Goal: Task Accomplishment & Management: Complete application form

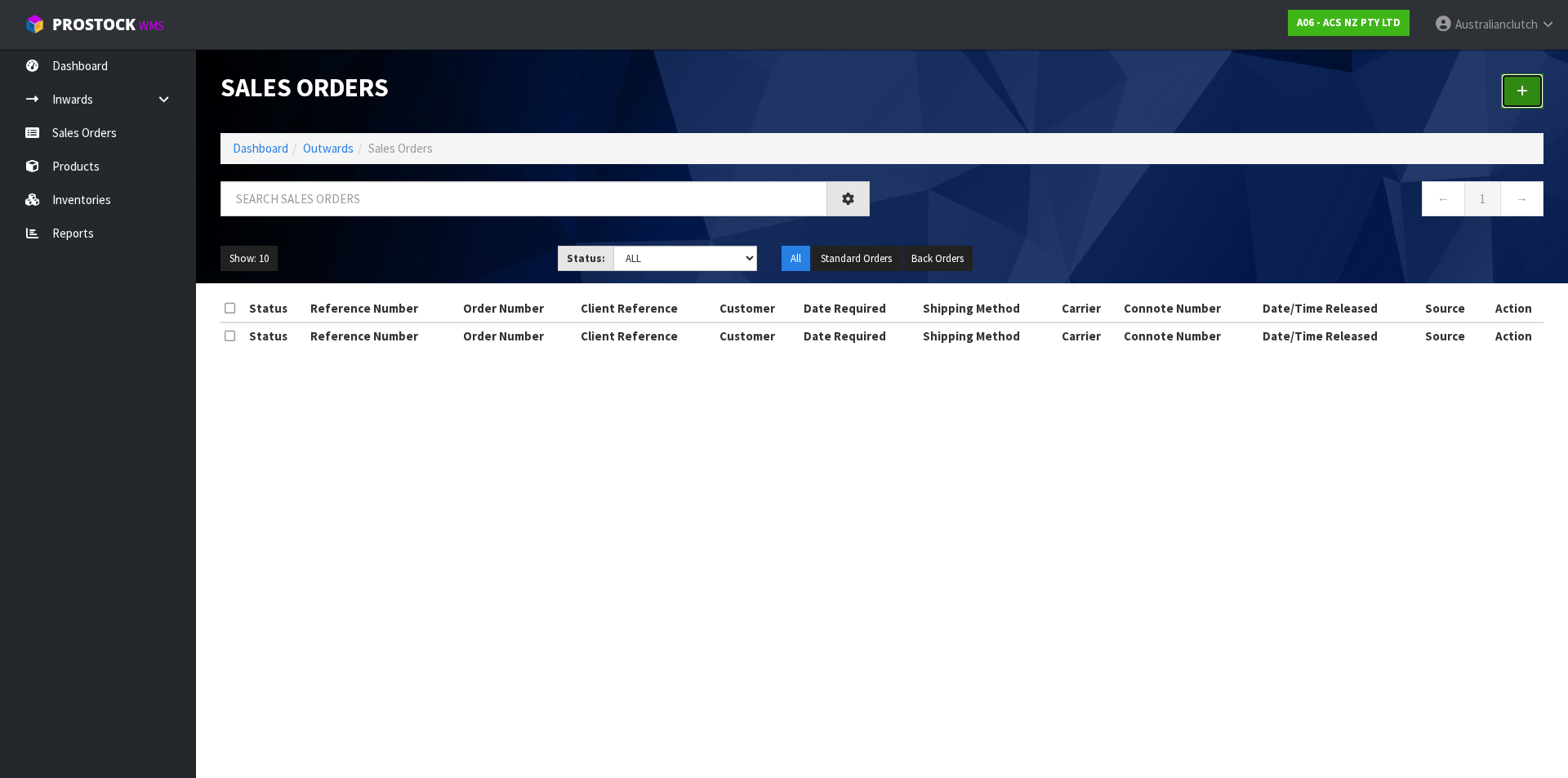
click at [1521, 96] on icon at bounding box center [1523, 90] width 12 height 12
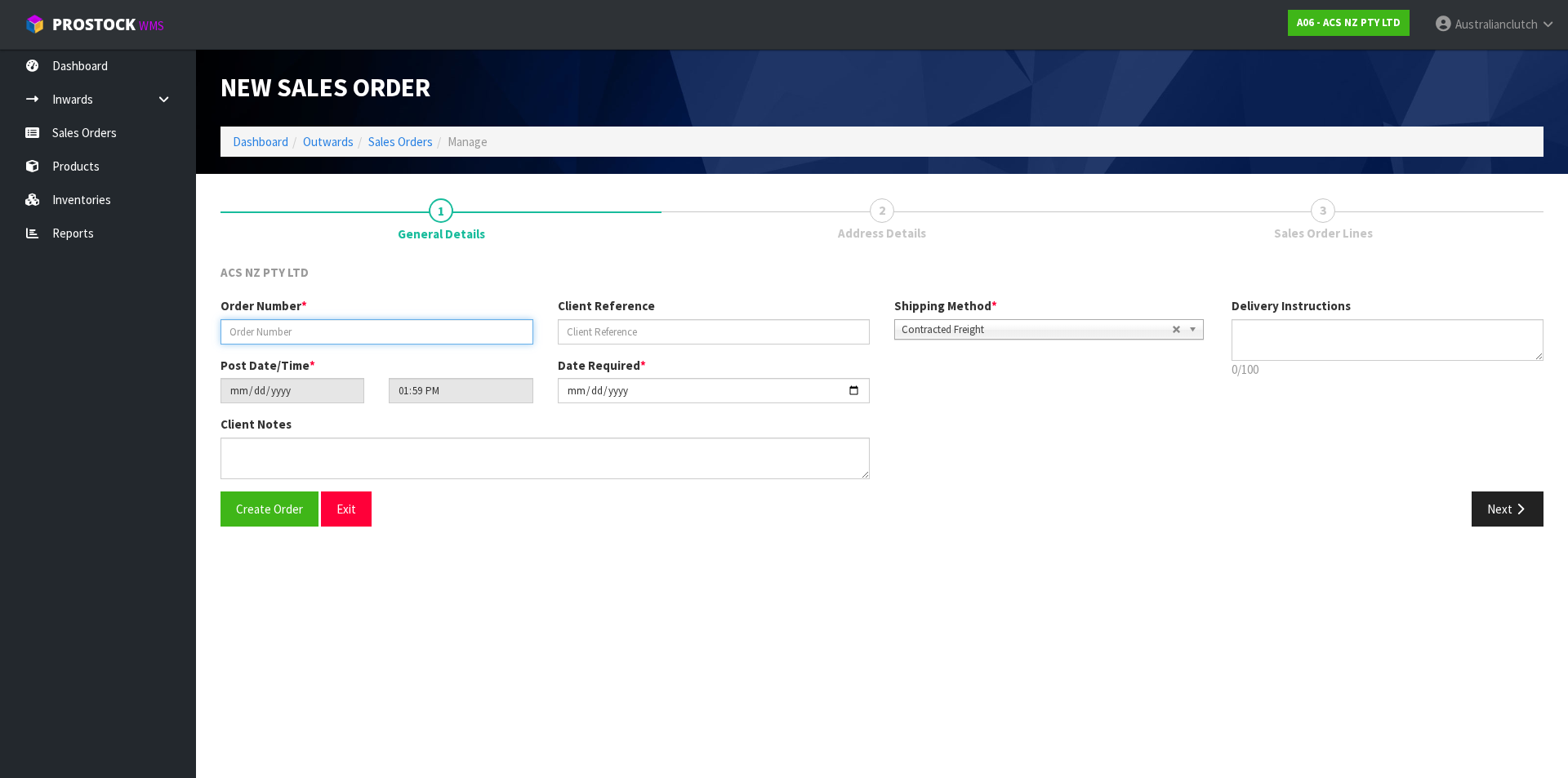
click at [491, 338] on input "text" at bounding box center [377, 332] width 313 height 25
type input "208314.1"
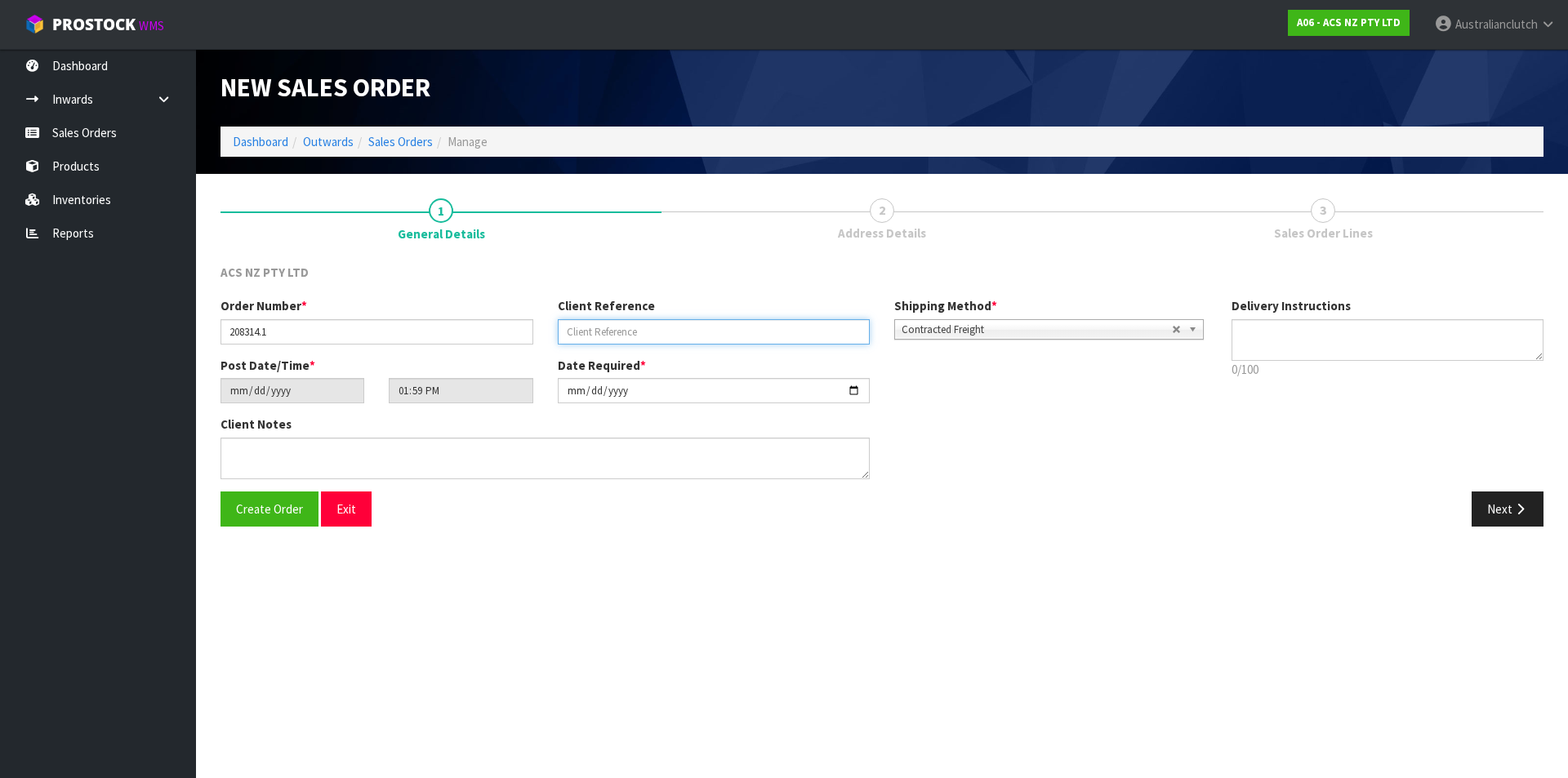
drag, startPoint x: 826, startPoint y: 327, endPoint x: 814, endPoint y: 323, distance: 12.6
click at [826, 327] on input "text" at bounding box center [715, 332] width 313 height 25
paste input "75:945609"
type input "75:945609"
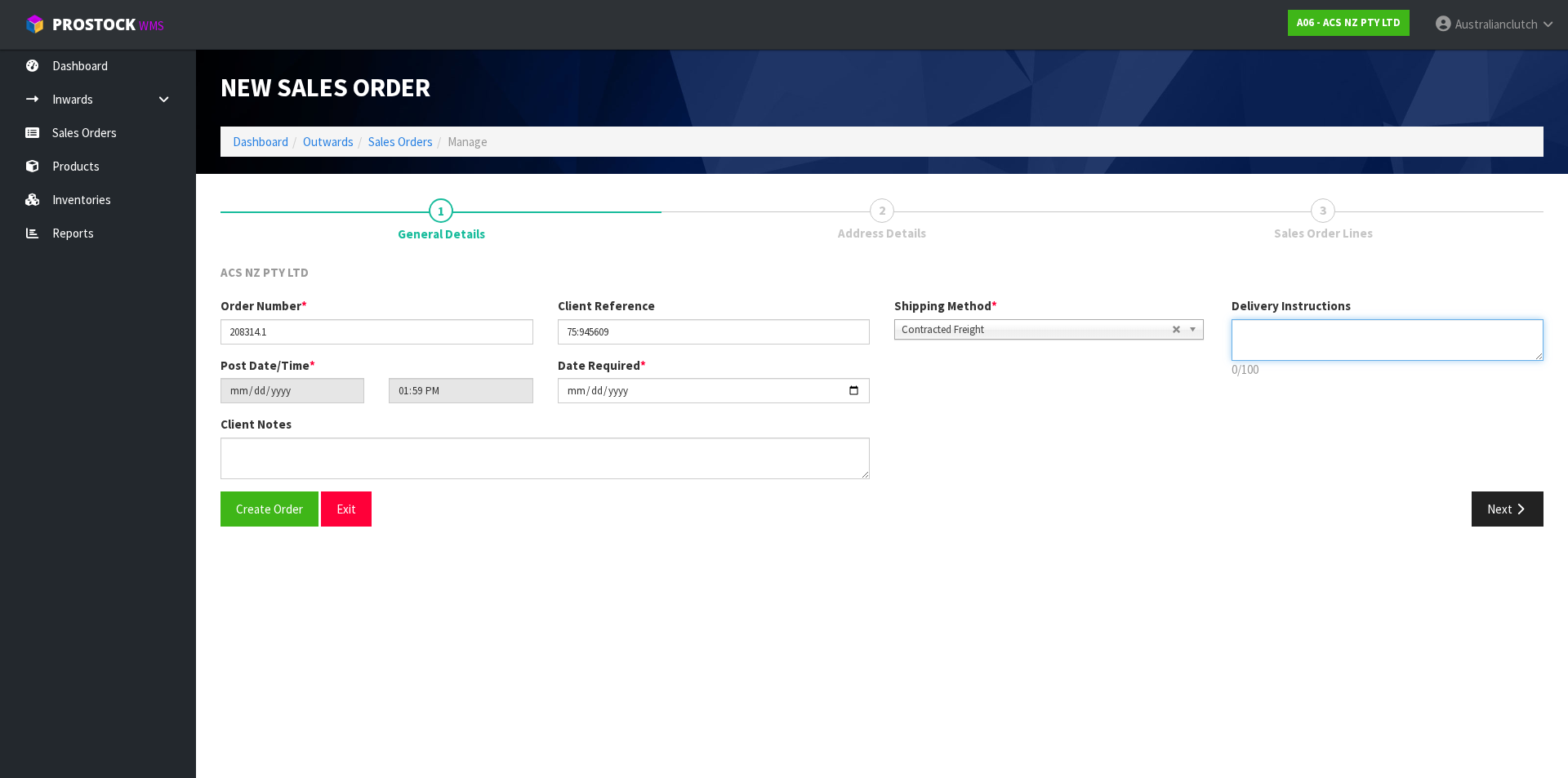
click at [1424, 337] on textarea at bounding box center [1389, 340] width 313 height 41
type textarea "NZC PLEASE"
click at [1521, 501] on button "Next" at bounding box center [1508, 509] width 72 height 36
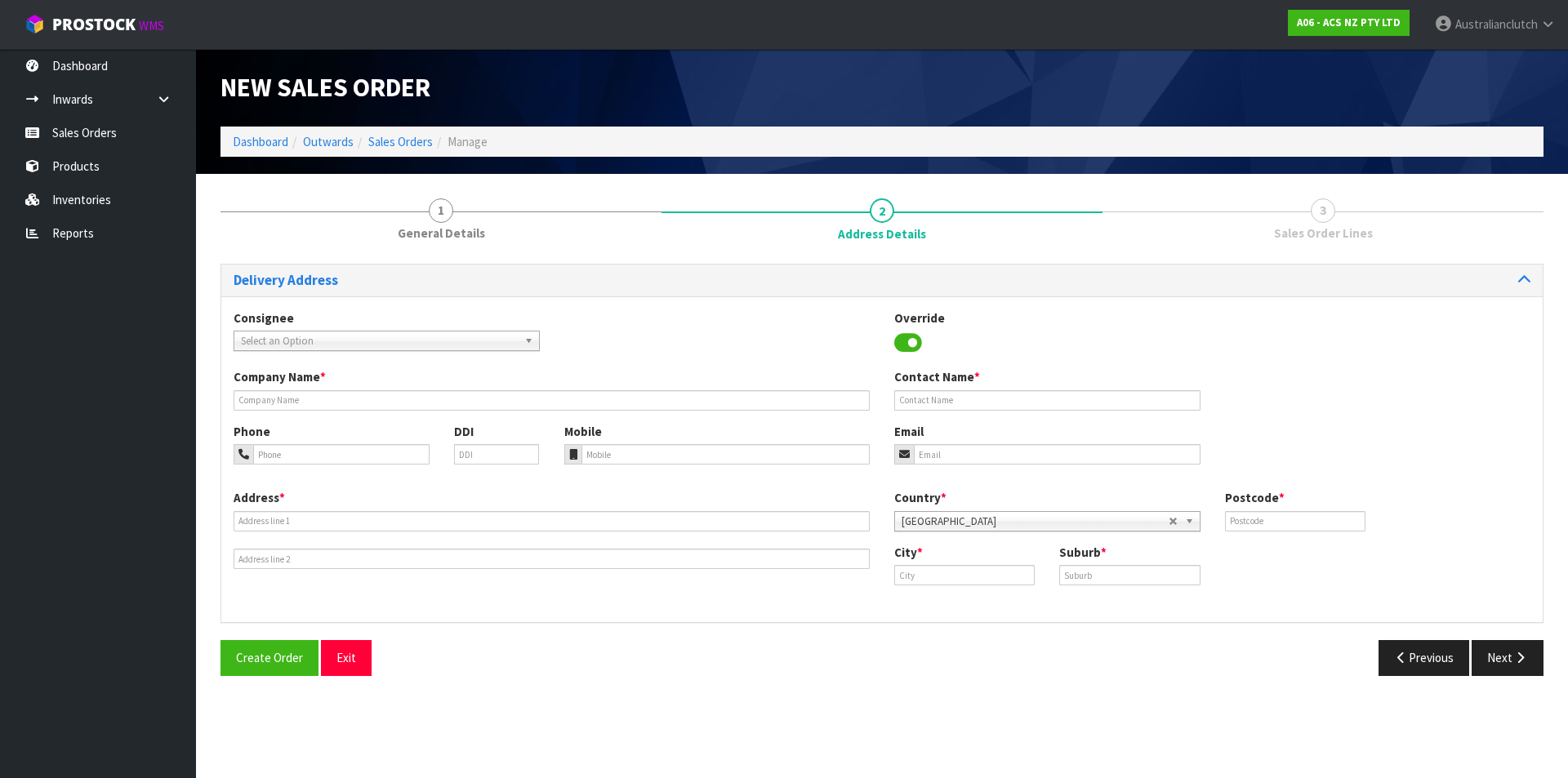
click at [277, 338] on span "Select an Option" at bounding box center [379, 341] width 277 height 19
type input "101719"
click at [326, 388] on li "101719 - BNTNZ SYDENHAM 75" at bounding box center [387, 387] width 299 height 20
type input "BNTNZ [GEOGRAPHIC_DATA] 75"
type input "[STREET_ADDRESS]"
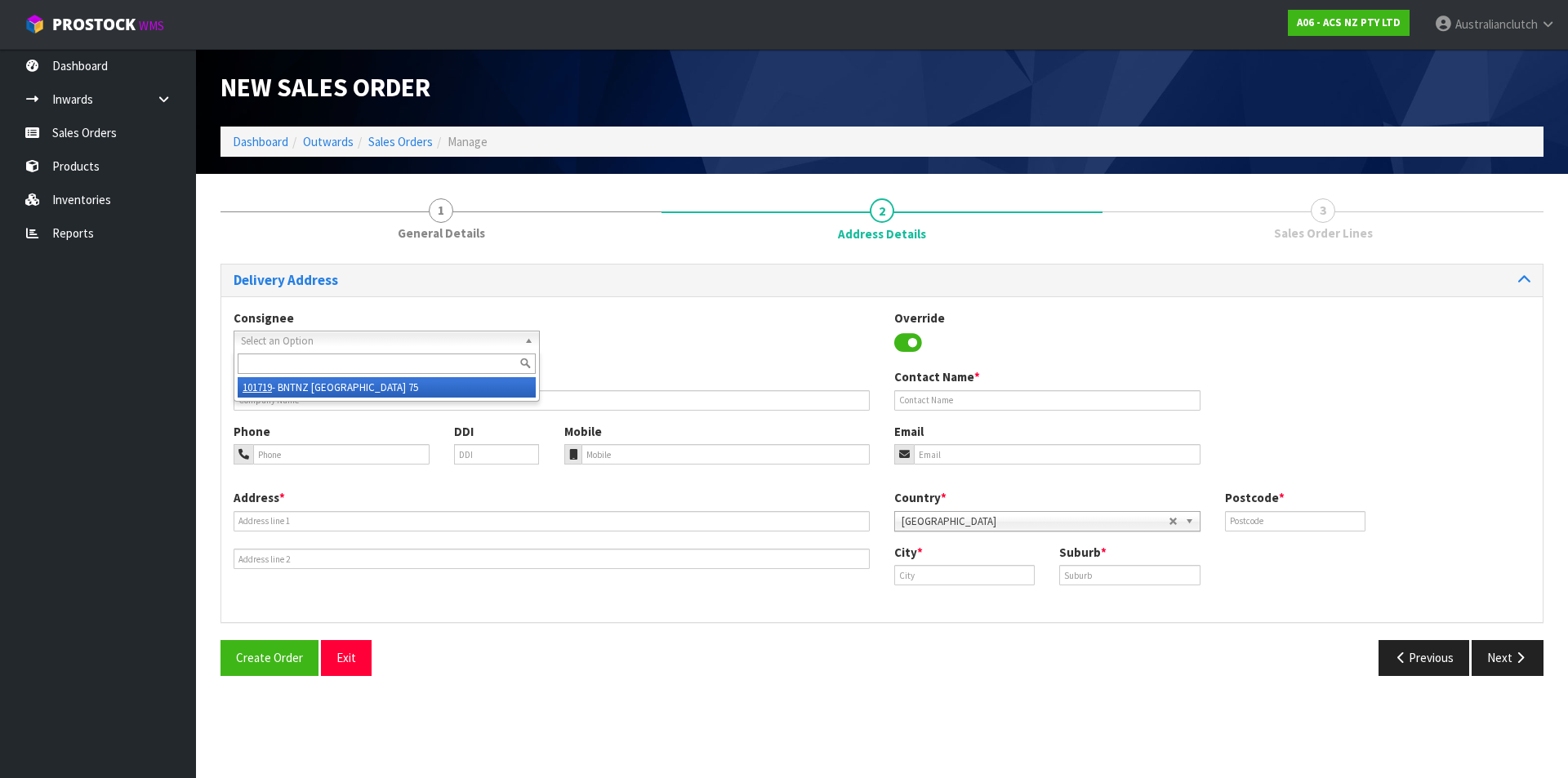
type input "8023"
type input "[GEOGRAPHIC_DATA]"
type input "WALTHAM"
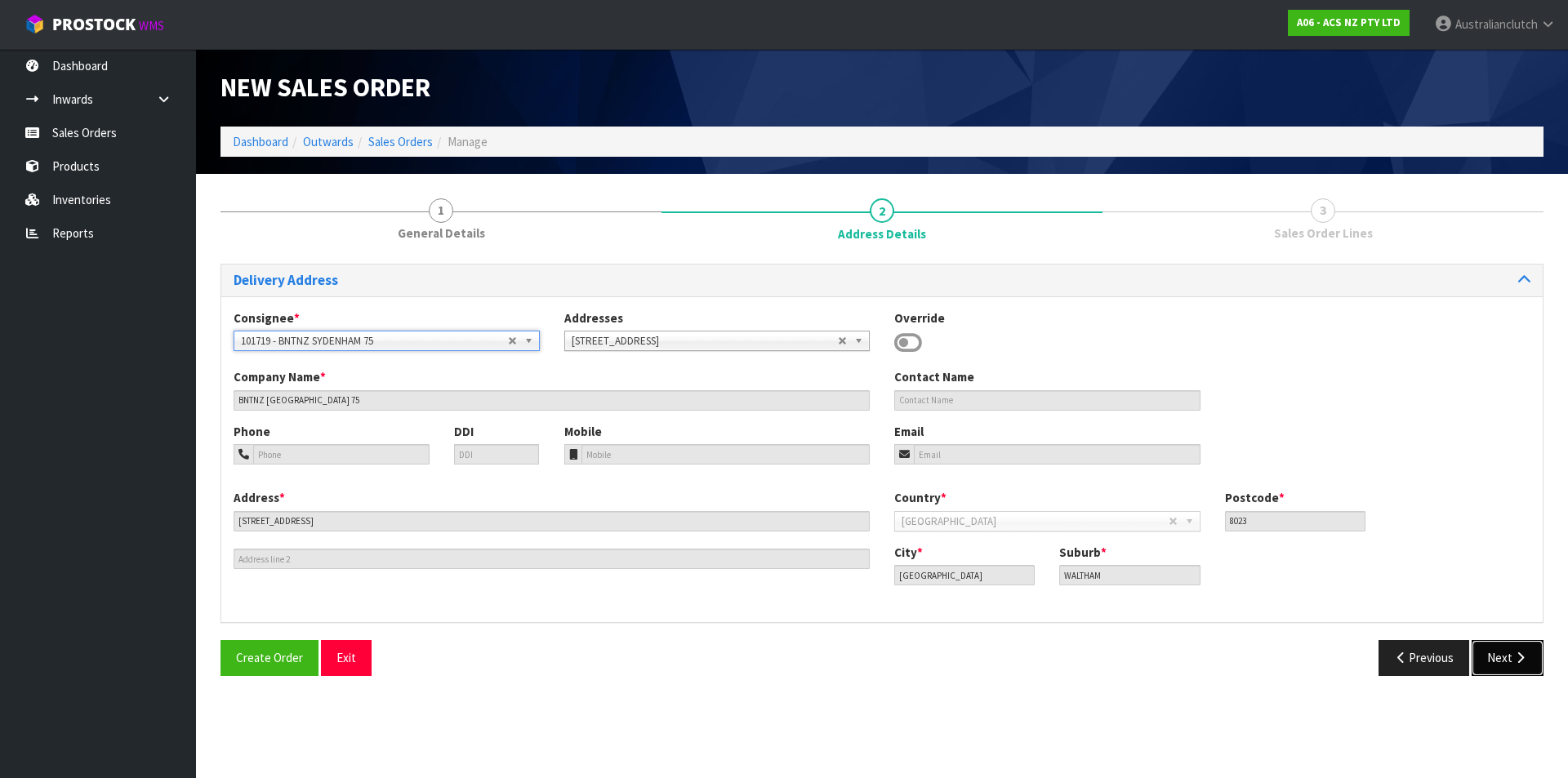
click at [1491, 663] on button "Next" at bounding box center [1508, 658] width 72 height 36
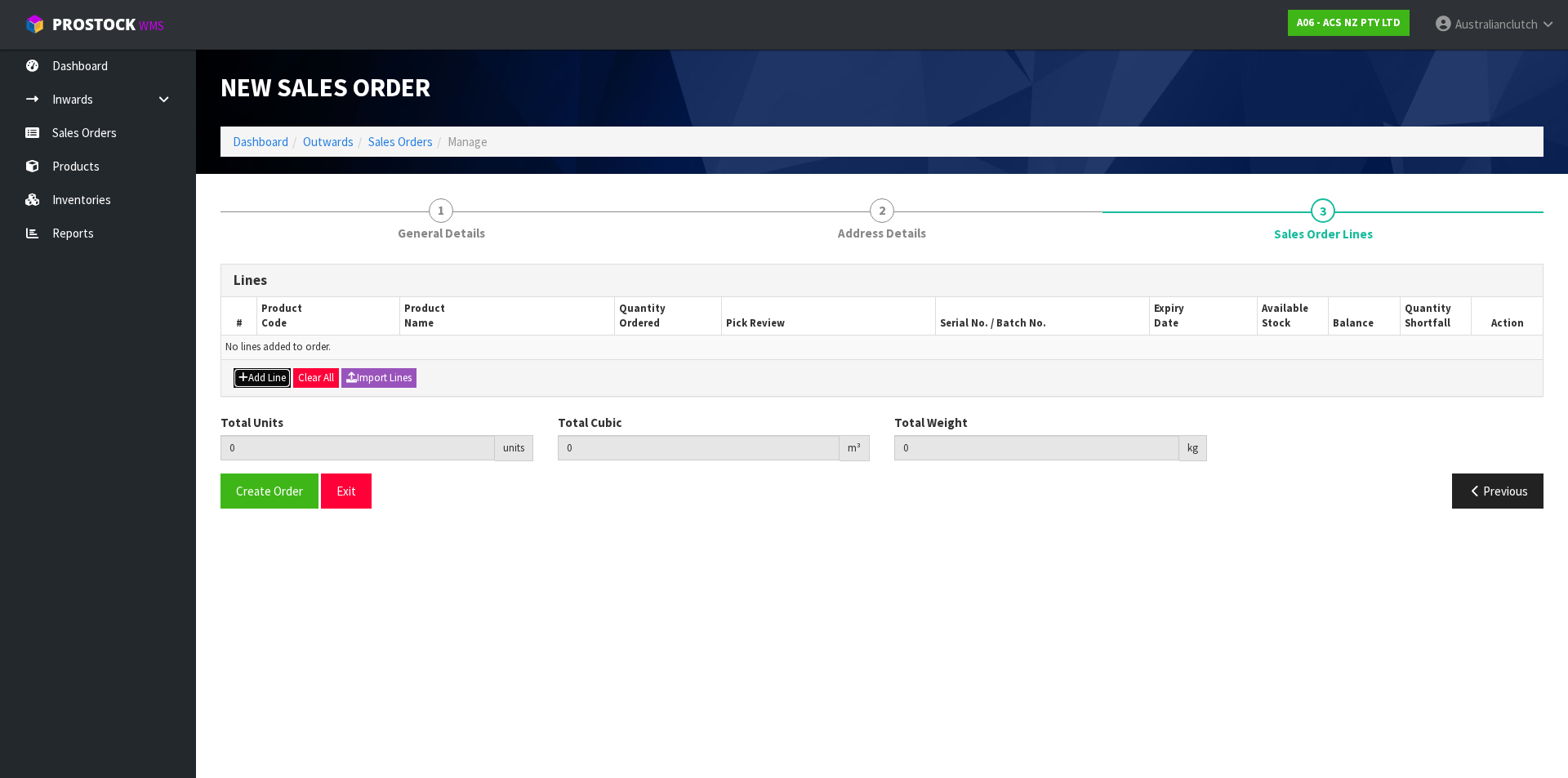
click at [258, 375] on button "Add Line" at bounding box center [262, 378] width 58 height 19
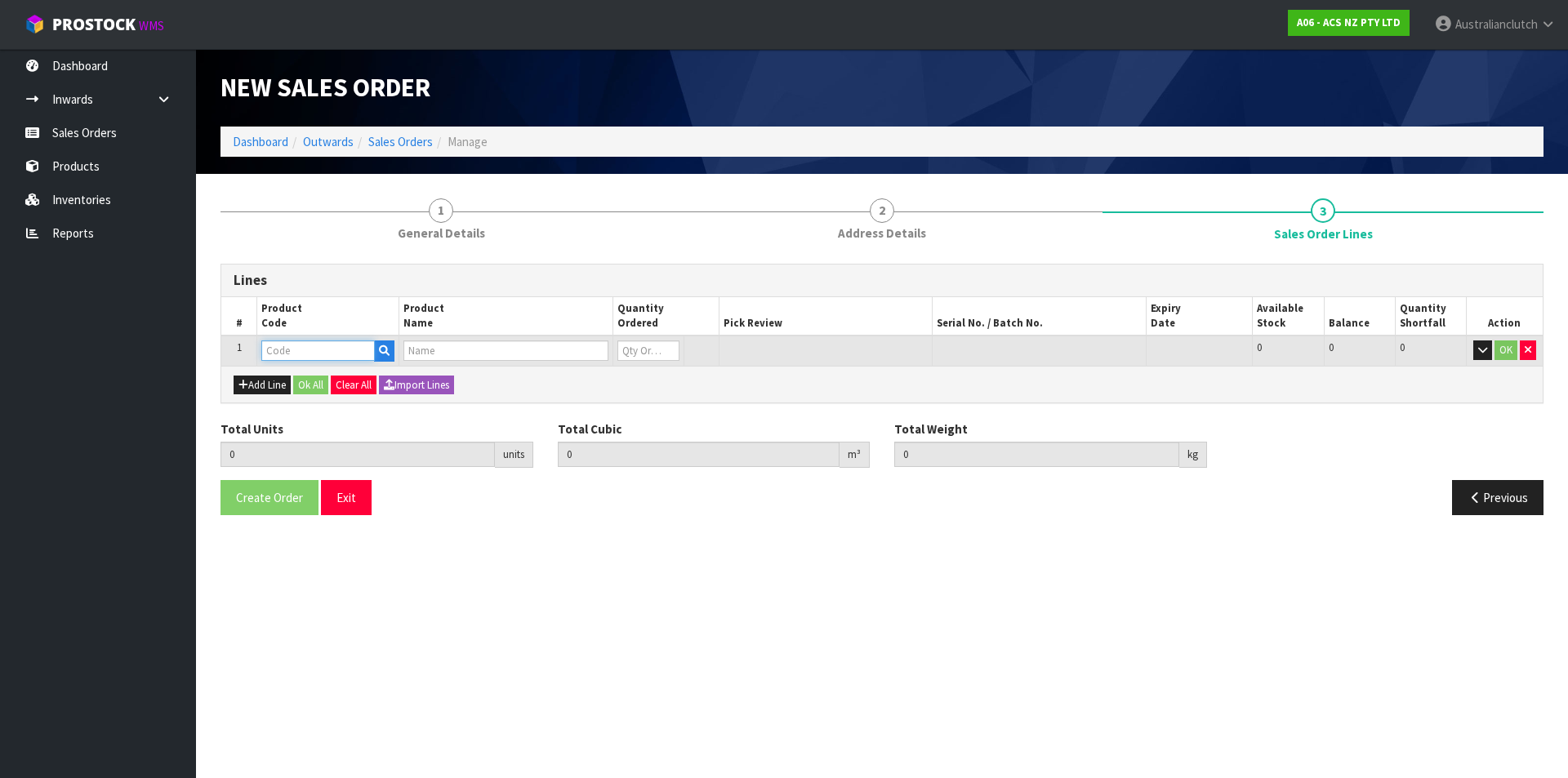
click at [289, 348] on input "text" at bounding box center [318, 351] width 113 height 20
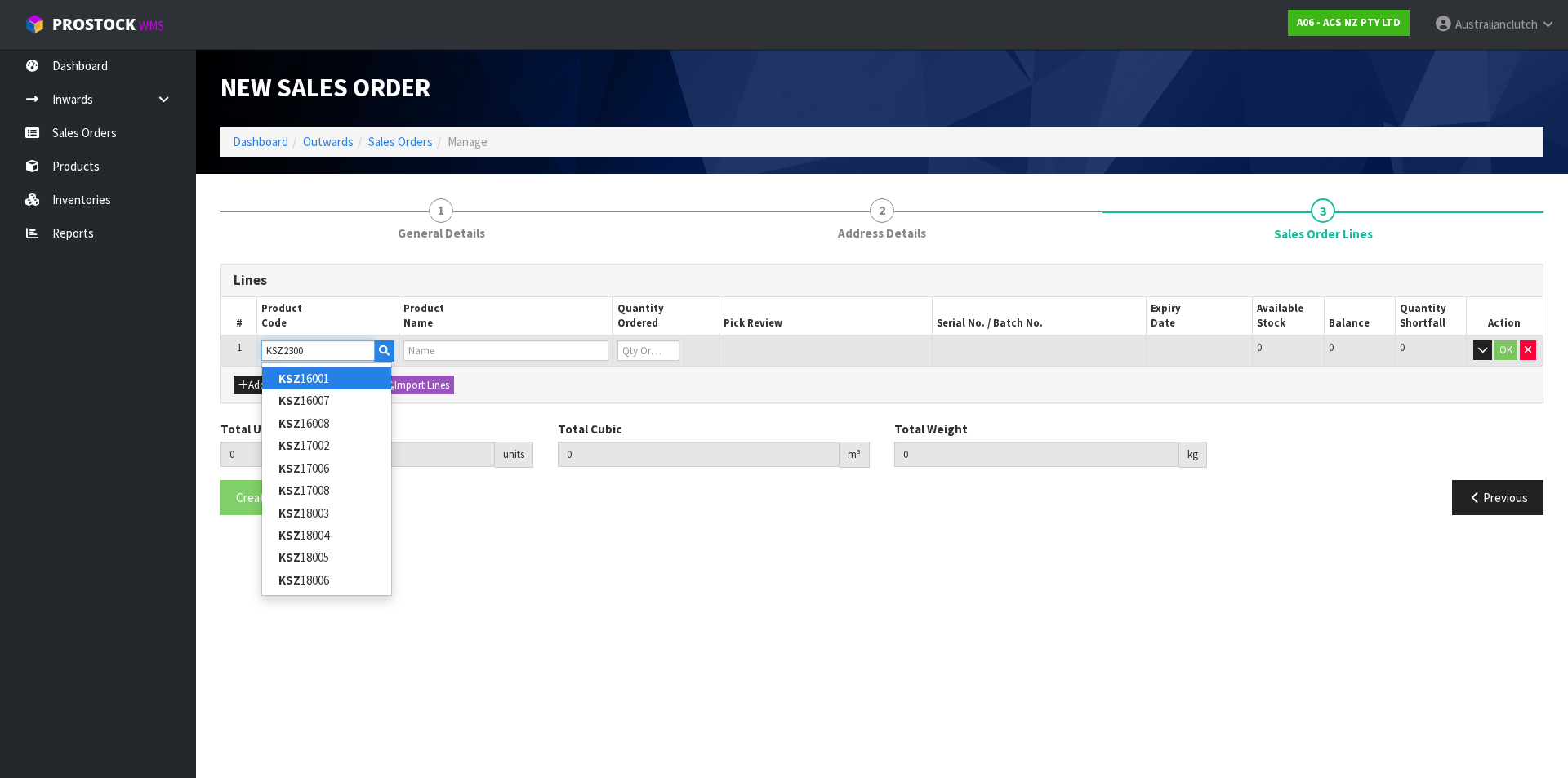
type input "KSZ23002"
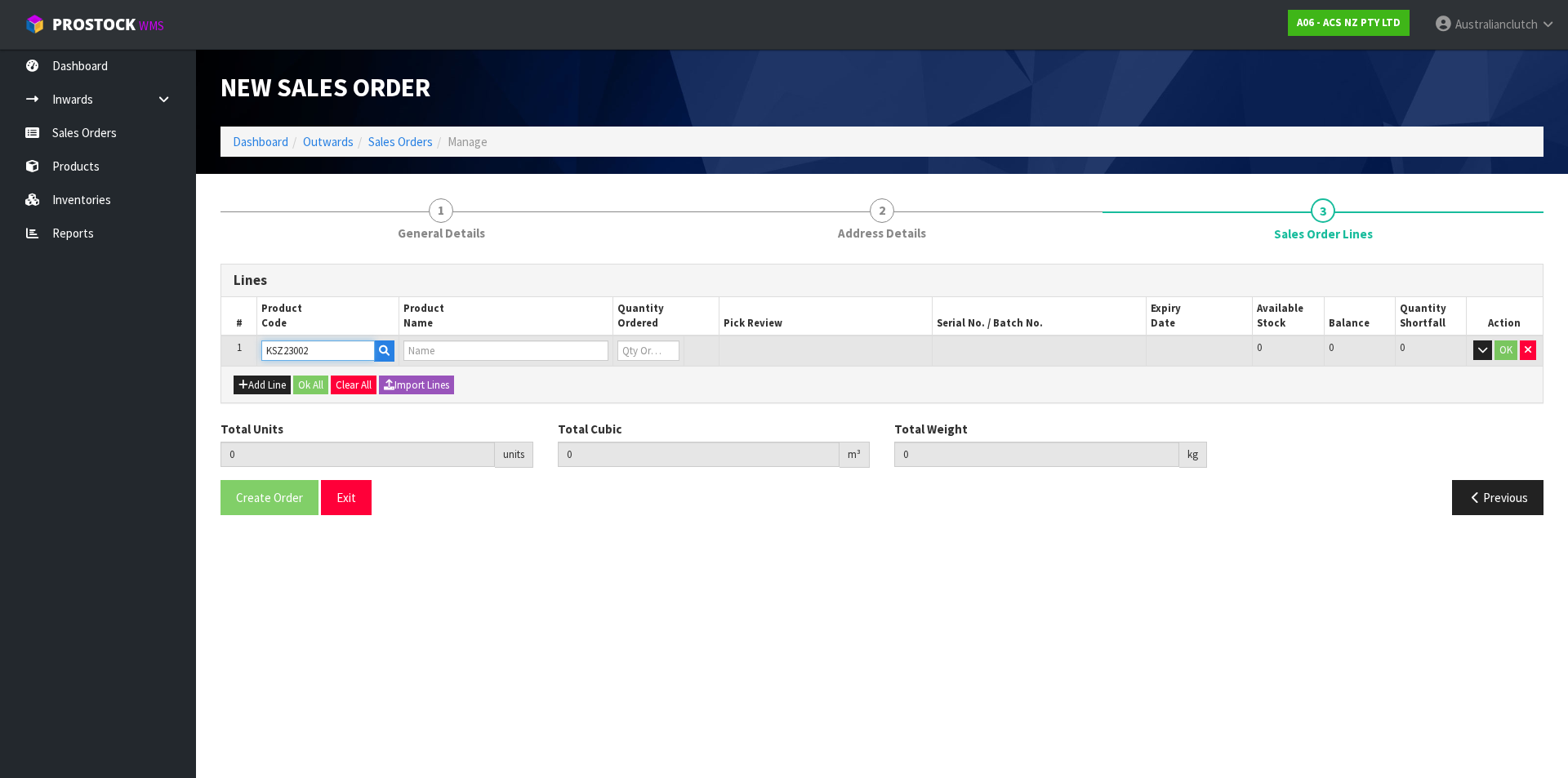
type input "0.000000"
type input "0.000"
type input "KIT STD SUZUKI VITARA 2.5L"
type input "0"
type input "KSZ23002"
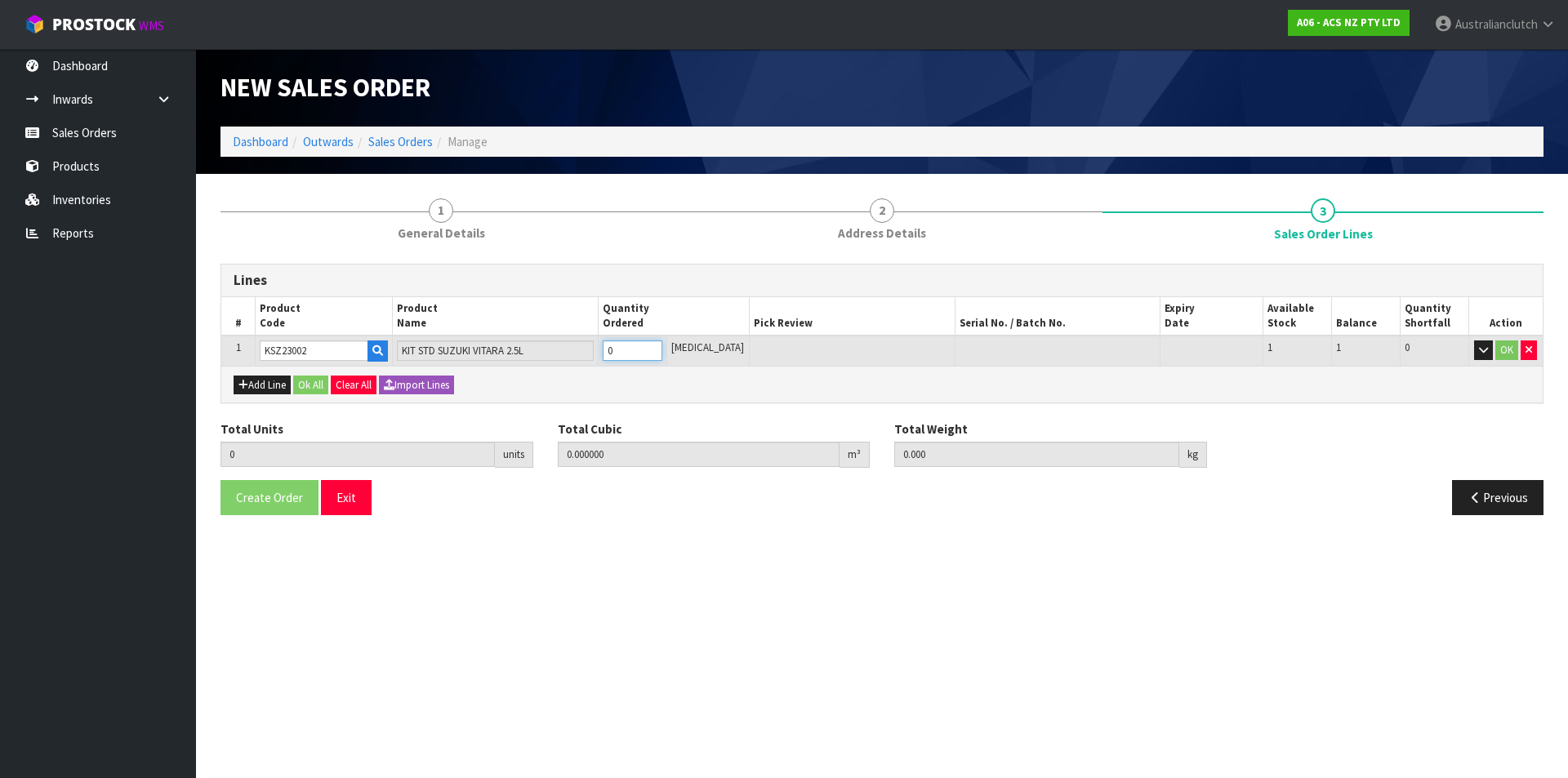
type input "1"
type input "0.01054"
type input "7.28"
type input "1"
click at [662, 348] on input "1" at bounding box center [633, 351] width 60 height 20
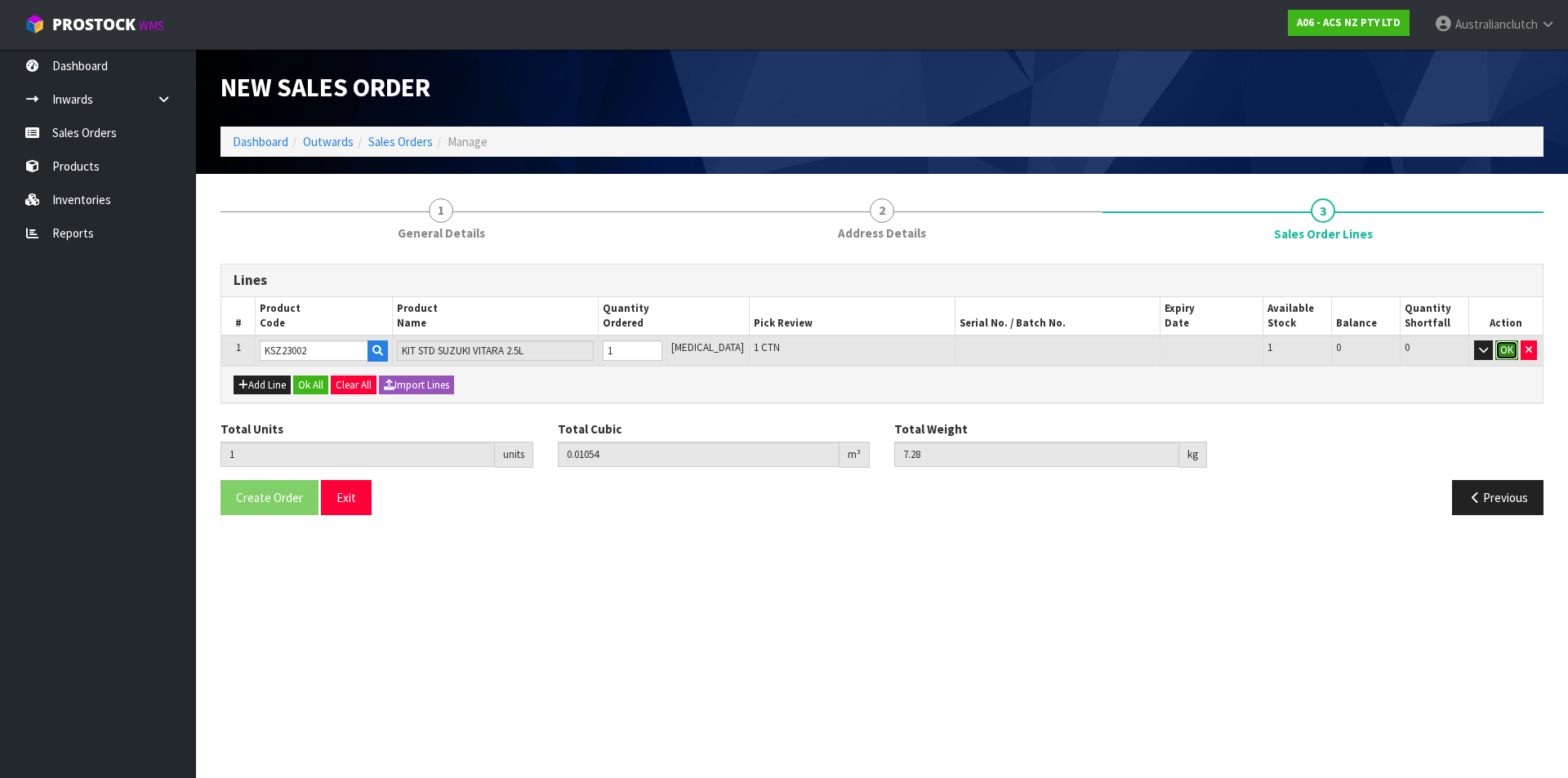
click at [1505, 347] on button "OK" at bounding box center [1507, 350] width 23 height 19
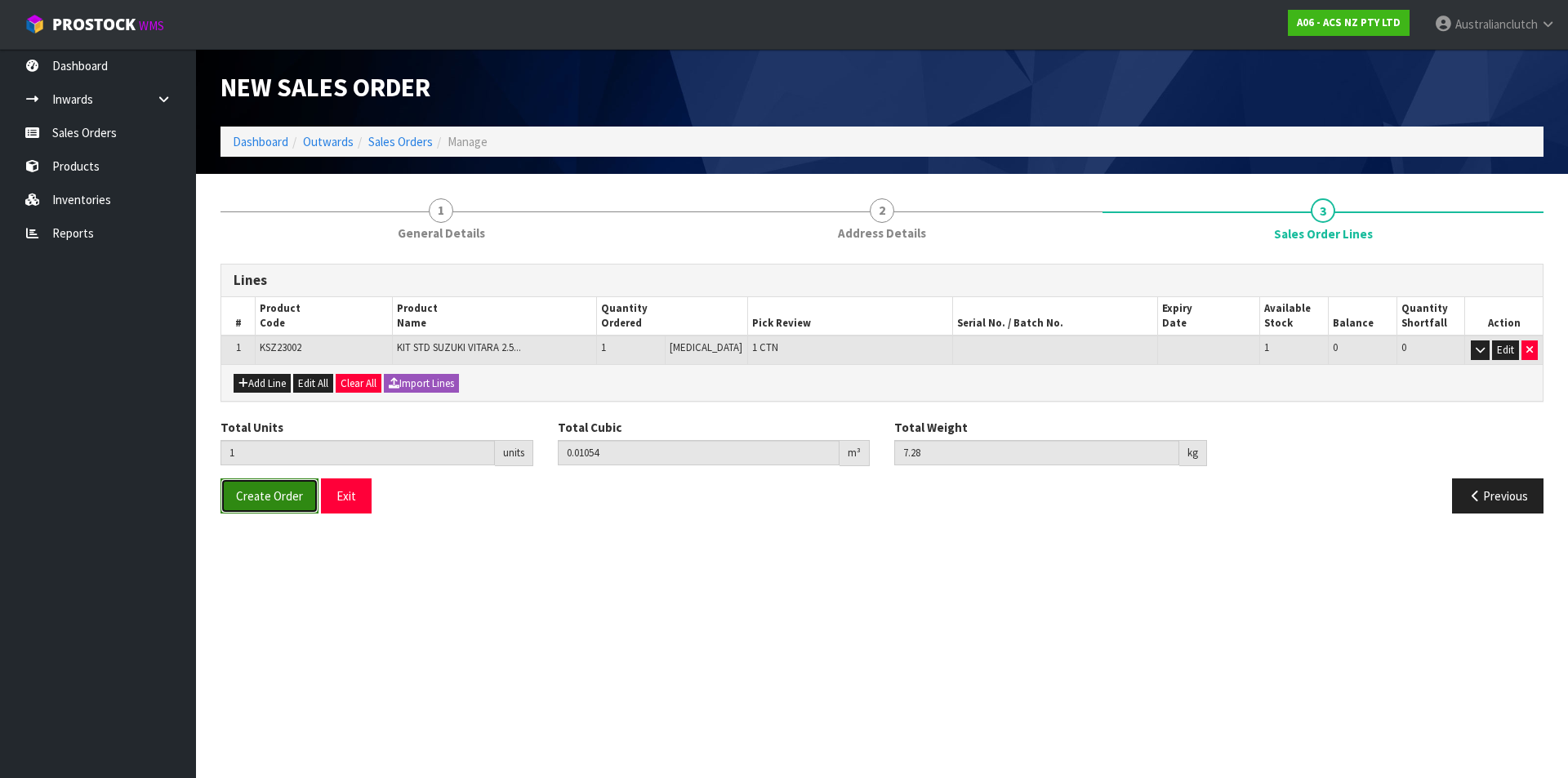
click at [282, 498] on span "Create Order" at bounding box center [269, 496] width 67 height 15
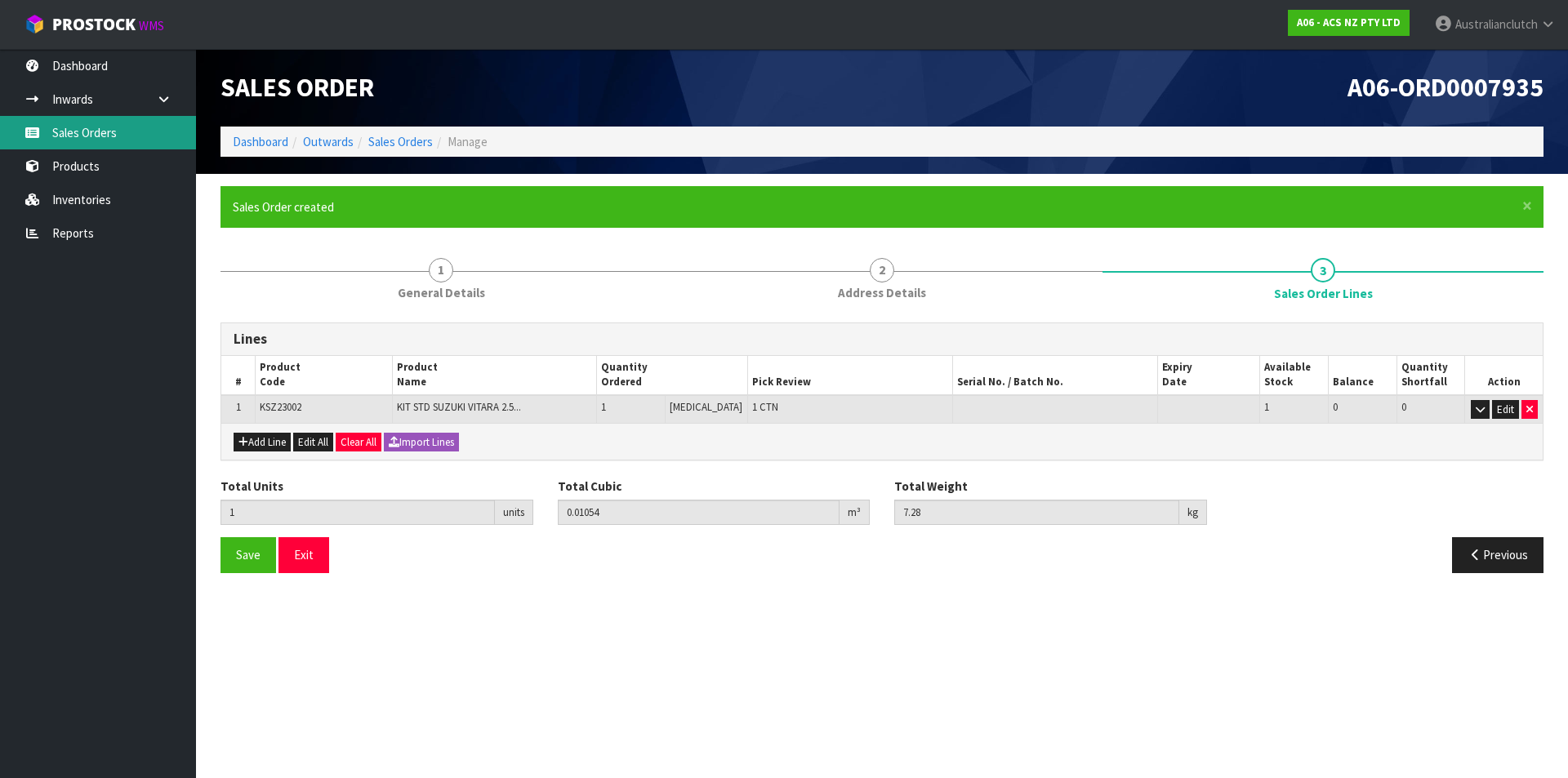
click at [143, 134] on link "Sales Orders" at bounding box center [98, 133] width 196 height 34
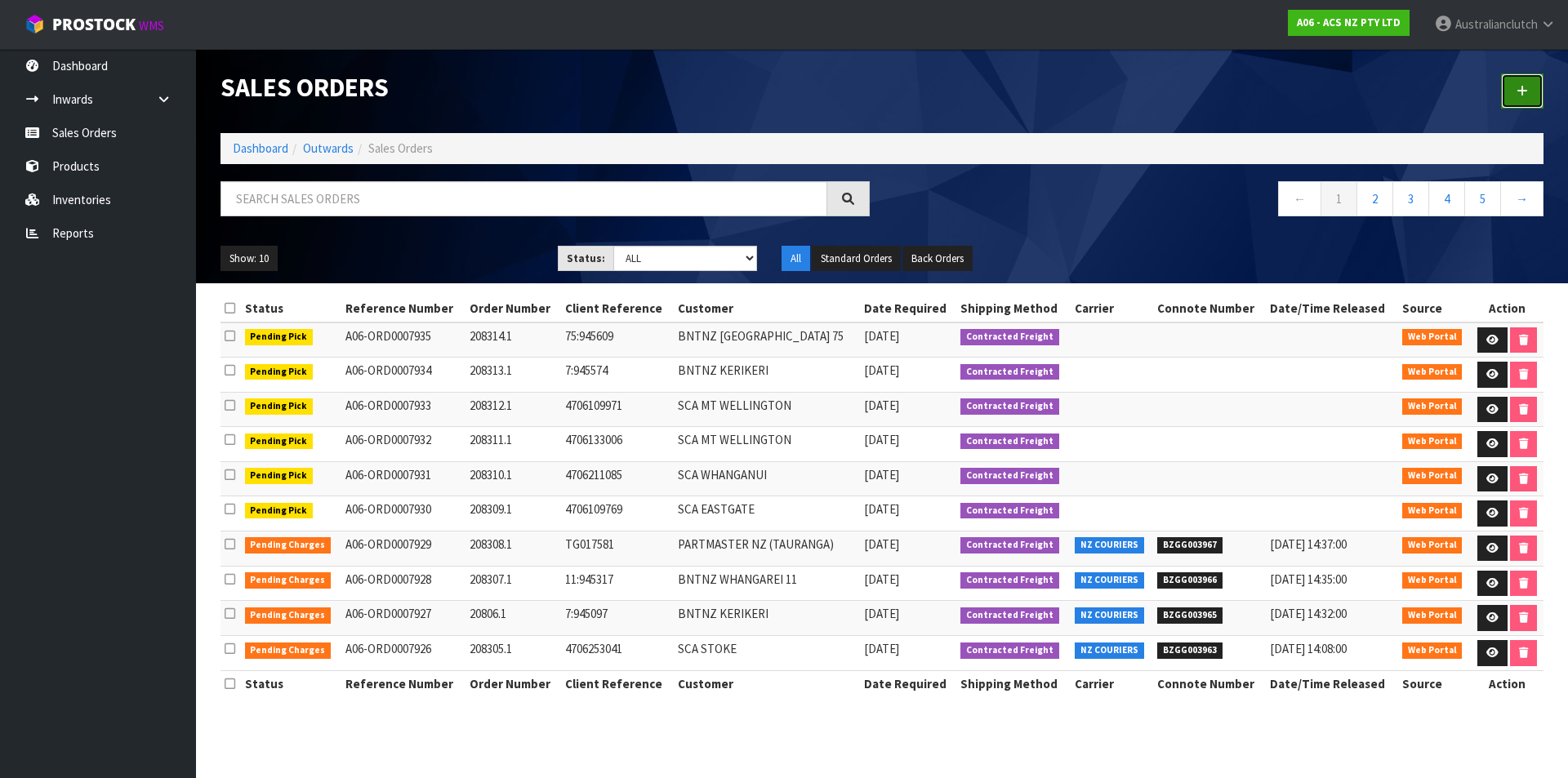
click at [1504, 88] on link at bounding box center [1522, 91] width 42 height 36
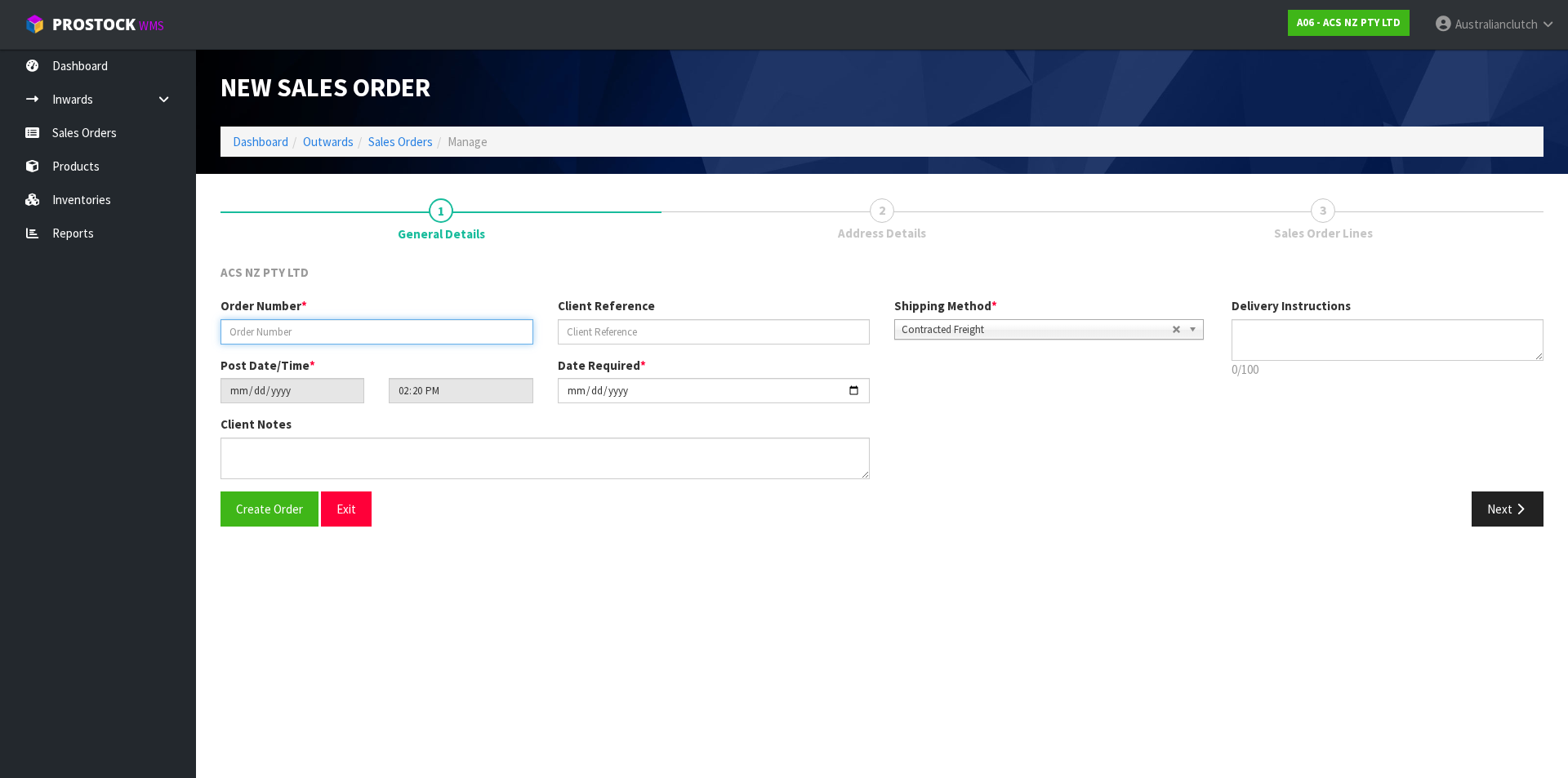
drag, startPoint x: 340, startPoint y: 323, endPoint x: 360, endPoint y: 333, distance: 22.4
click at [340, 323] on input "text" at bounding box center [377, 332] width 313 height 25
type input "208315.1"
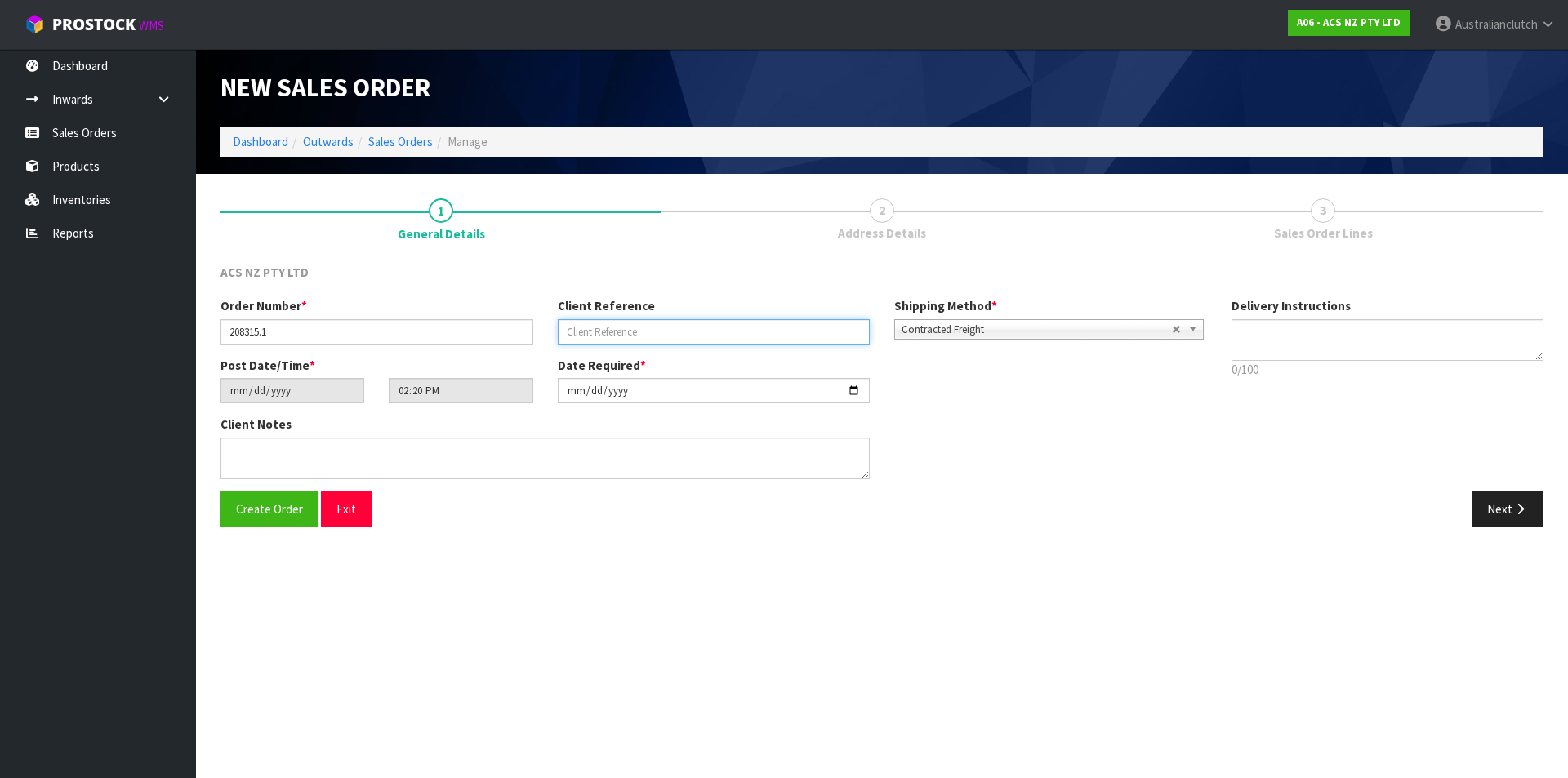
click at [699, 331] on input "text" at bounding box center [715, 332] width 313 height 25
type input "S560010095"
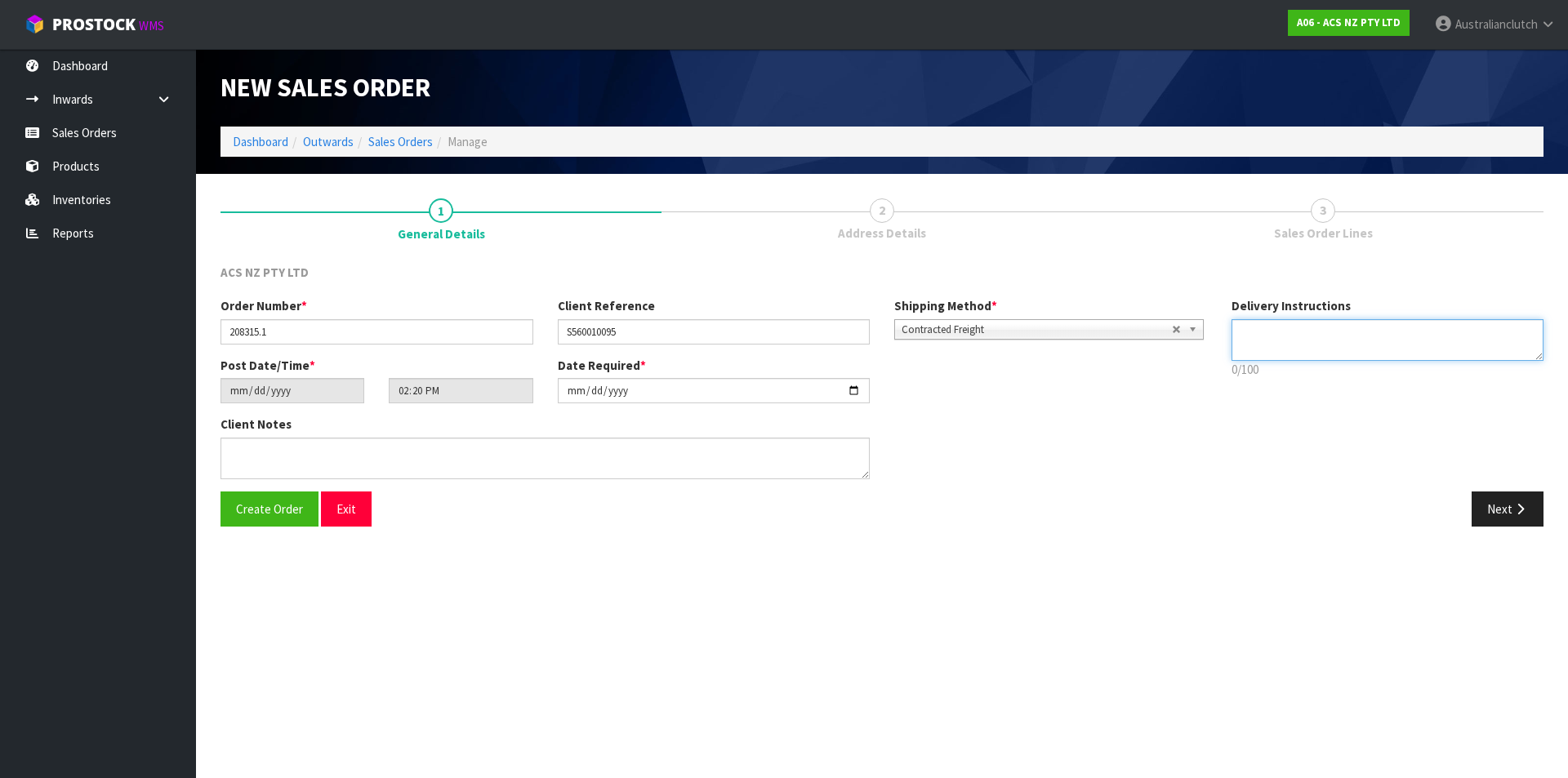
click at [1380, 344] on textarea at bounding box center [1389, 340] width 313 height 41
type textarea "NZC PLEASE"
click at [1506, 494] on button "Next" at bounding box center [1508, 509] width 72 height 36
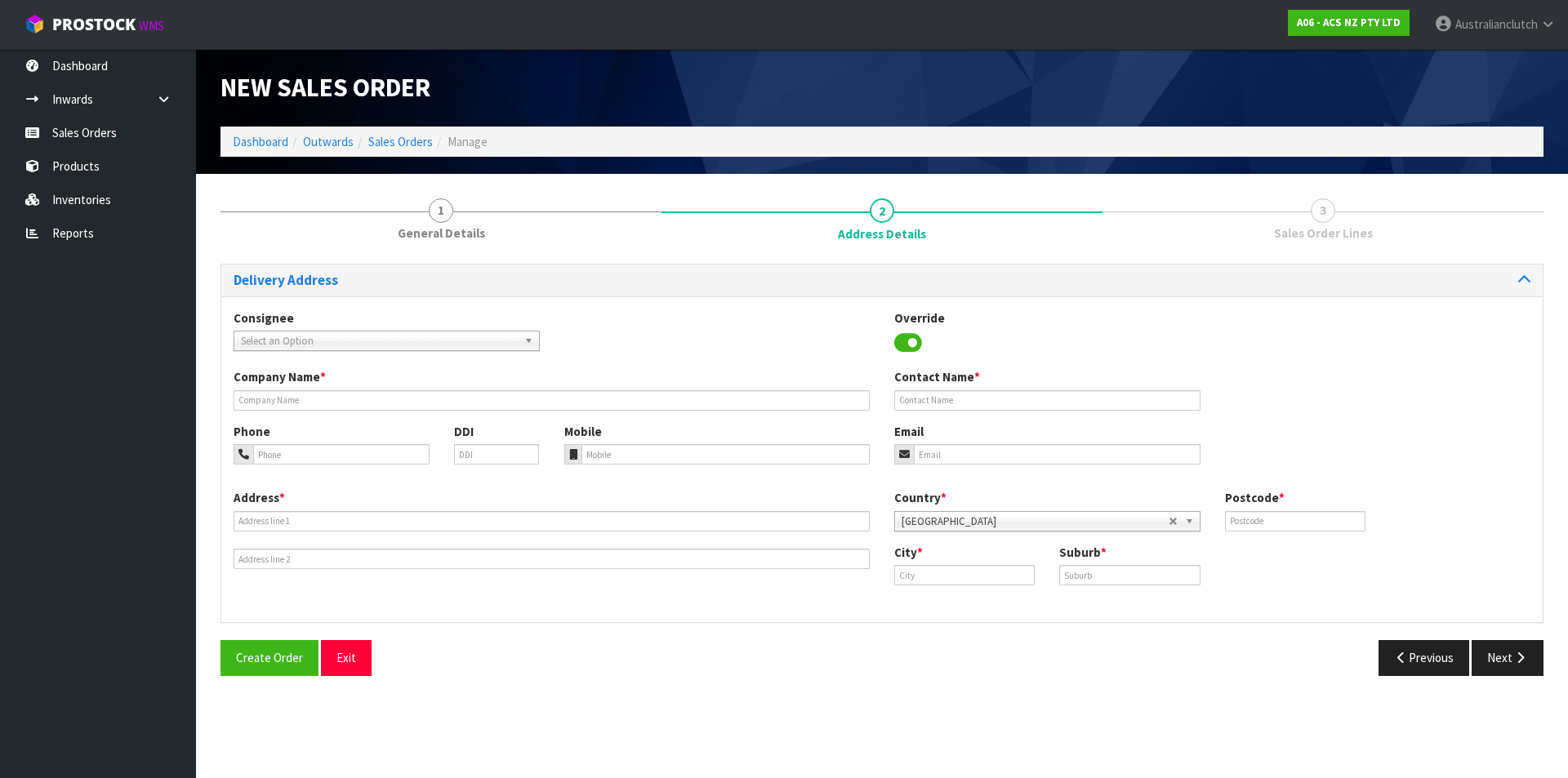
click at [315, 342] on span "Select an Option" at bounding box center [379, 341] width 277 height 19
type input "0"
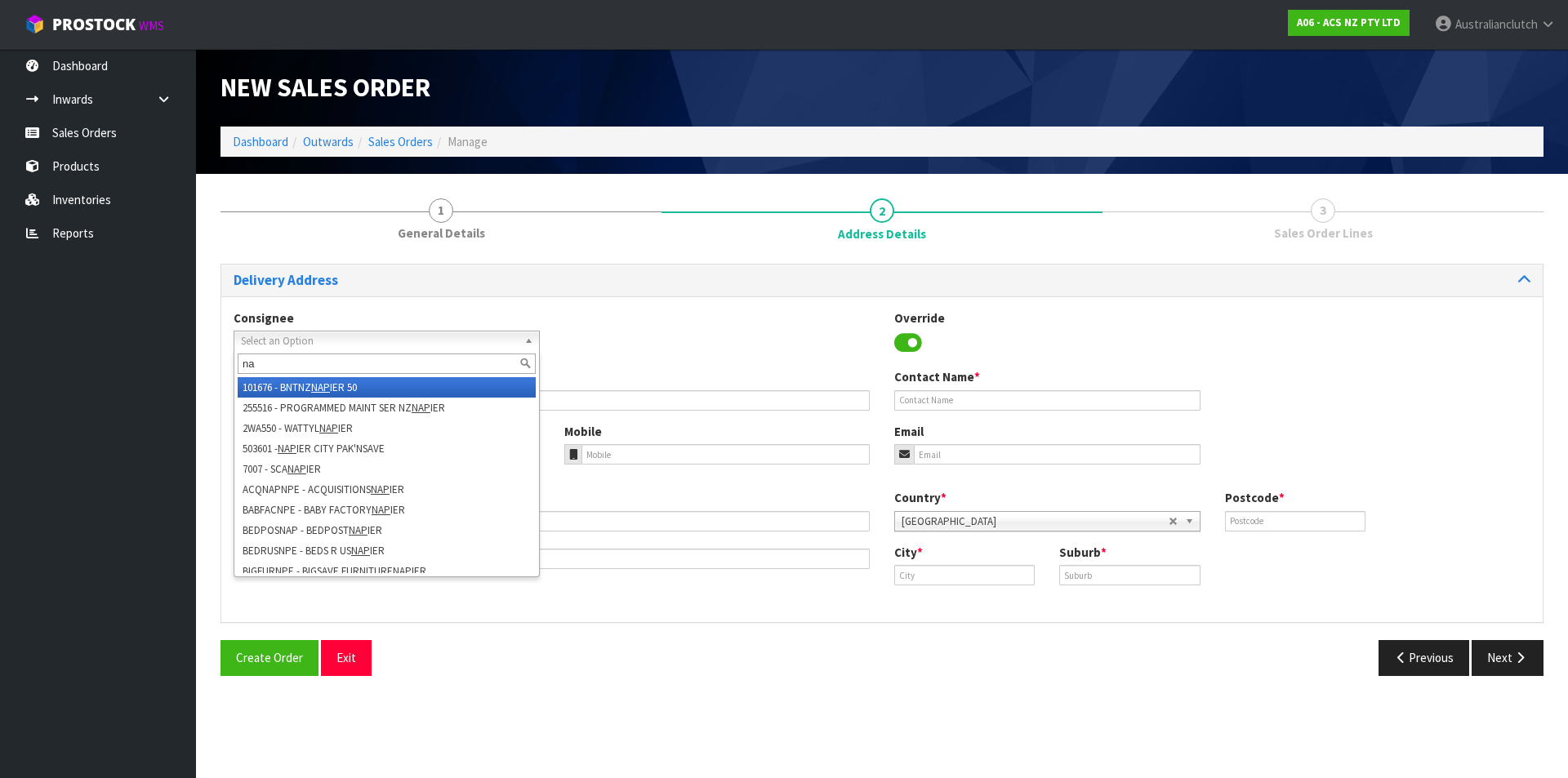
type input "n"
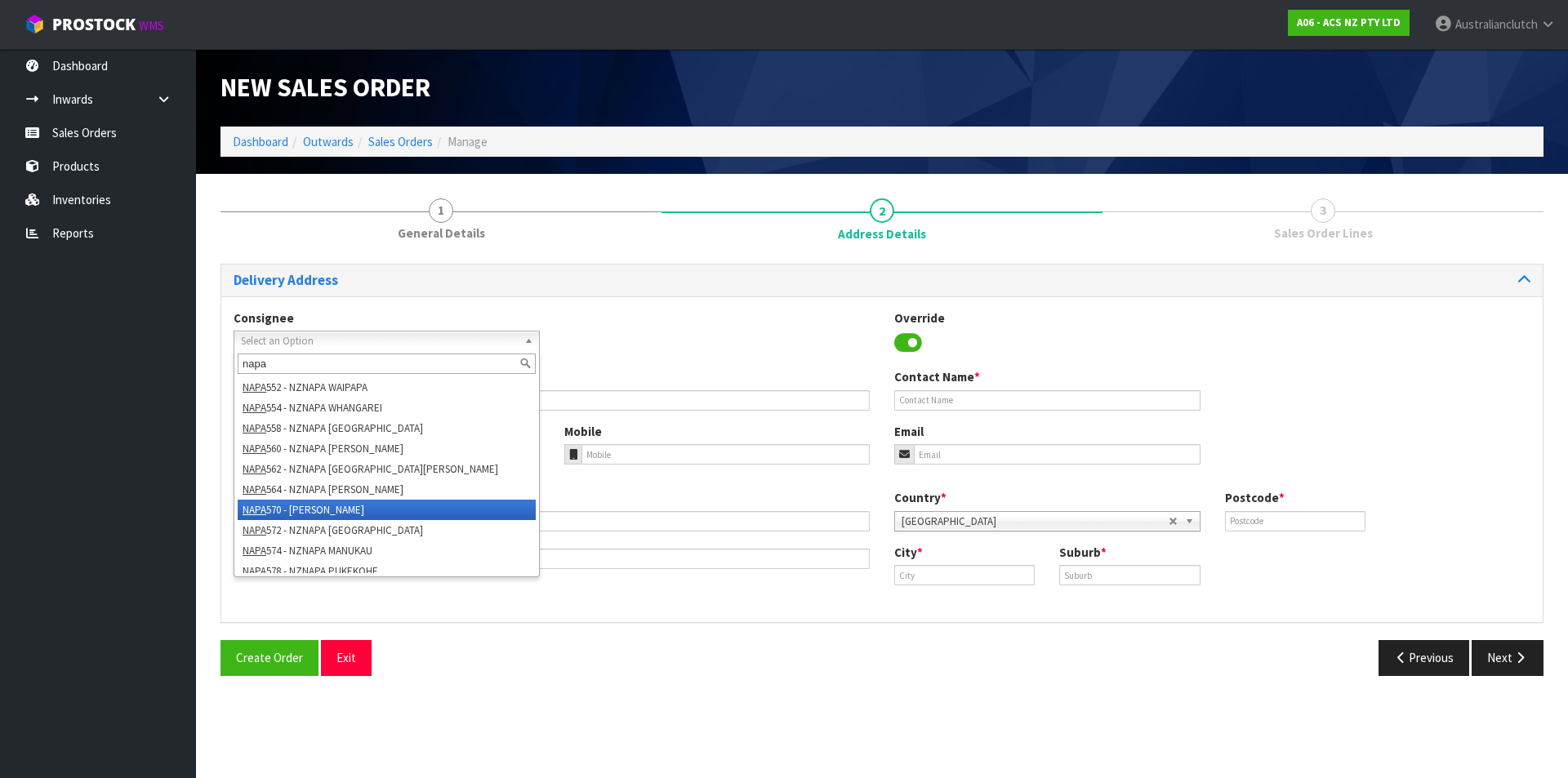
scroll to position [8, 0]
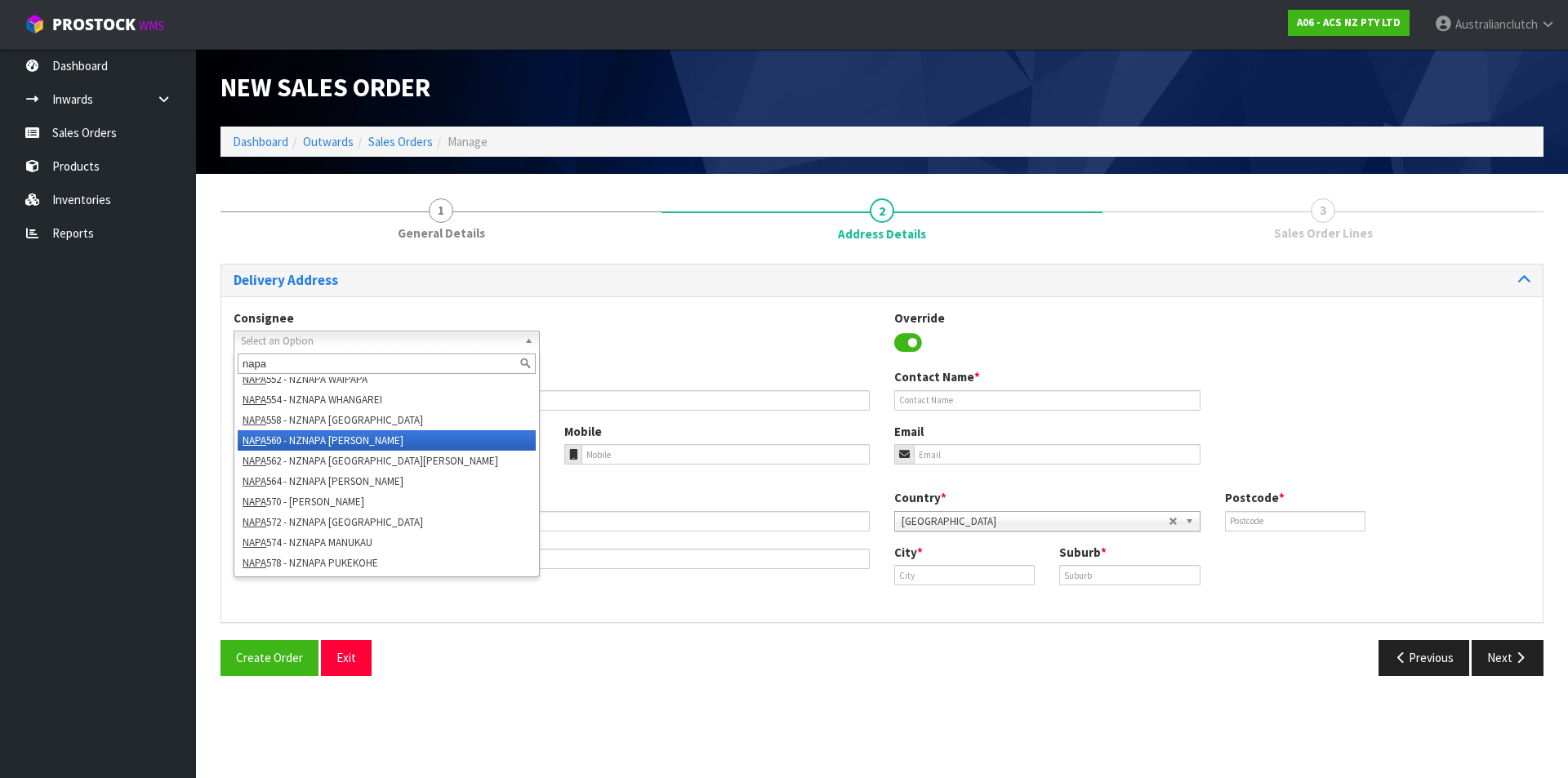
type input "napa"
click at [339, 436] on li "NAPA 560 - NZNAPA [PERSON_NAME]" at bounding box center [387, 441] width 299 height 20
type input "[PERSON_NAME]"
type input "09 8388725"
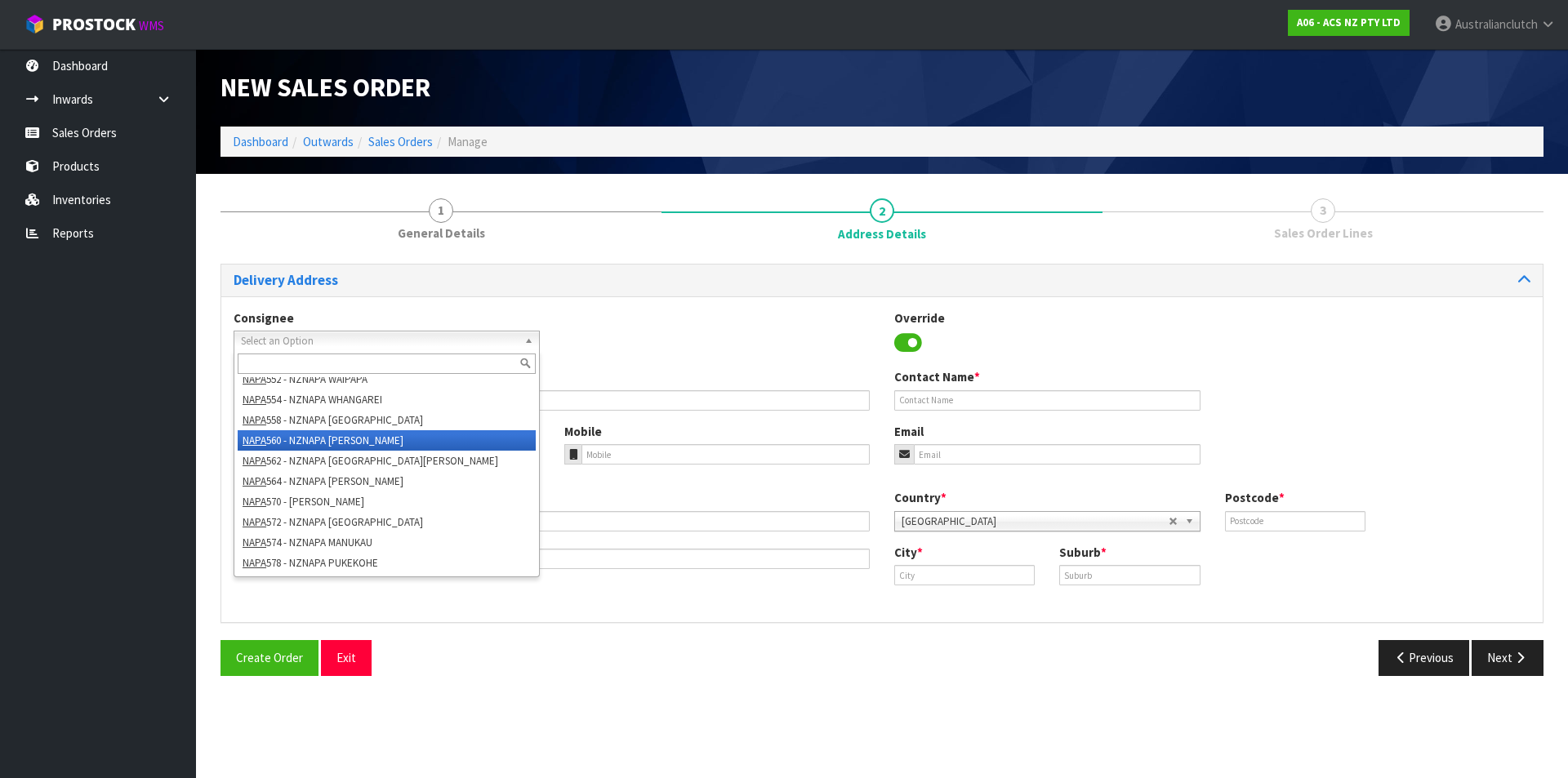
type input "[PERSON_NAME][EMAIL_ADDRESS][DOMAIN_NAME]"
type input "20 [PERSON_NAME] PLACE"
type input "0610"
type input "[GEOGRAPHIC_DATA]"
type input "[PERSON_NAME]"
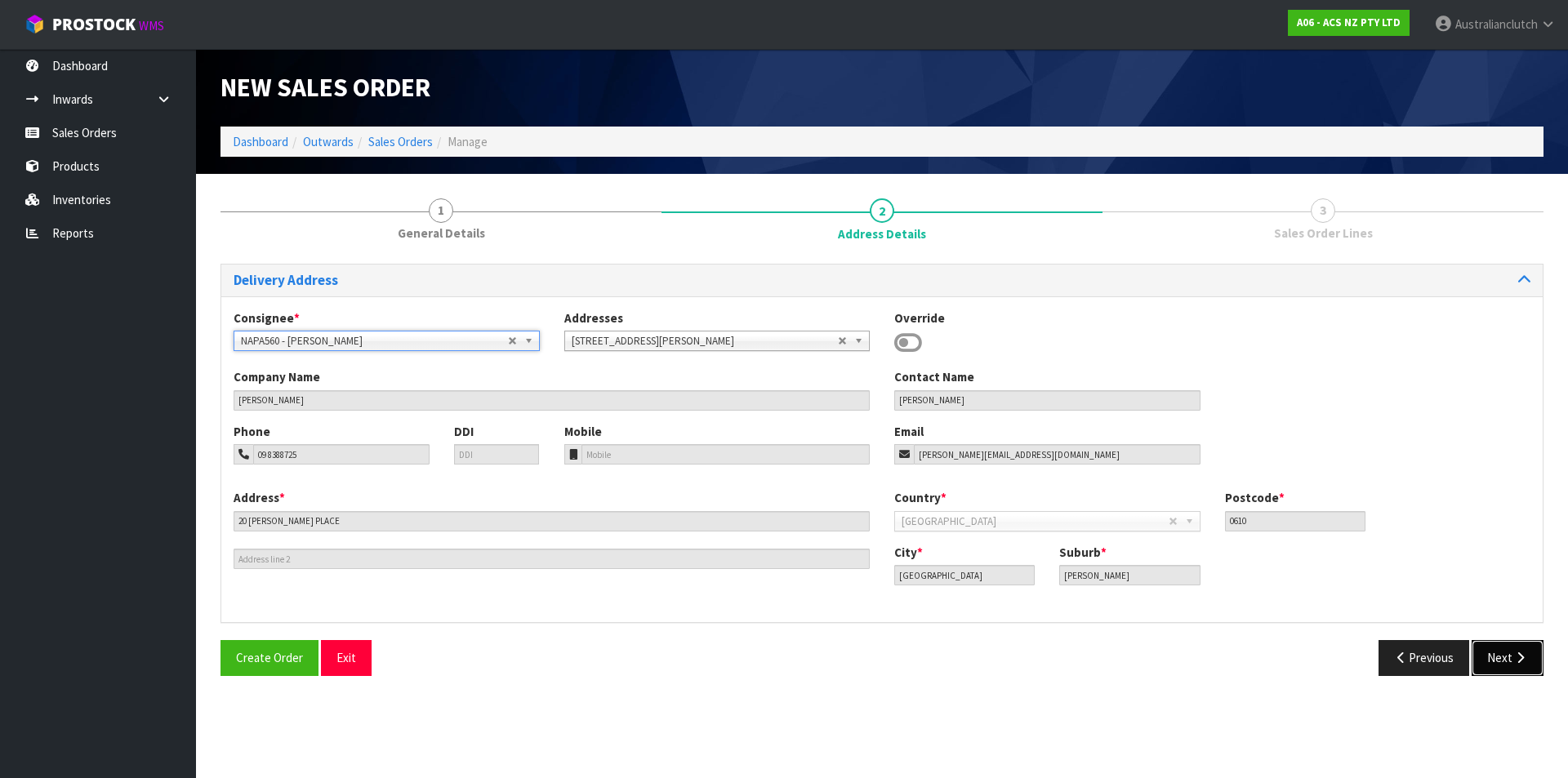
click at [1525, 648] on button "Next" at bounding box center [1508, 658] width 72 height 36
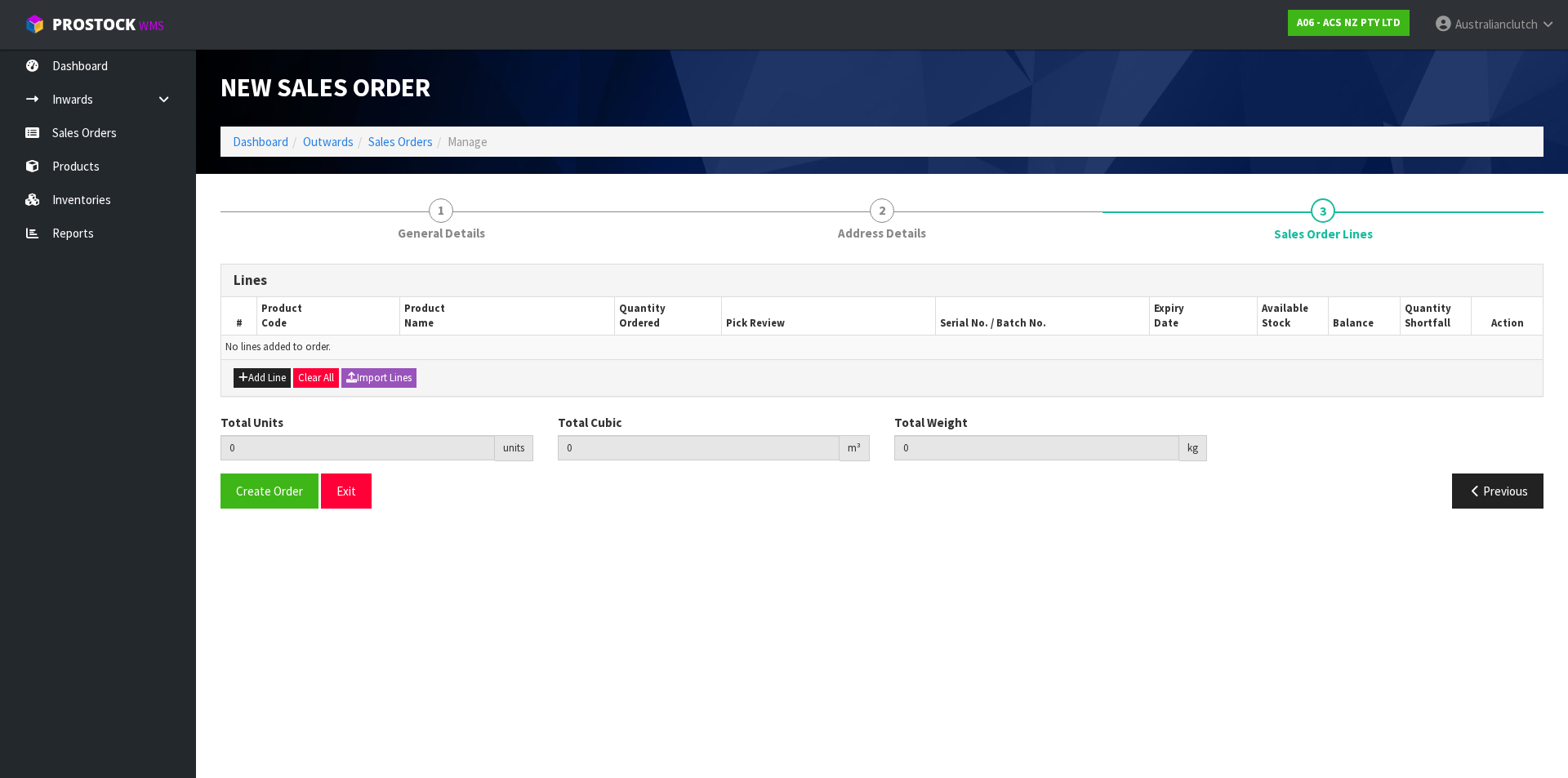
click at [249, 367] on div "Add Line Clear All Import Lines" at bounding box center [882, 377] width 1322 height 36
click at [266, 379] on button "Add Line" at bounding box center [262, 378] width 58 height 19
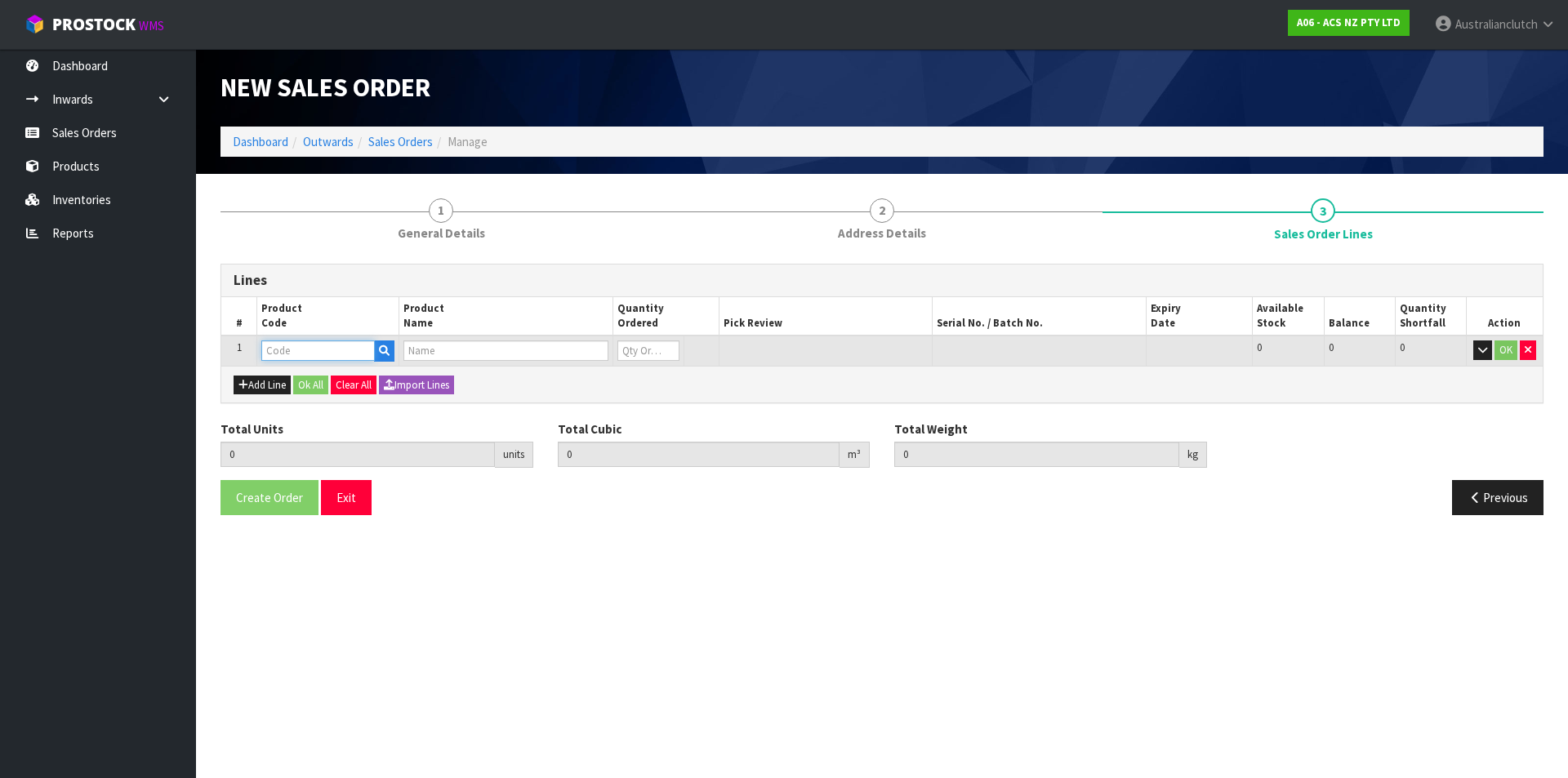
click at [288, 348] on input "text" at bounding box center [318, 351] width 113 height 20
type input "SCFD035"
type input "0.000000"
type input "0.000"
type input "CLUTCH S/CYL FORD 19.05MM (3/4")"
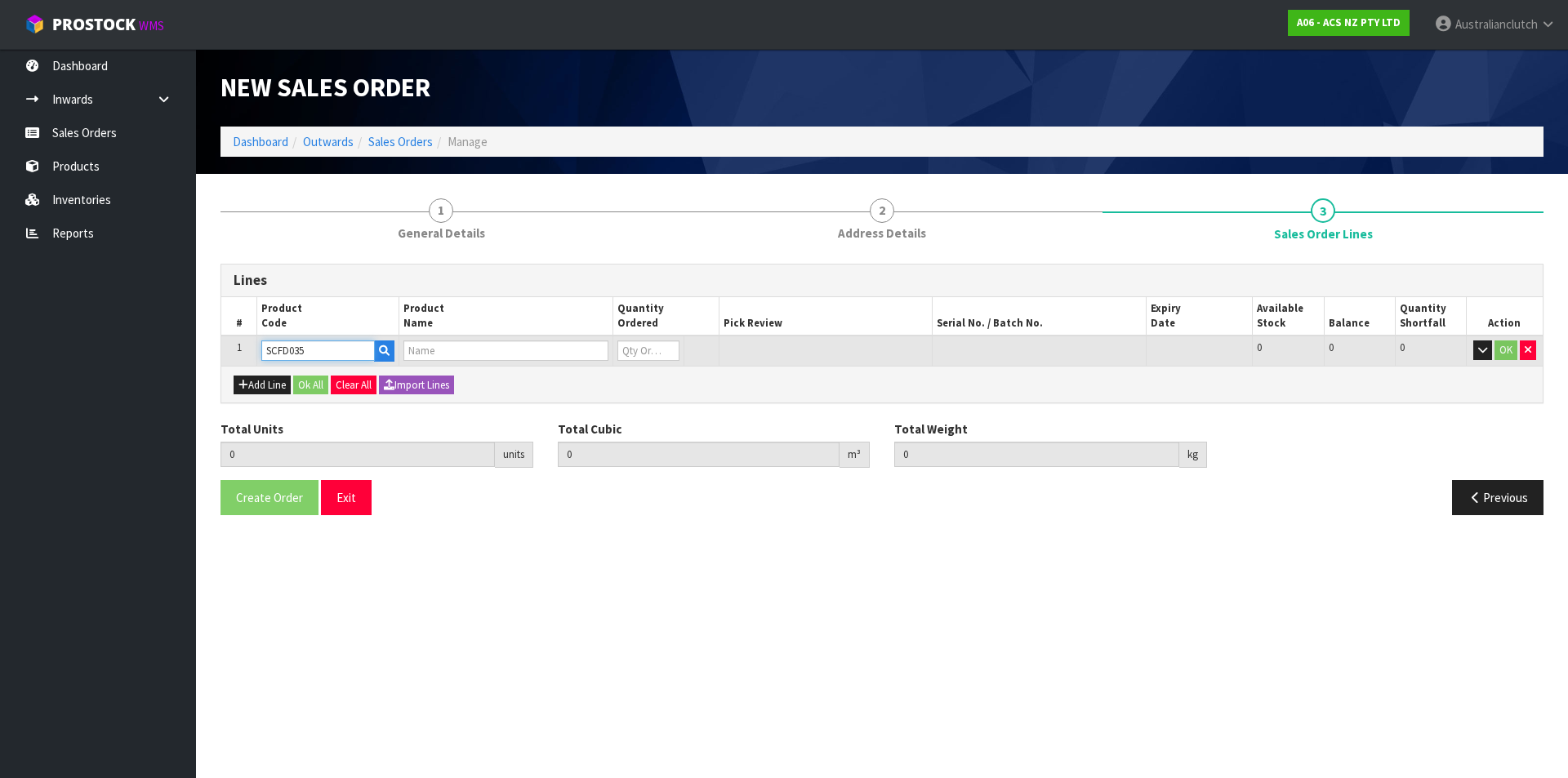
type input "0"
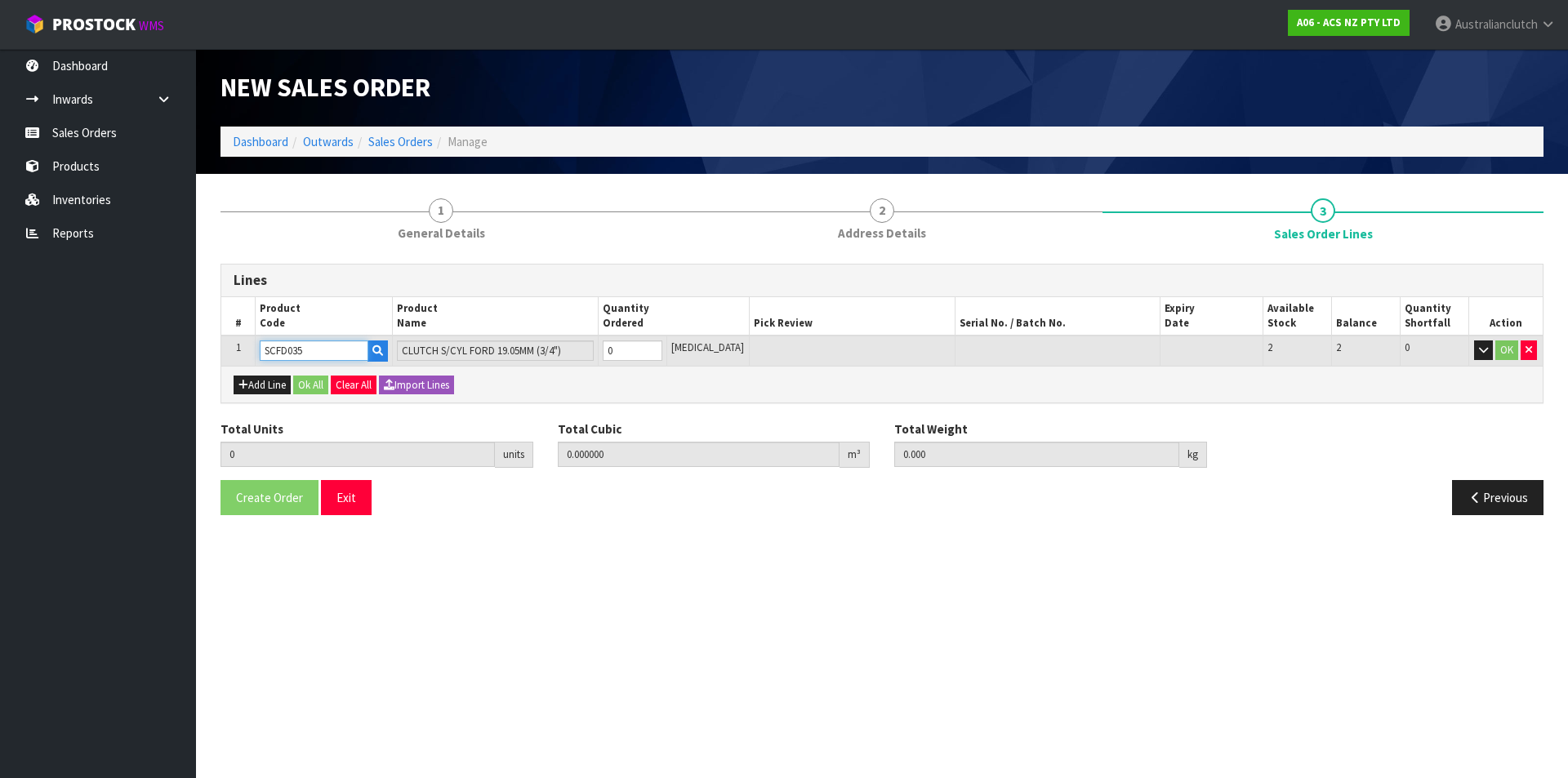
type input "SCFD035"
type input "1"
type input "0.002981"
type input "0.55"
type input "1"
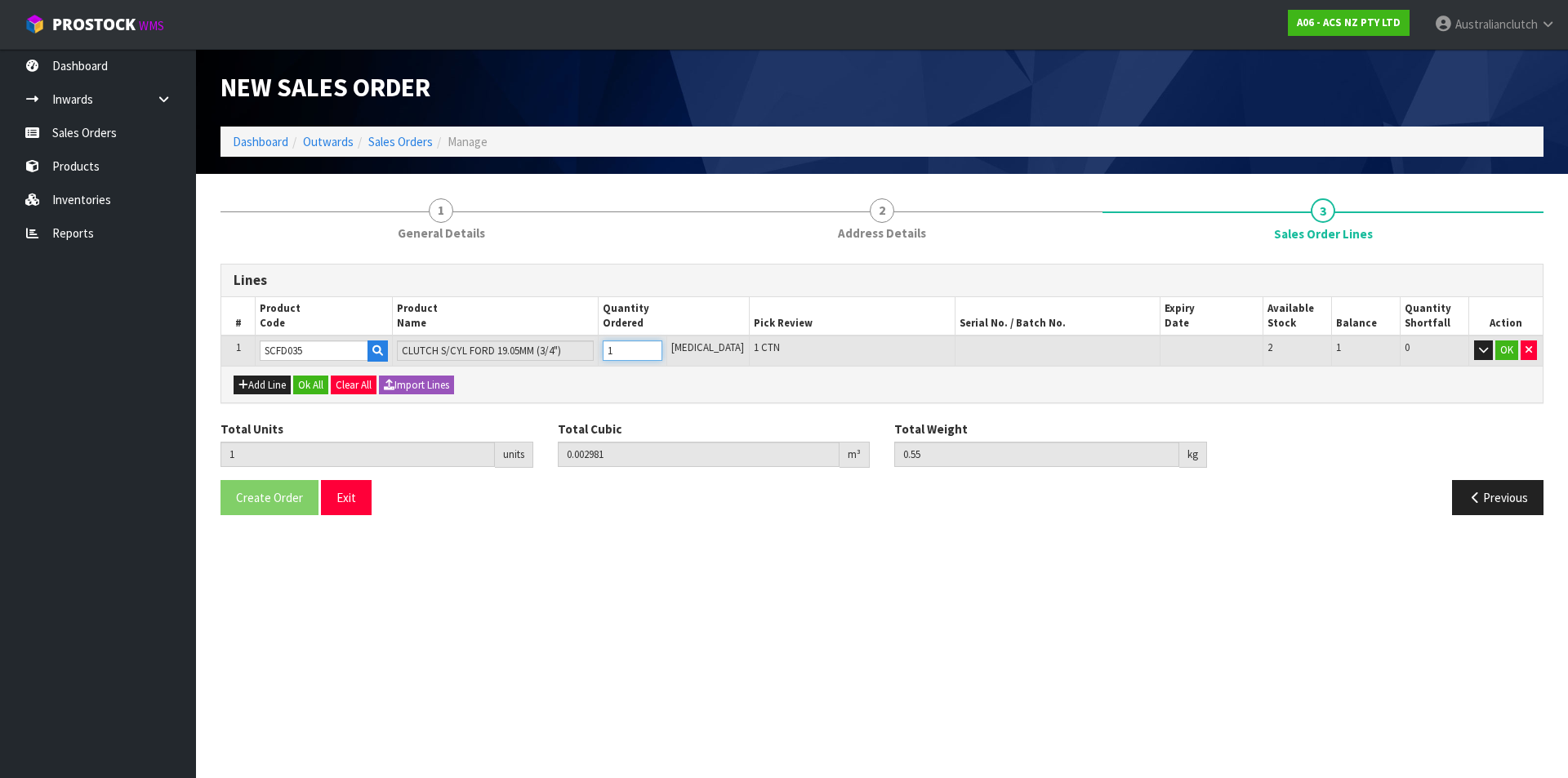
click at [662, 348] on input "1" at bounding box center [633, 351] width 60 height 20
click at [1517, 352] on button "OK" at bounding box center [1507, 350] width 23 height 19
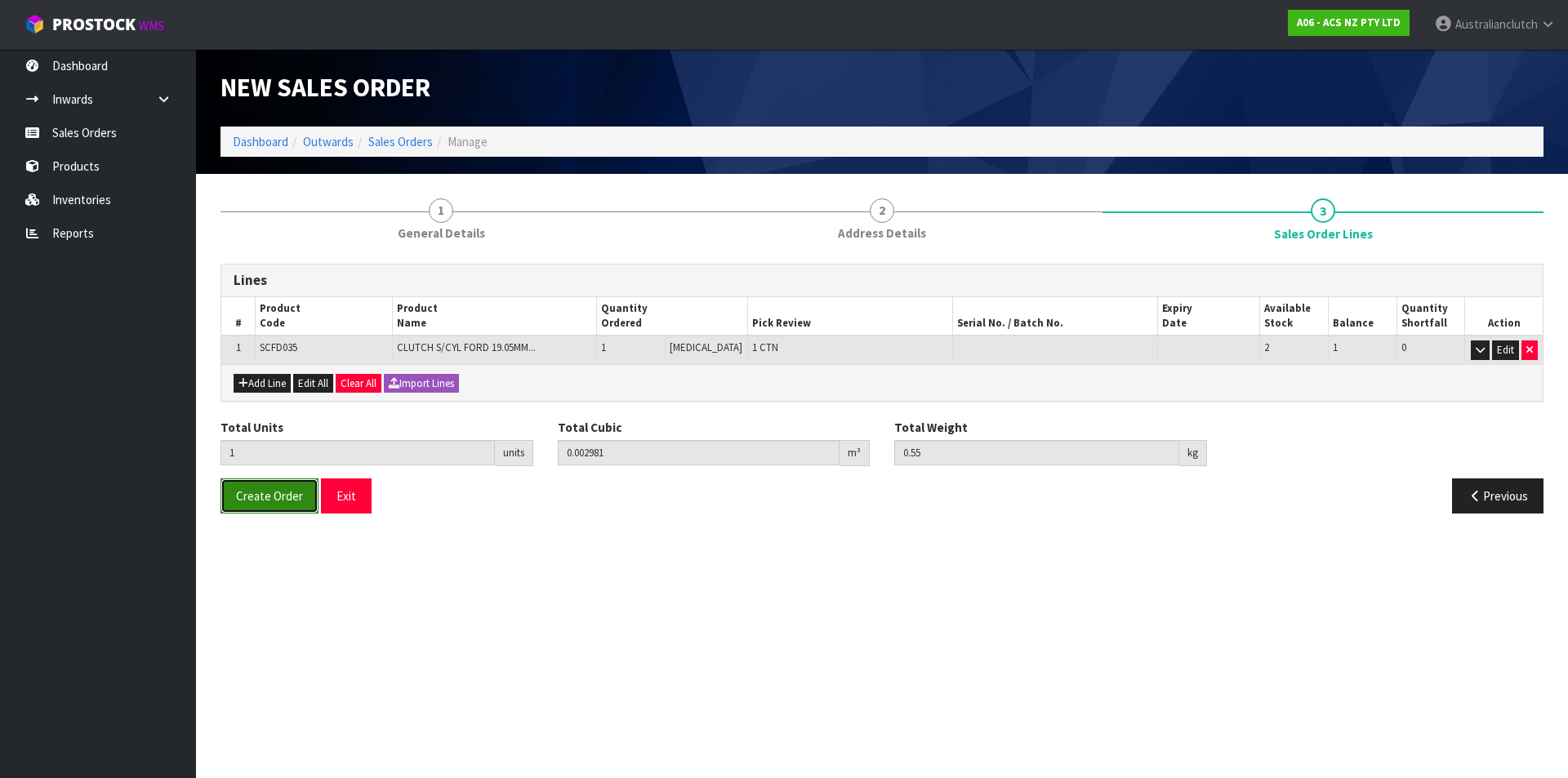
click at [270, 495] on span "Create Order" at bounding box center [269, 496] width 67 height 15
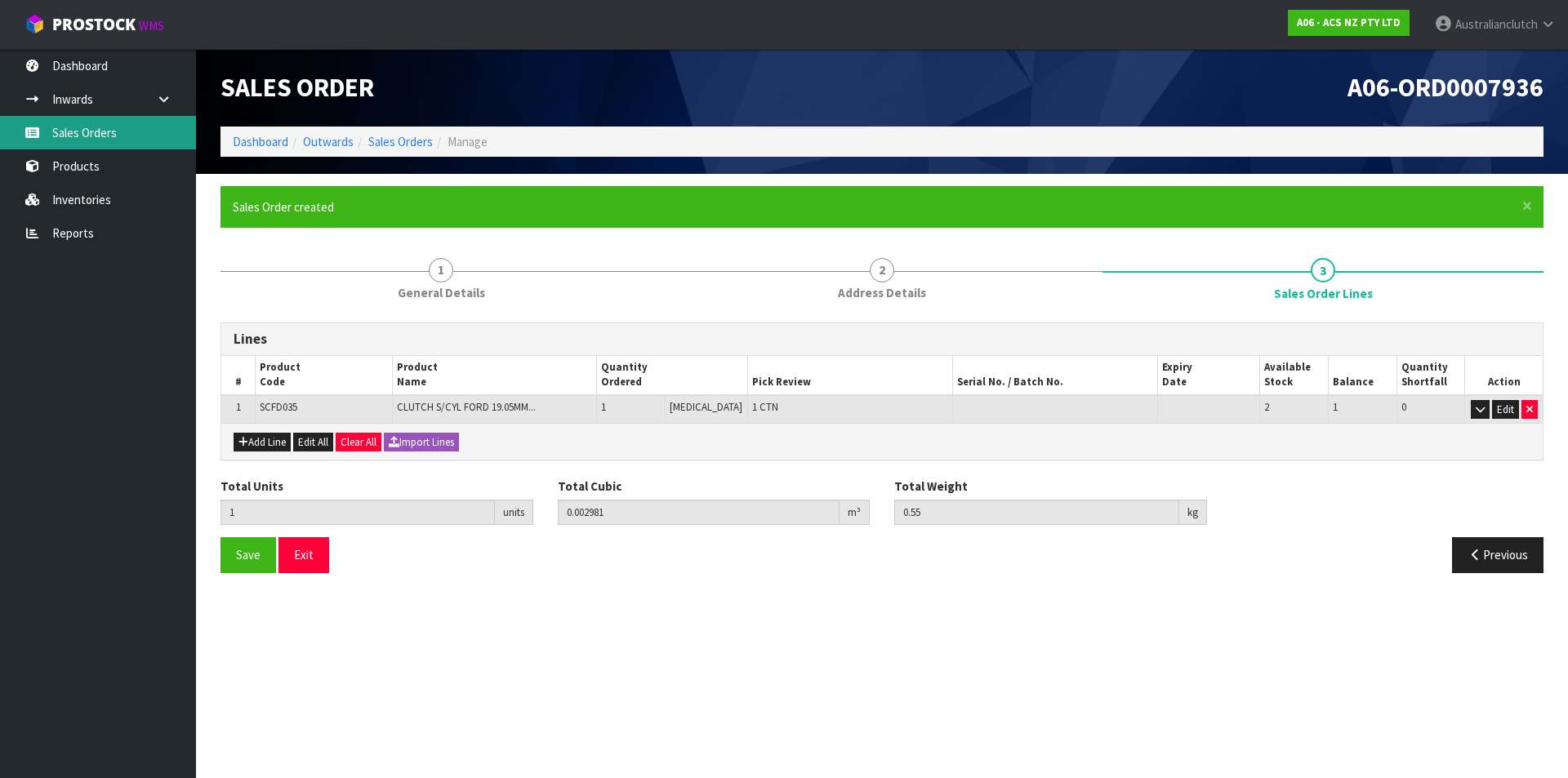
click at [107, 140] on link "Sales Orders" at bounding box center [98, 133] width 196 height 34
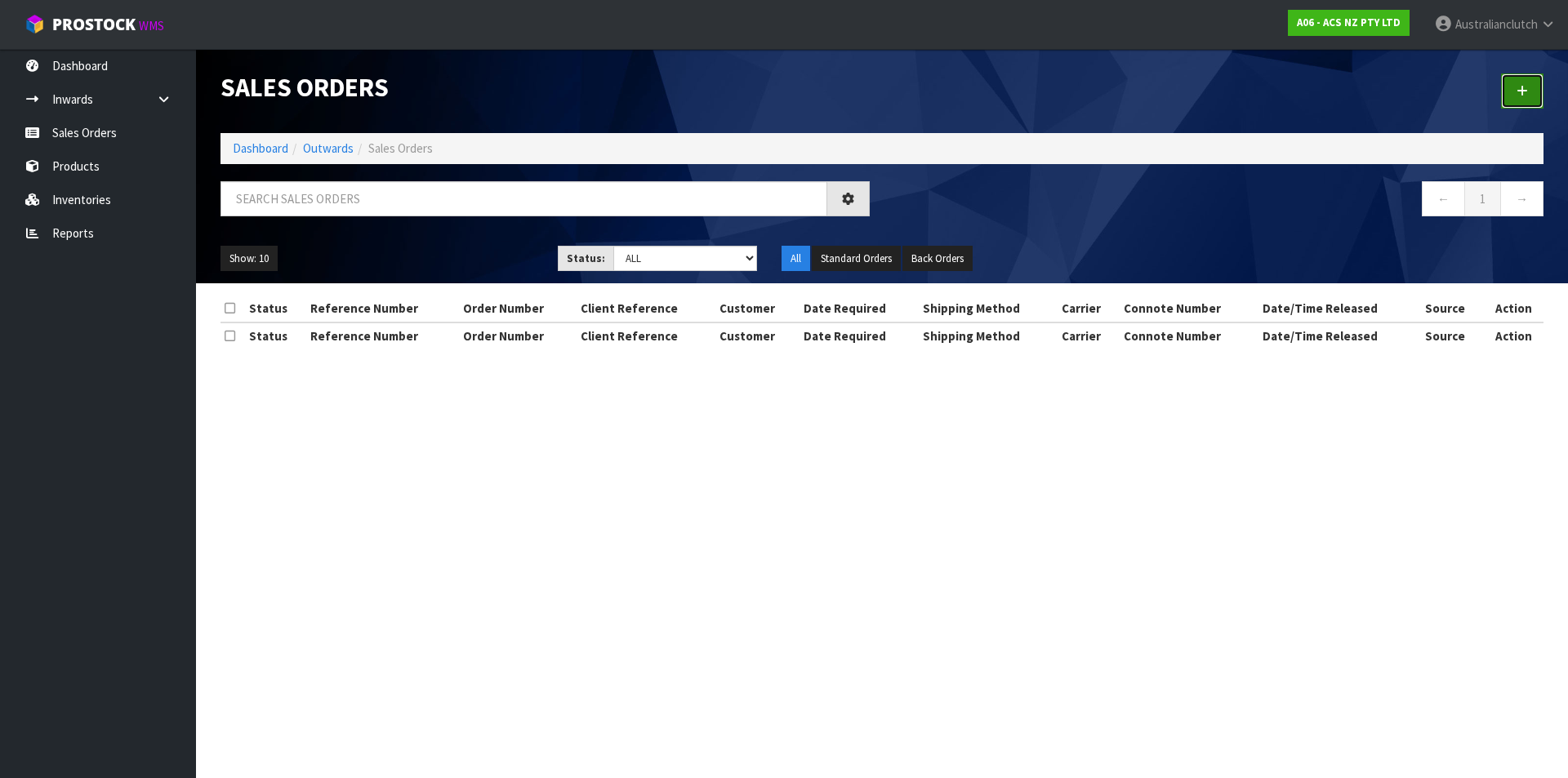
click at [1532, 87] on link at bounding box center [1522, 91] width 42 height 36
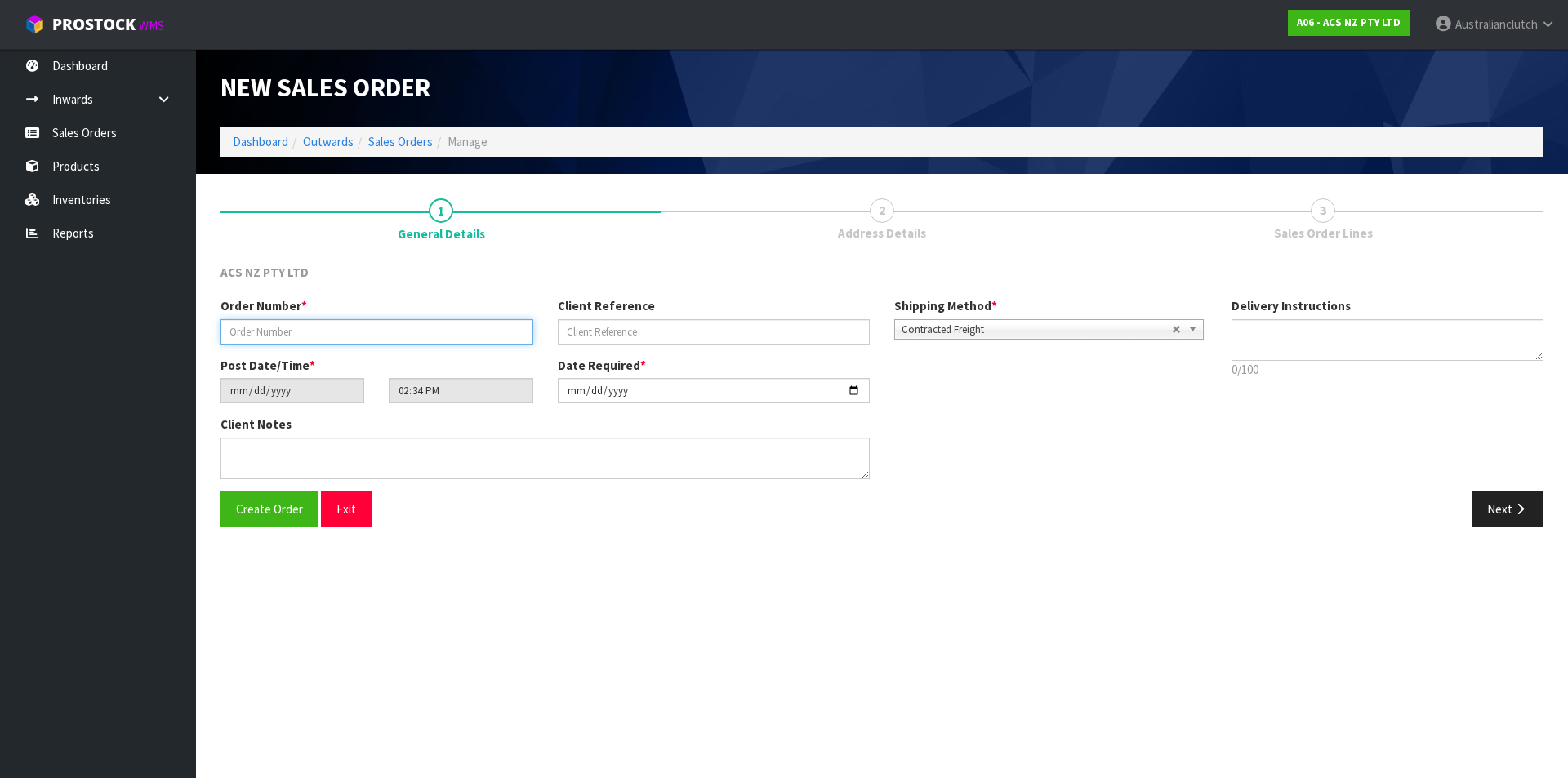
click at [261, 332] on input "text" at bounding box center [377, 332] width 313 height 25
type input "208316.1"
click at [694, 312] on div "Client Reference" at bounding box center [714, 321] width 337 height 47
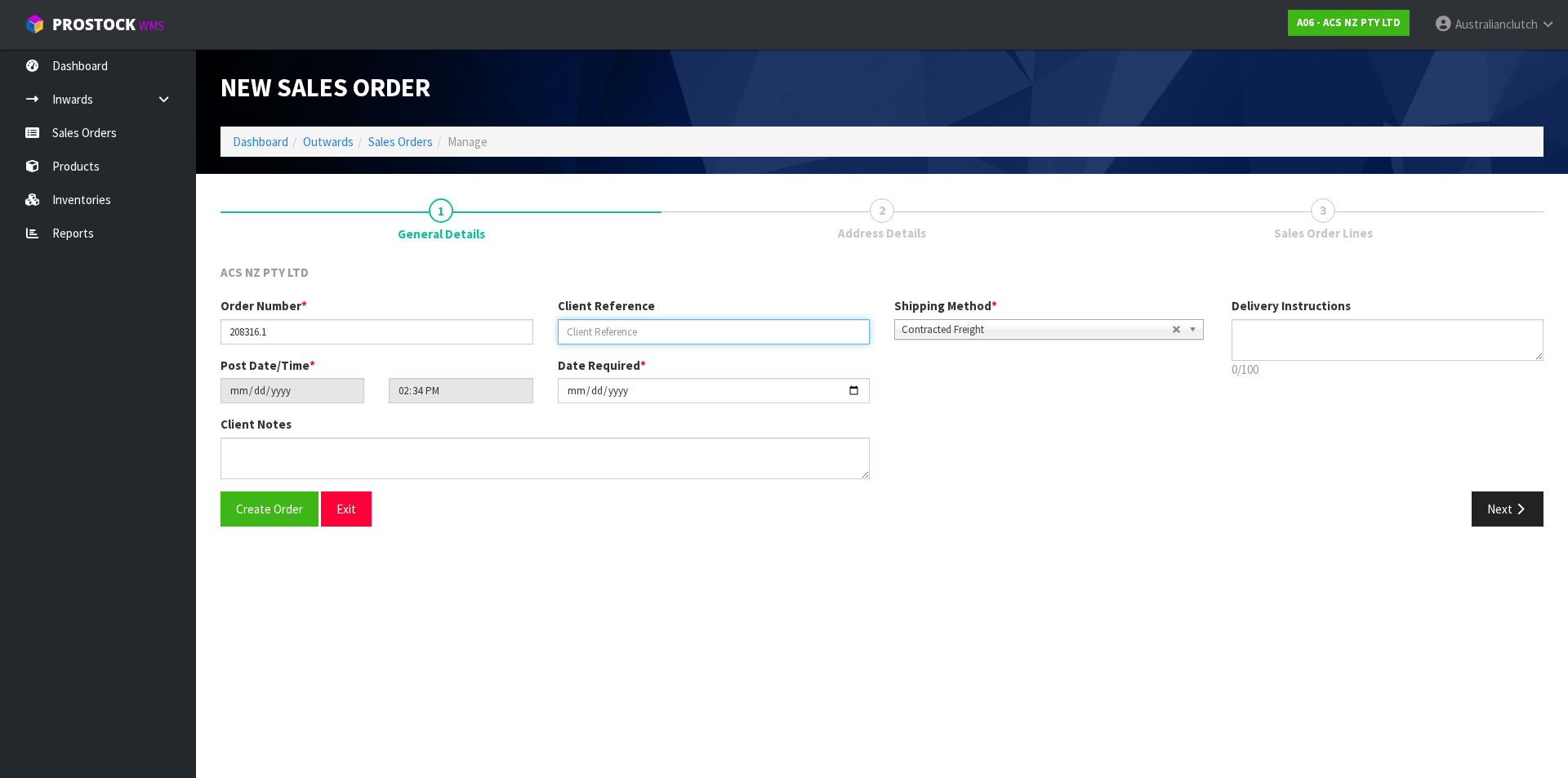
click at [705, 326] on input "text" at bounding box center [715, 332] width 313 height 25
type input "S564022462"
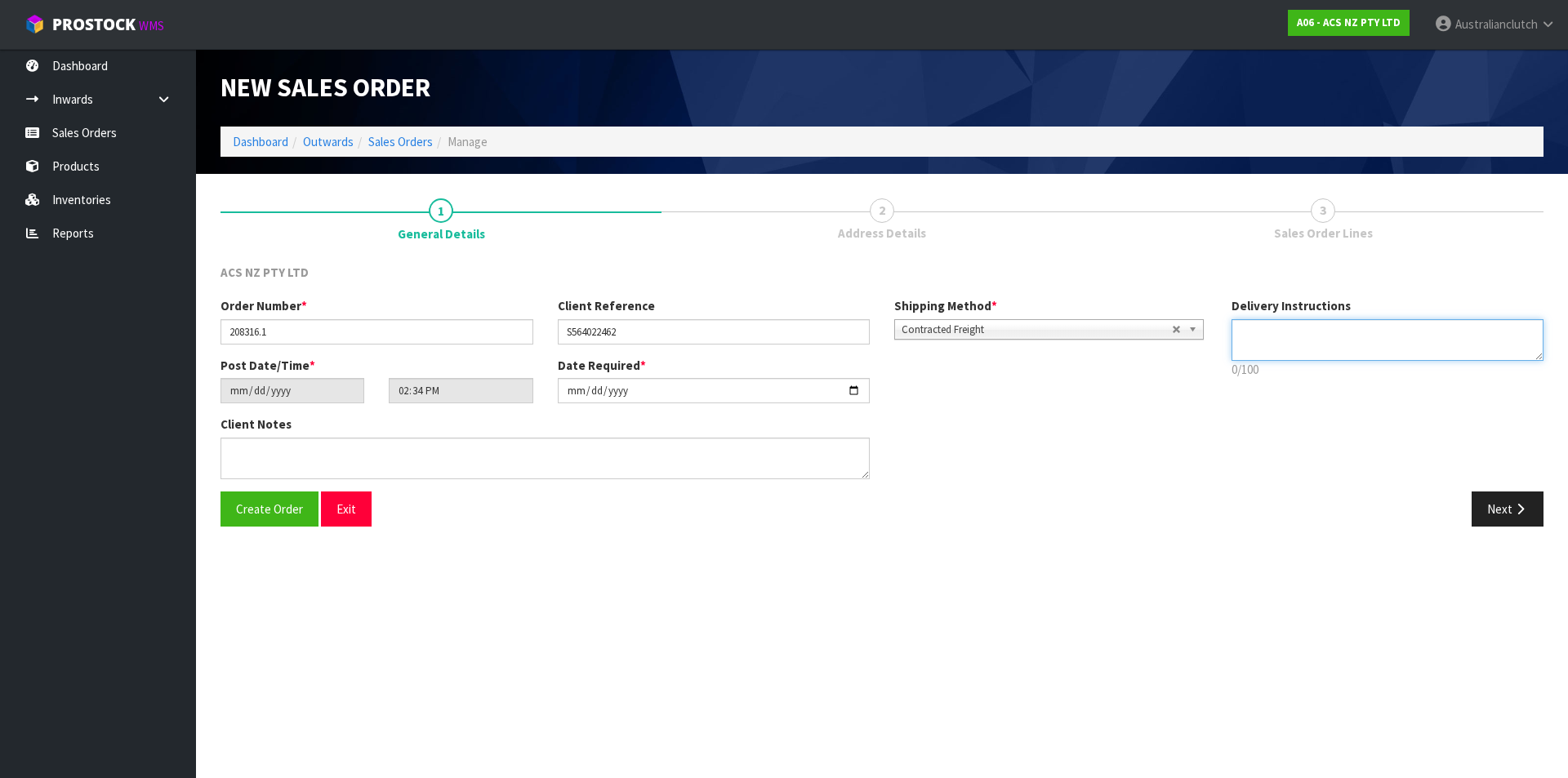
click at [1305, 344] on textarea at bounding box center [1389, 340] width 313 height 41
type textarea "NZC PLEASE"
click at [1505, 505] on button "Next" at bounding box center [1508, 509] width 72 height 36
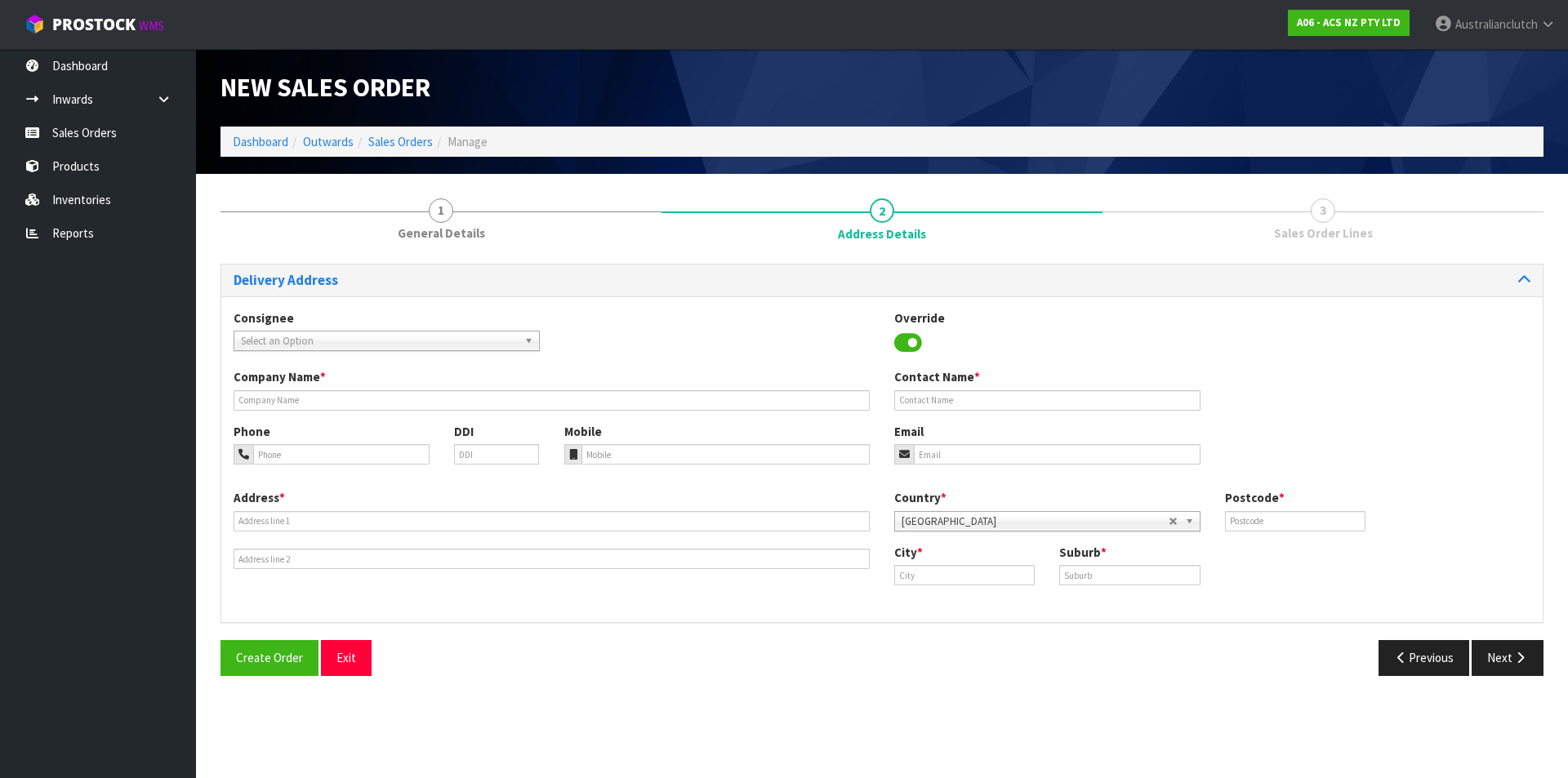
click at [425, 342] on span "Select an Option" at bounding box center [379, 341] width 277 height 19
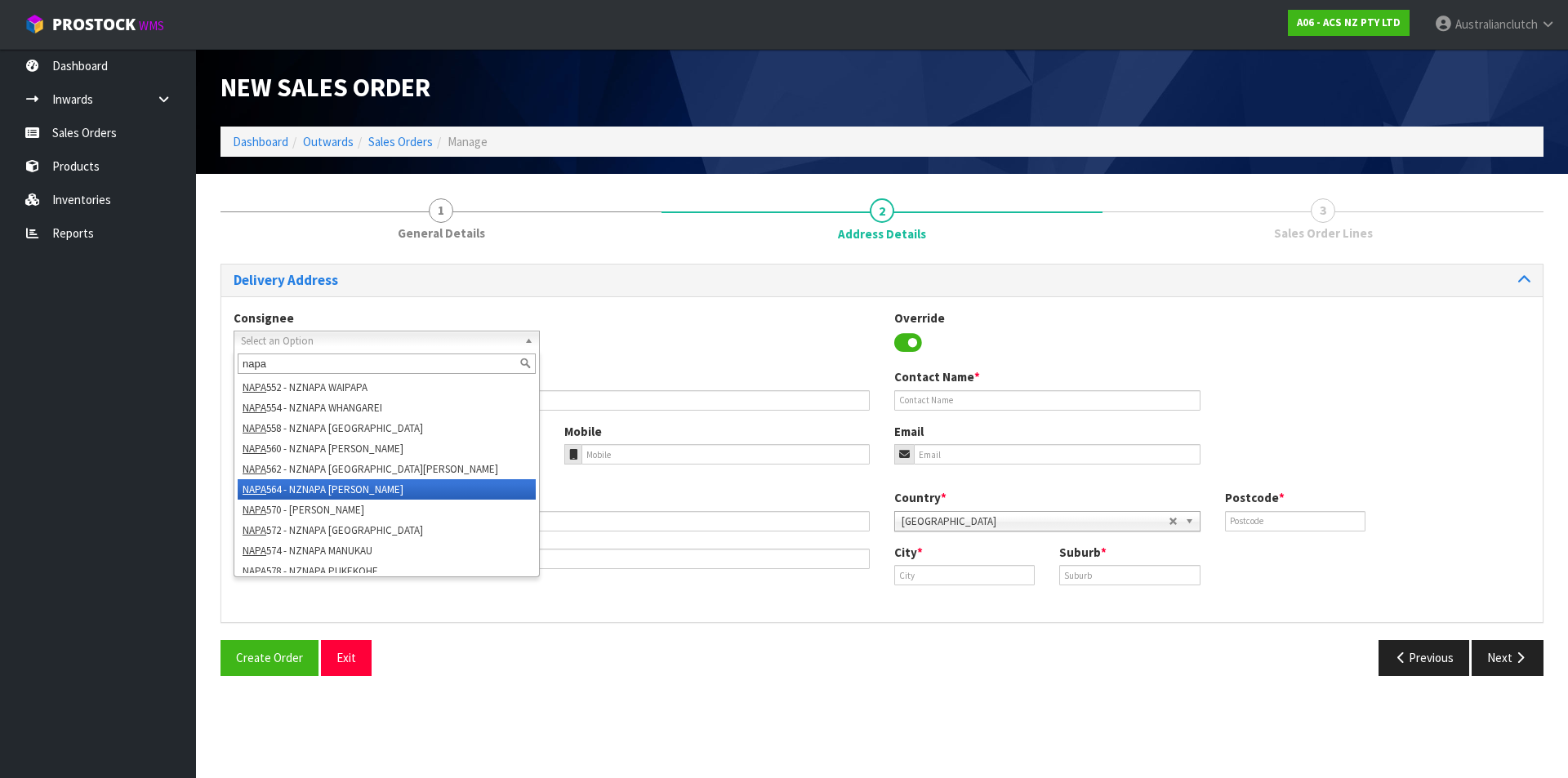
type input "napa"
click at [397, 490] on li "NAPA 564 - NZNAPA [PERSON_NAME]" at bounding box center [387, 490] width 299 height 20
type input "NZNAPA [PERSON_NAME]"
type input "[PERSON_NAME]"
type input "09 2762098"
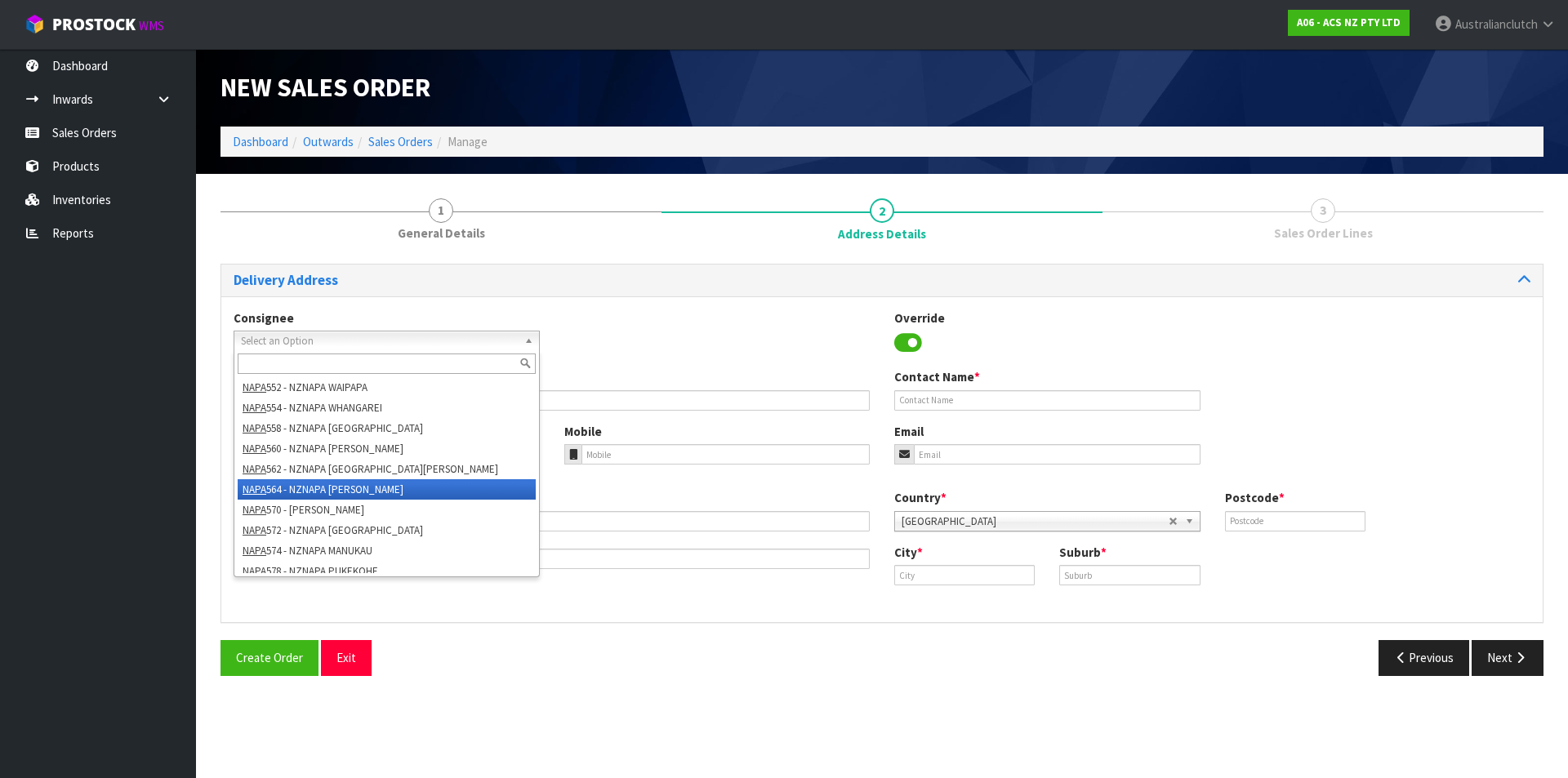
type input "[PERSON_NAME][EMAIL_ADDRESS][DOMAIN_NAME]"
type input "3 [PERSON_NAME] ROAD"
type input "1061"
type input "[GEOGRAPHIC_DATA]"
type input "[PERSON_NAME]"
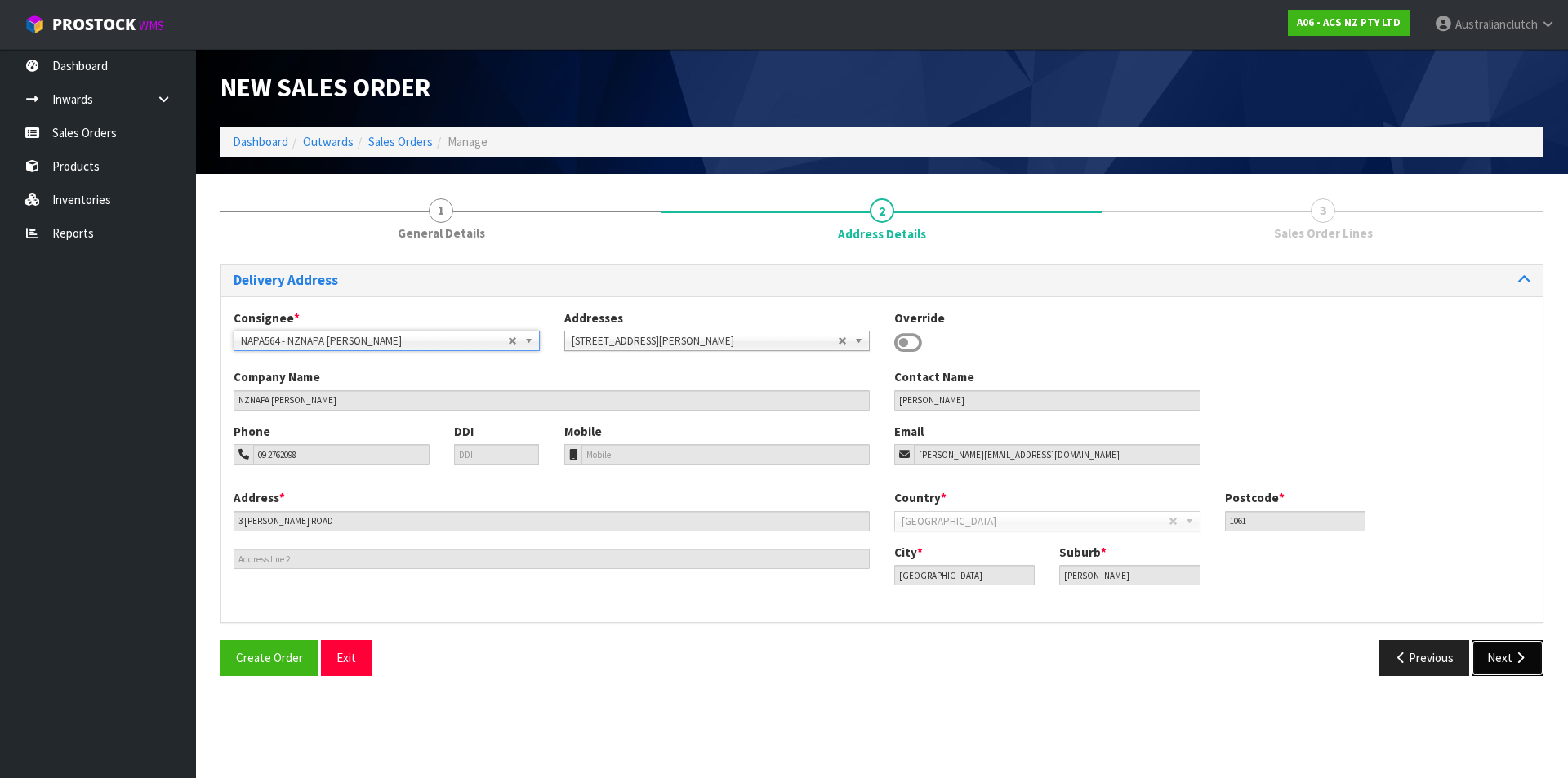
click at [1508, 654] on button "Next" at bounding box center [1508, 658] width 72 height 36
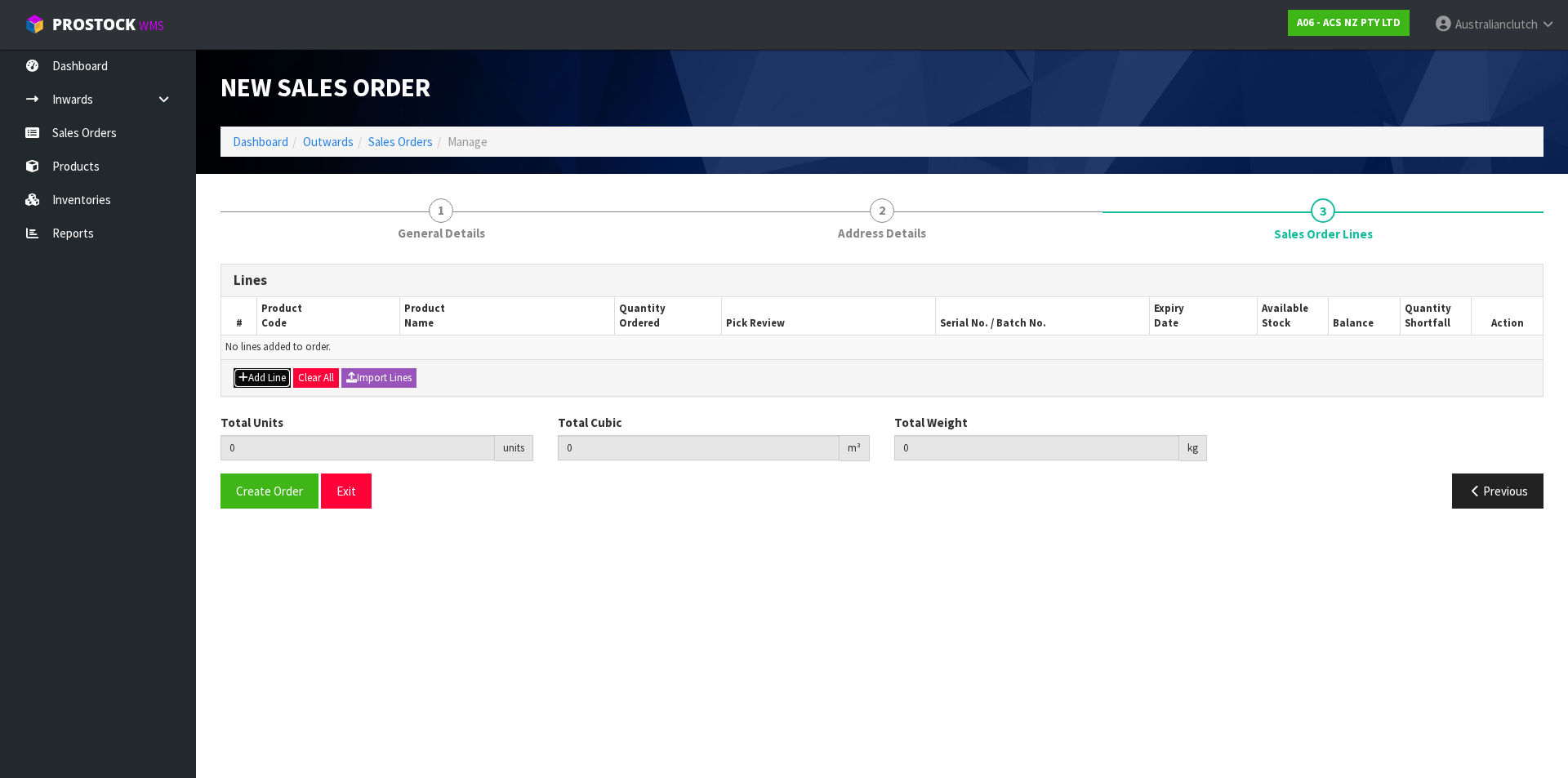
click at [255, 371] on button "Add Line" at bounding box center [262, 378] width 58 height 19
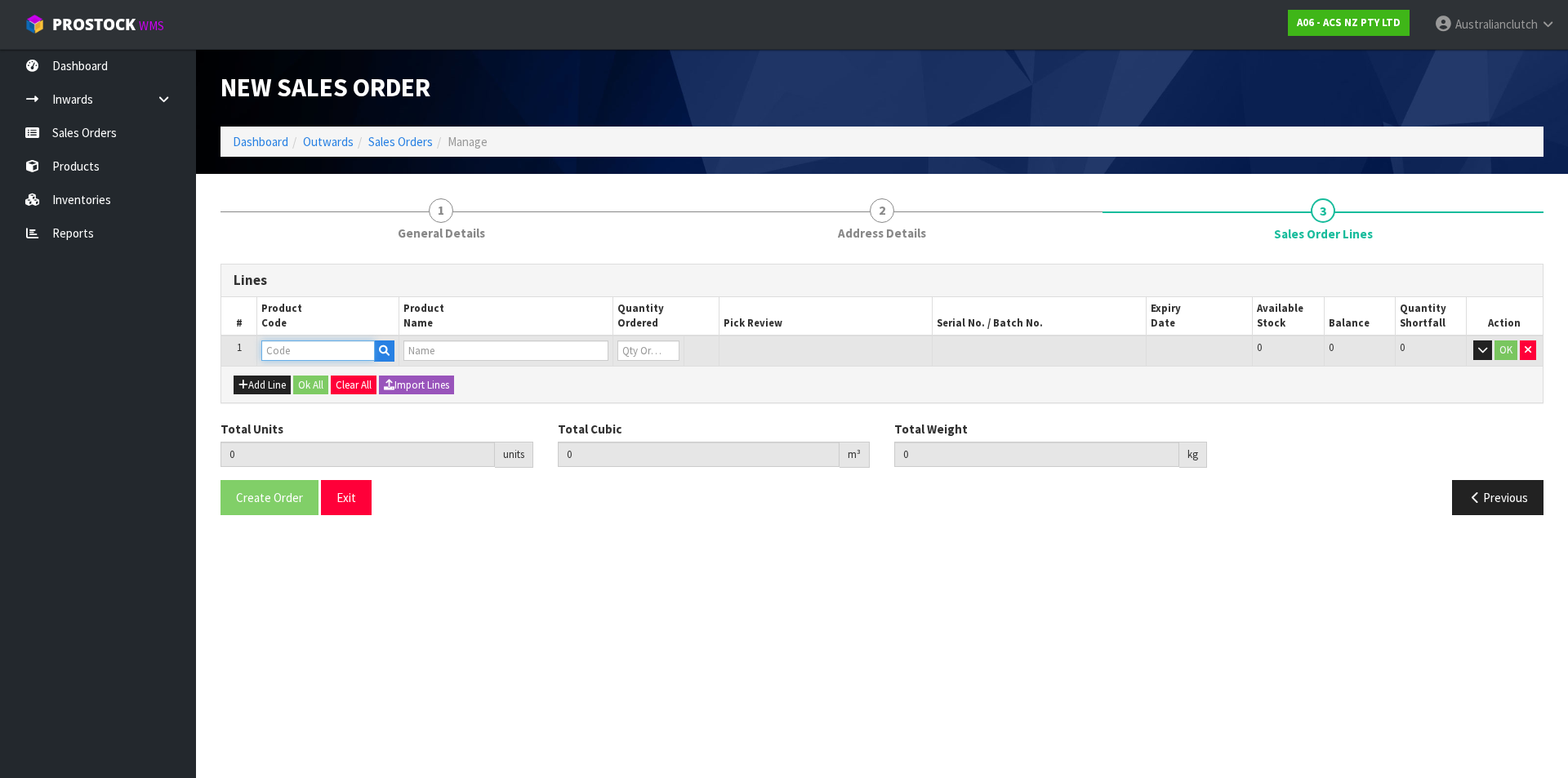
click at [281, 357] on input "text" at bounding box center [318, 351] width 113 height 20
type input "SCTY044"
type input "0.000000"
type input "0.000"
type input "CLUTCH S/CYL TOYOTA 22.22MM (7/8")"
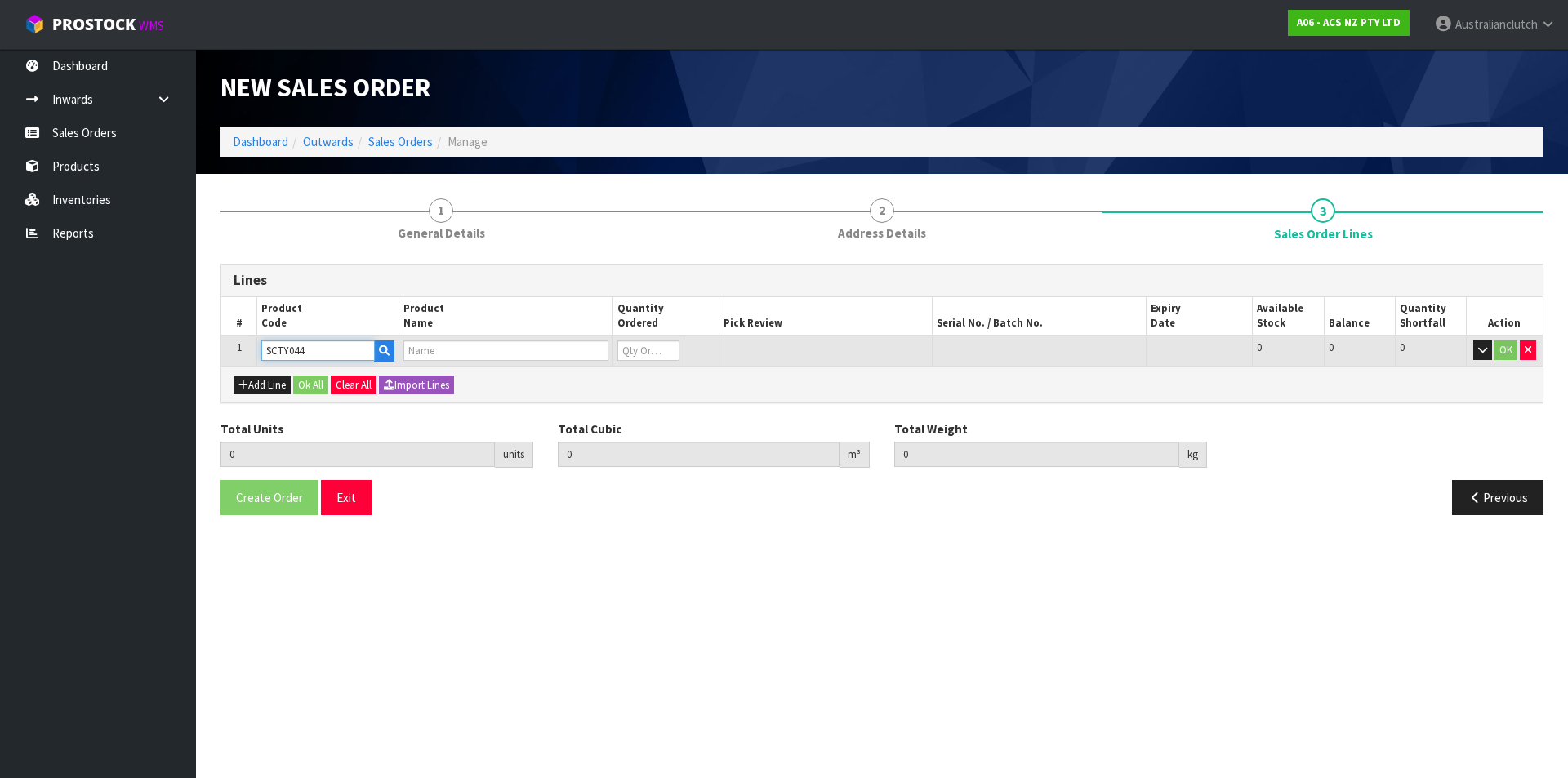
type input "0"
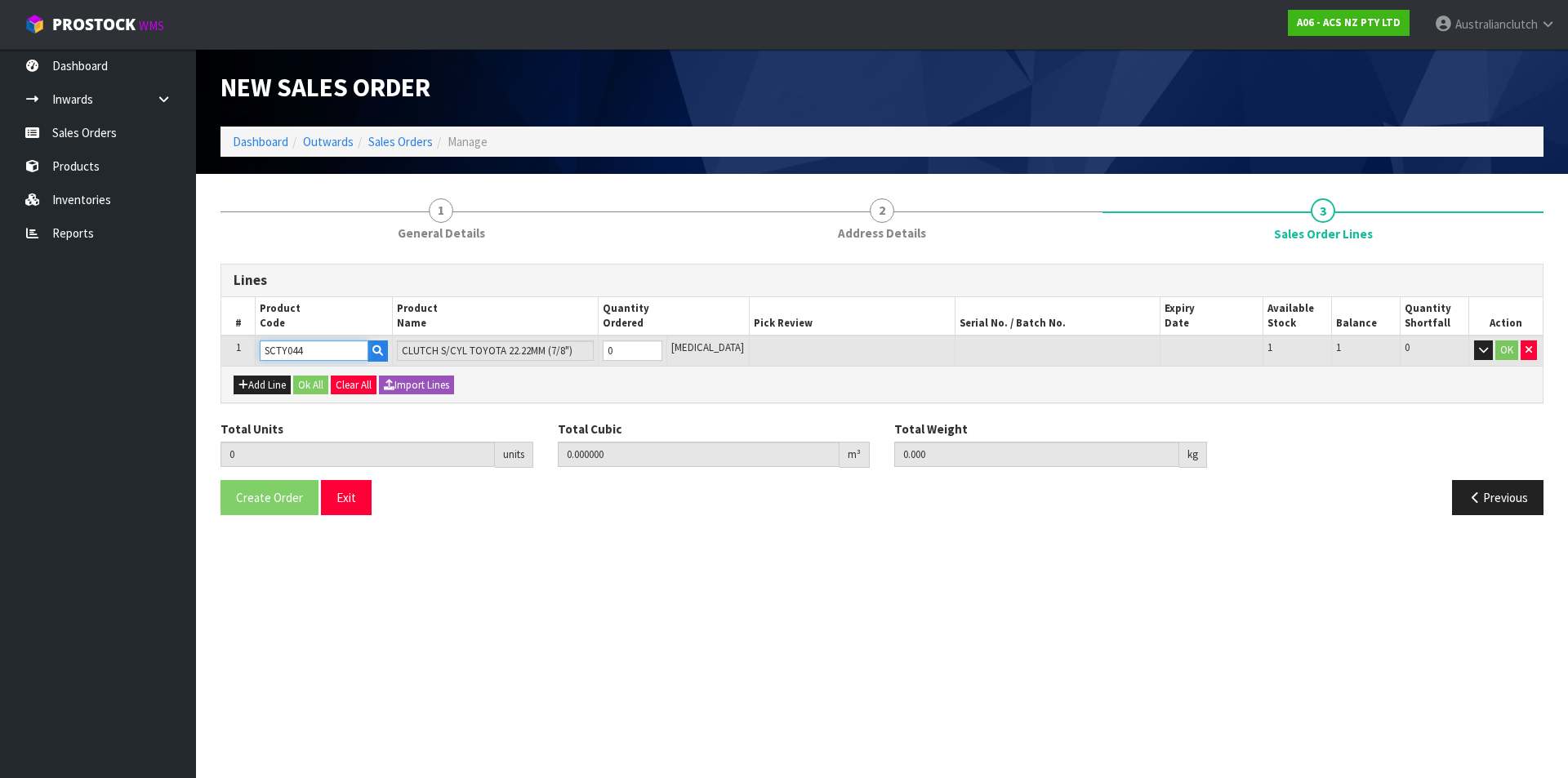
type input "SCTY044"
type input "1"
type input "0.002981"
type input "0.4"
type input "1"
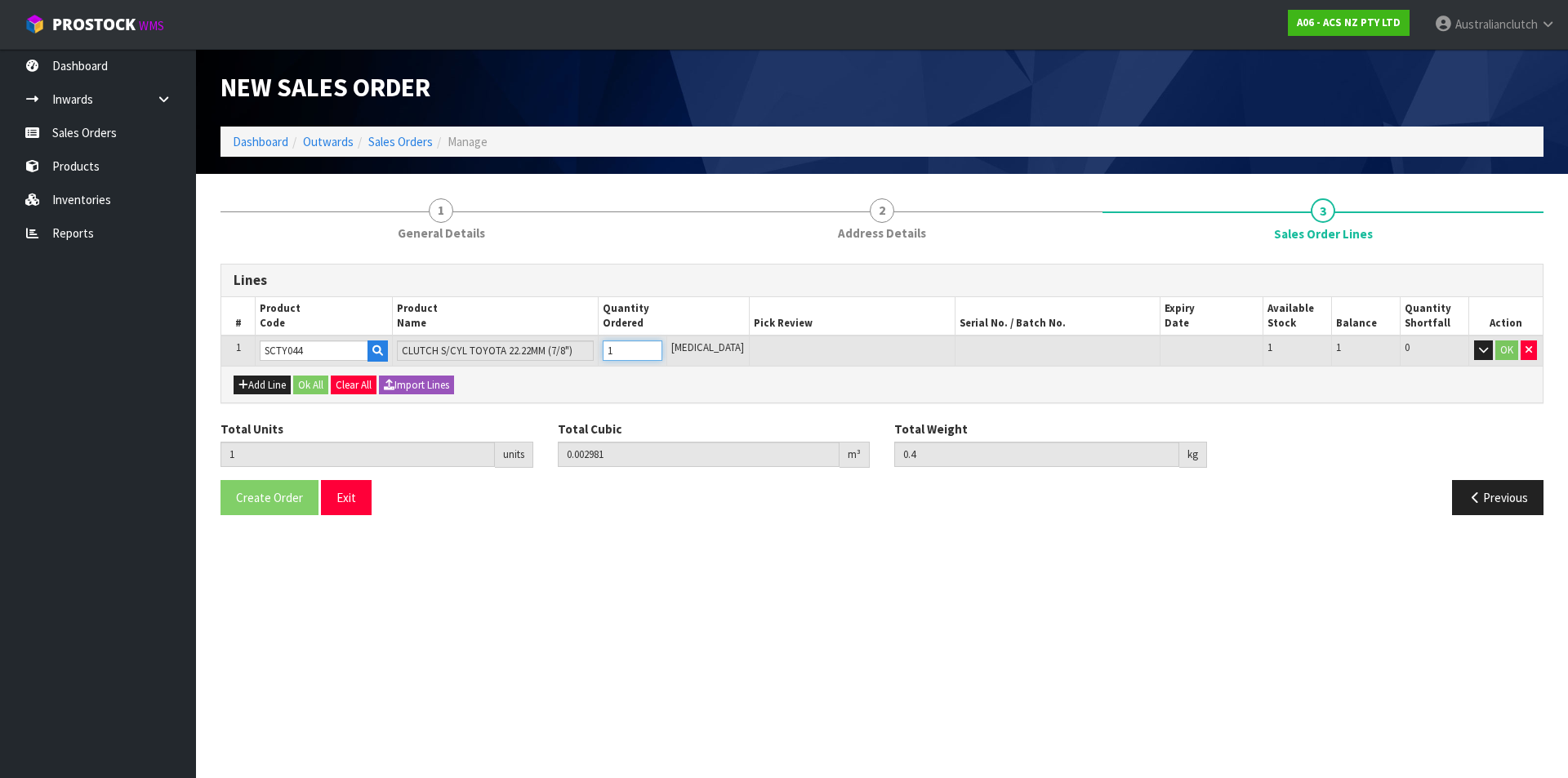
click at [662, 345] on input "1" at bounding box center [633, 351] width 60 height 20
click at [1505, 359] on button "OK" at bounding box center [1507, 350] width 23 height 19
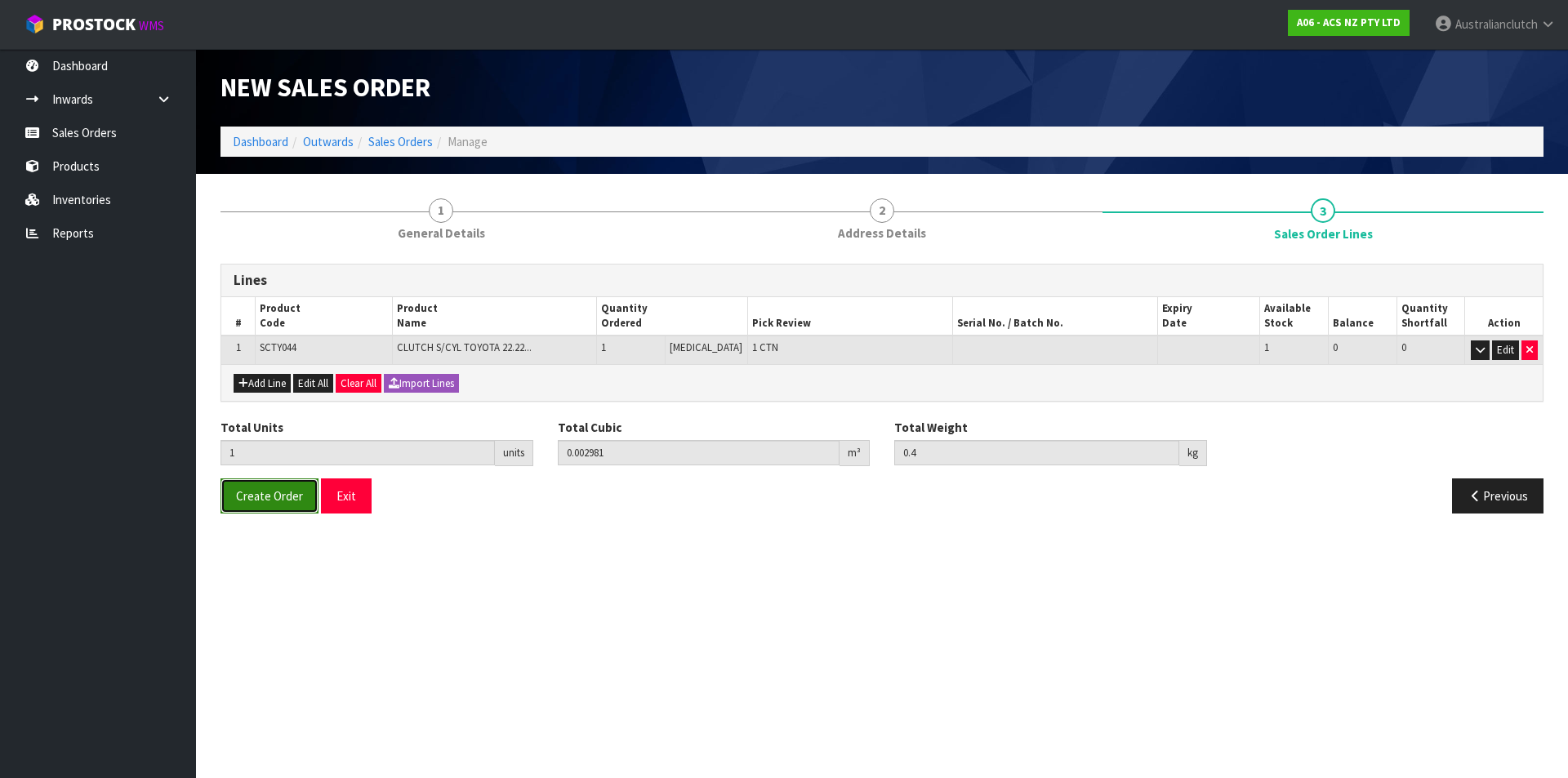
click at [245, 485] on button "Create Order" at bounding box center [270, 496] width 98 height 36
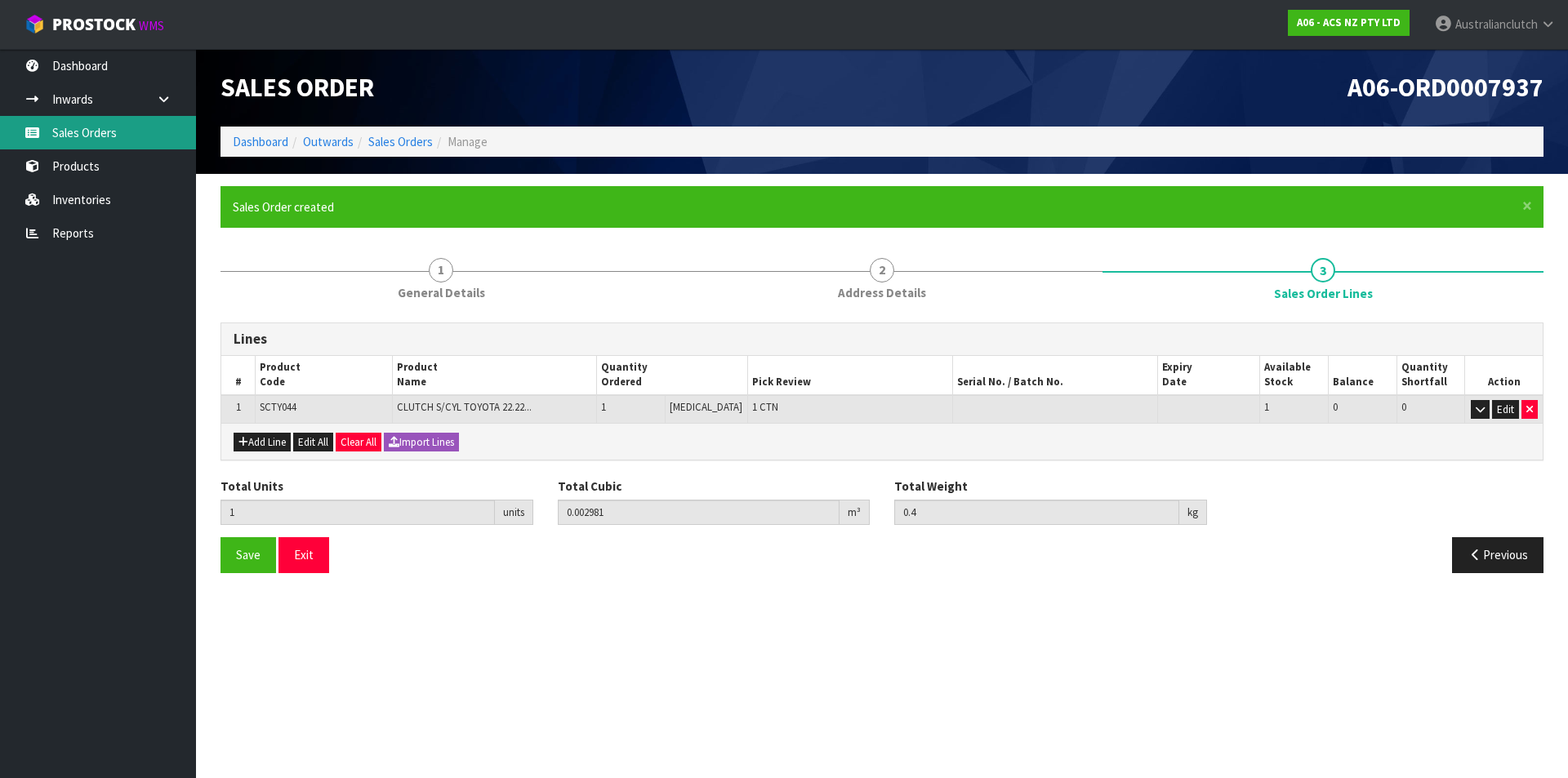
click at [106, 137] on link "Sales Orders" at bounding box center [98, 133] width 196 height 34
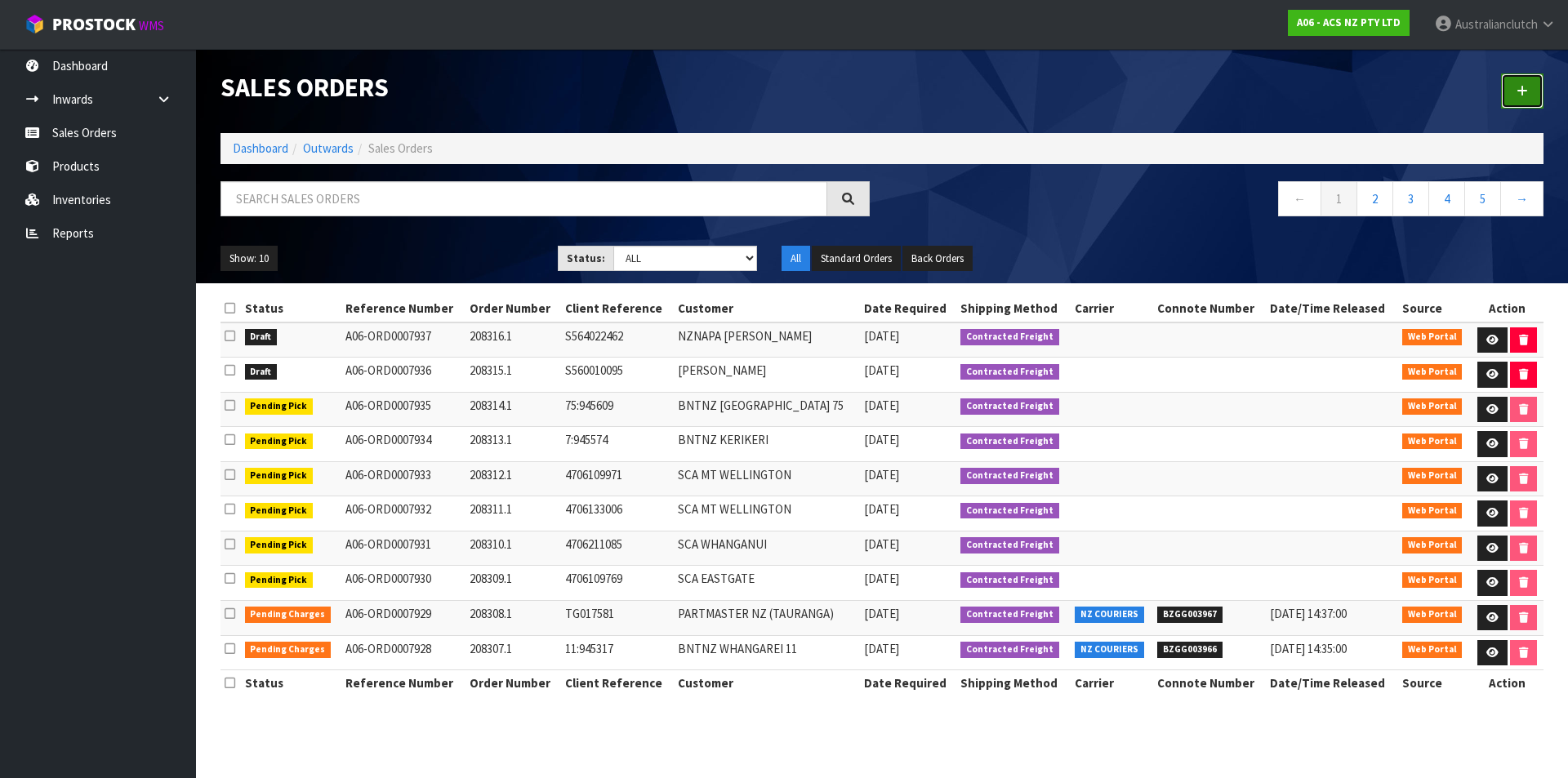
click at [1520, 96] on icon at bounding box center [1523, 90] width 12 height 12
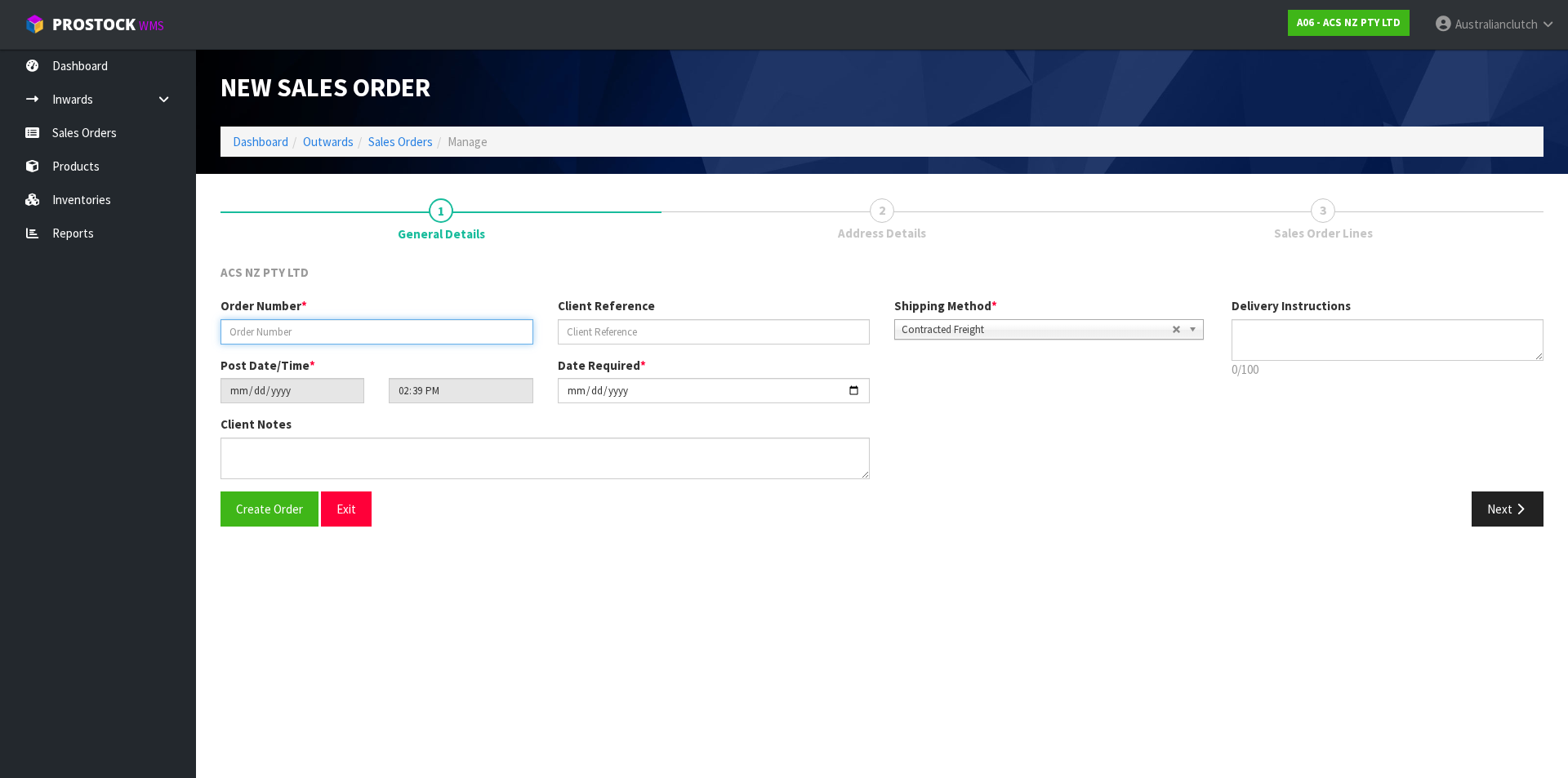
click at [336, 337] on input "text" at bounding box center [377, 332] width 313 height 25
type input "208317.1"
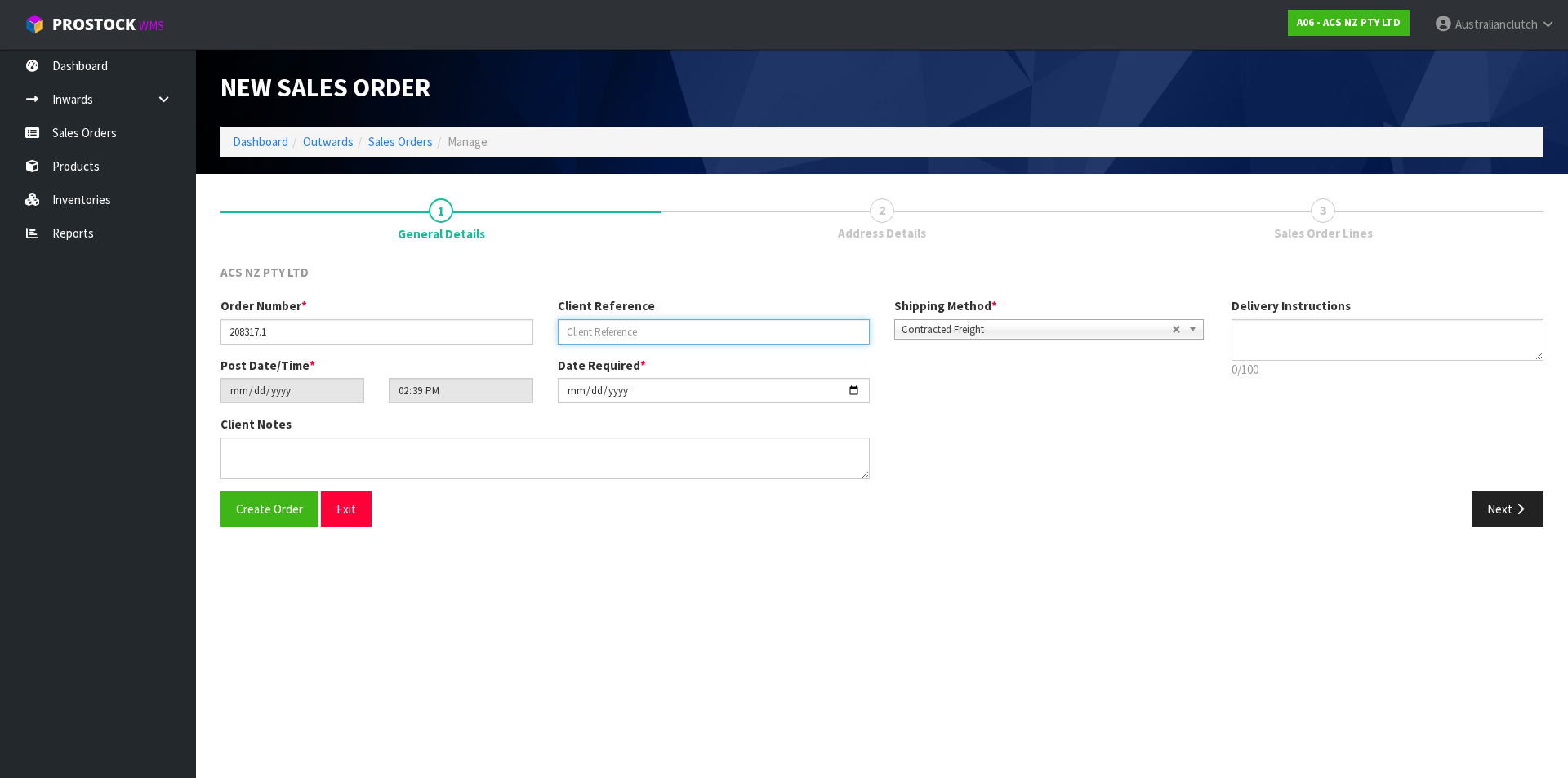
click at [814, 334] on input "text" at bounding box center [715, 332] width 313 height 25
type input "470625298"
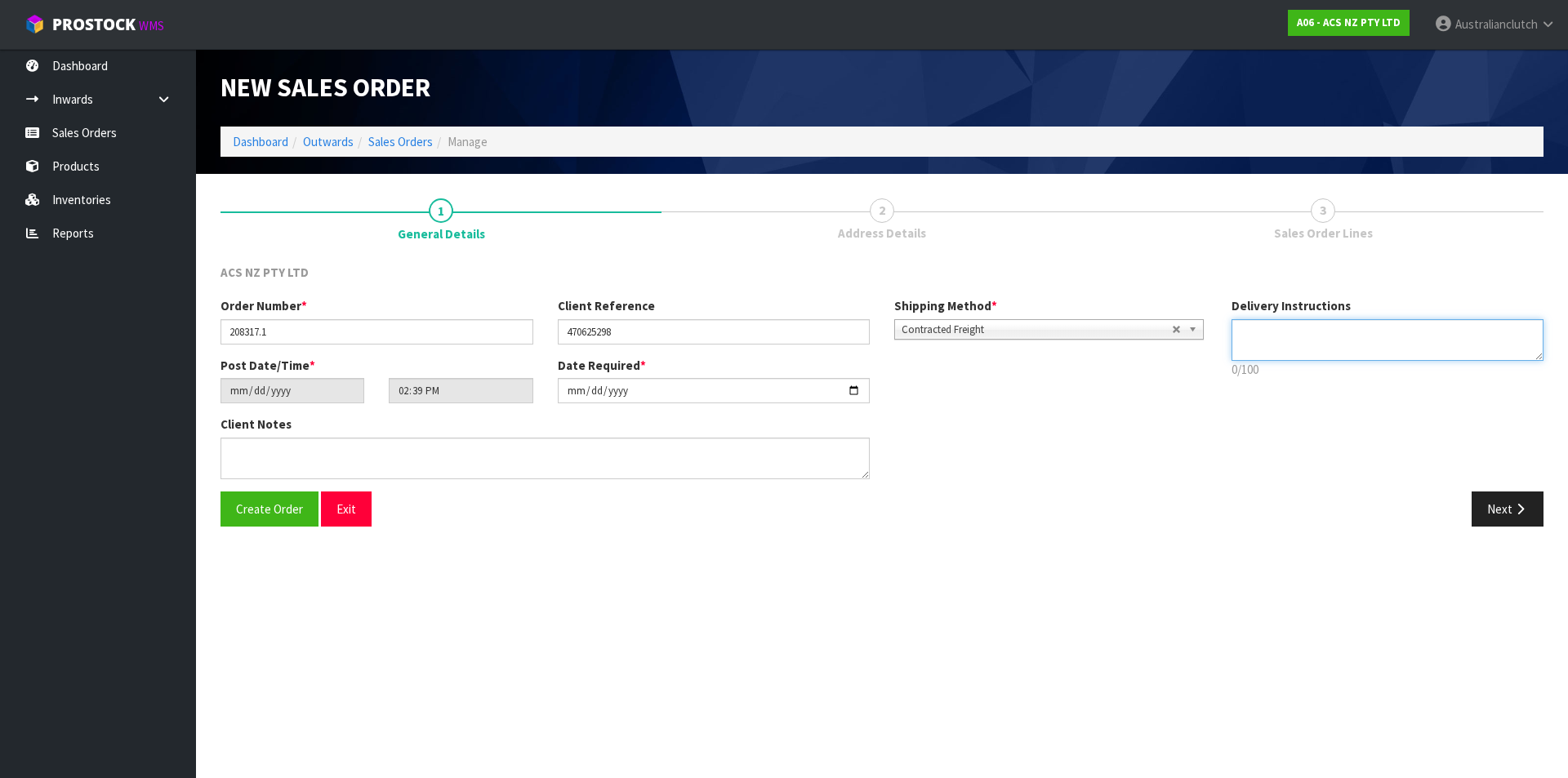
click at [1312, 341] on textarea at bounding box center [1389, 340] width 313 height 41
type textarea "NZC PLEASE"
click at [1506, 507] on button "Next" at bounding box center [1508, 509] width 72 height 36
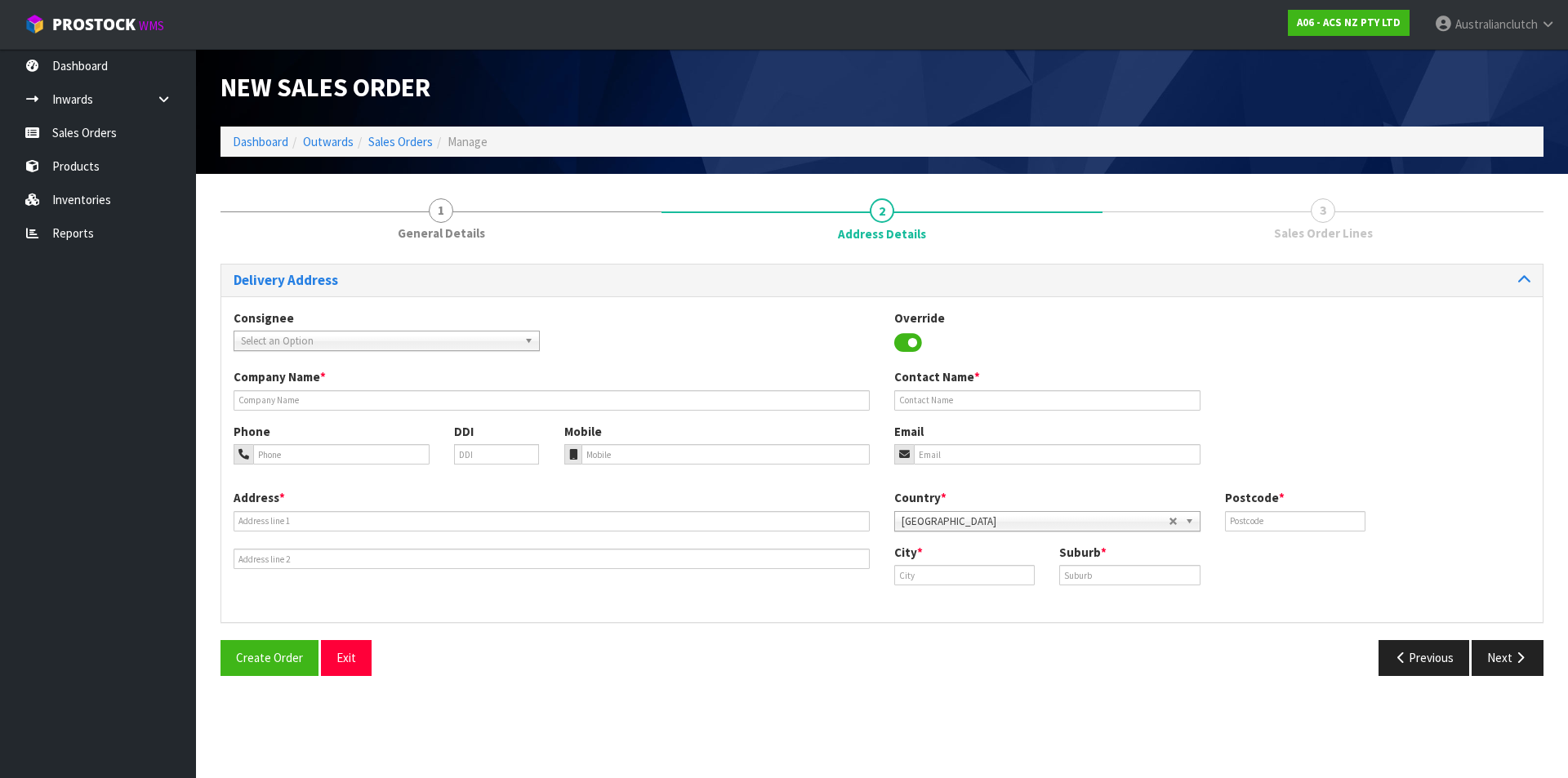
click at [243, 346] on span "Select an Option" at bounding box center [379, 341] width 277 height 19
type input "7035"
click at [327, 381] on li "7035 - SCA GISBORNE" at bounding box center [387, 387] width 299 height 20
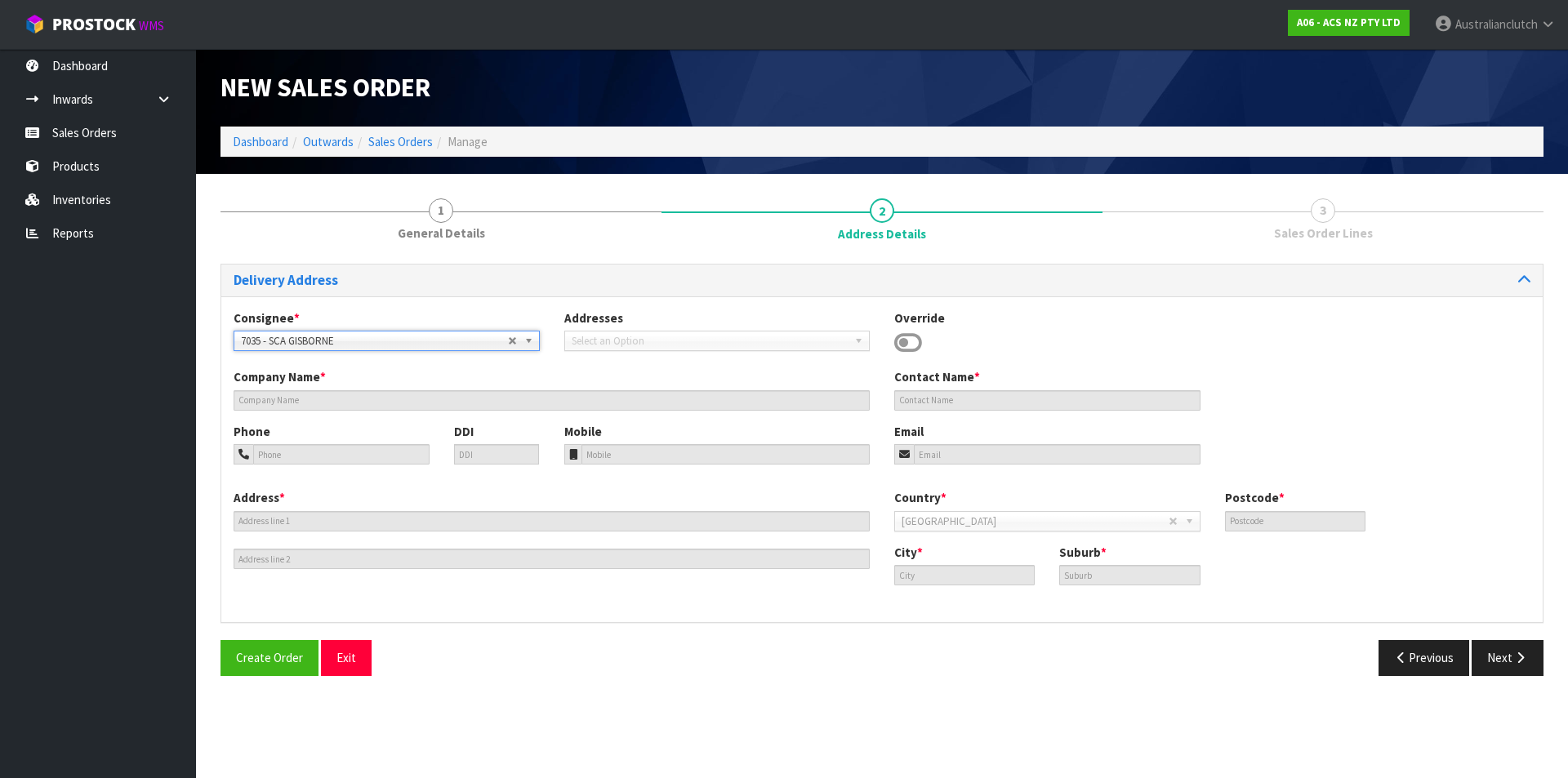
type input "SCA GISBORNE"
type input "06 868 3760"
type input "[EMAIL_ADDRESS][DOMAIN_NAME]"
type input "[STREET_ADDRESS]"
type input "4010"
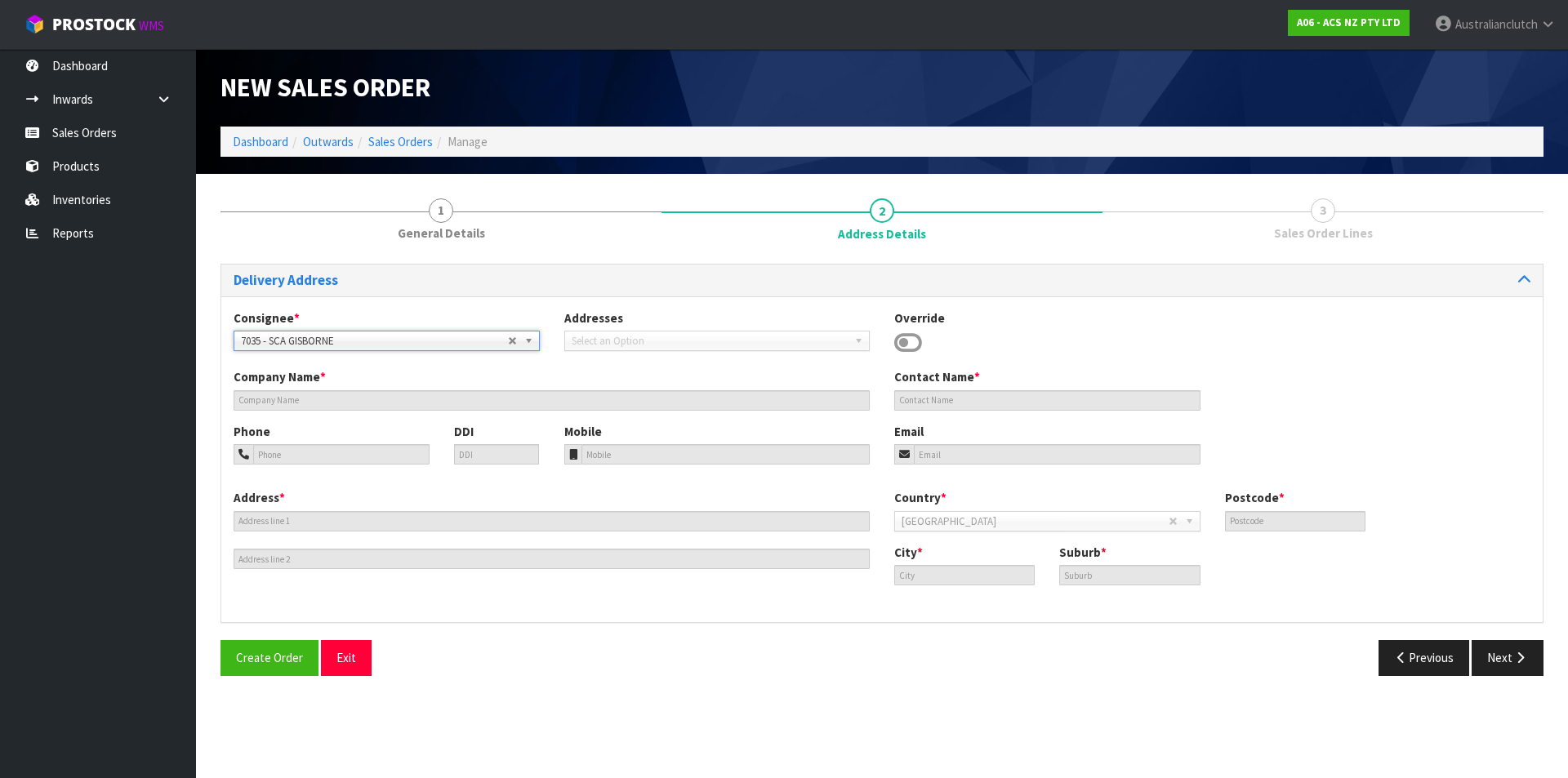
type input "Gisborne"
type input "GISBORNE"
click at [1526, 650] on button "Next" at bounding box center [1508, 658] width 72 height 36
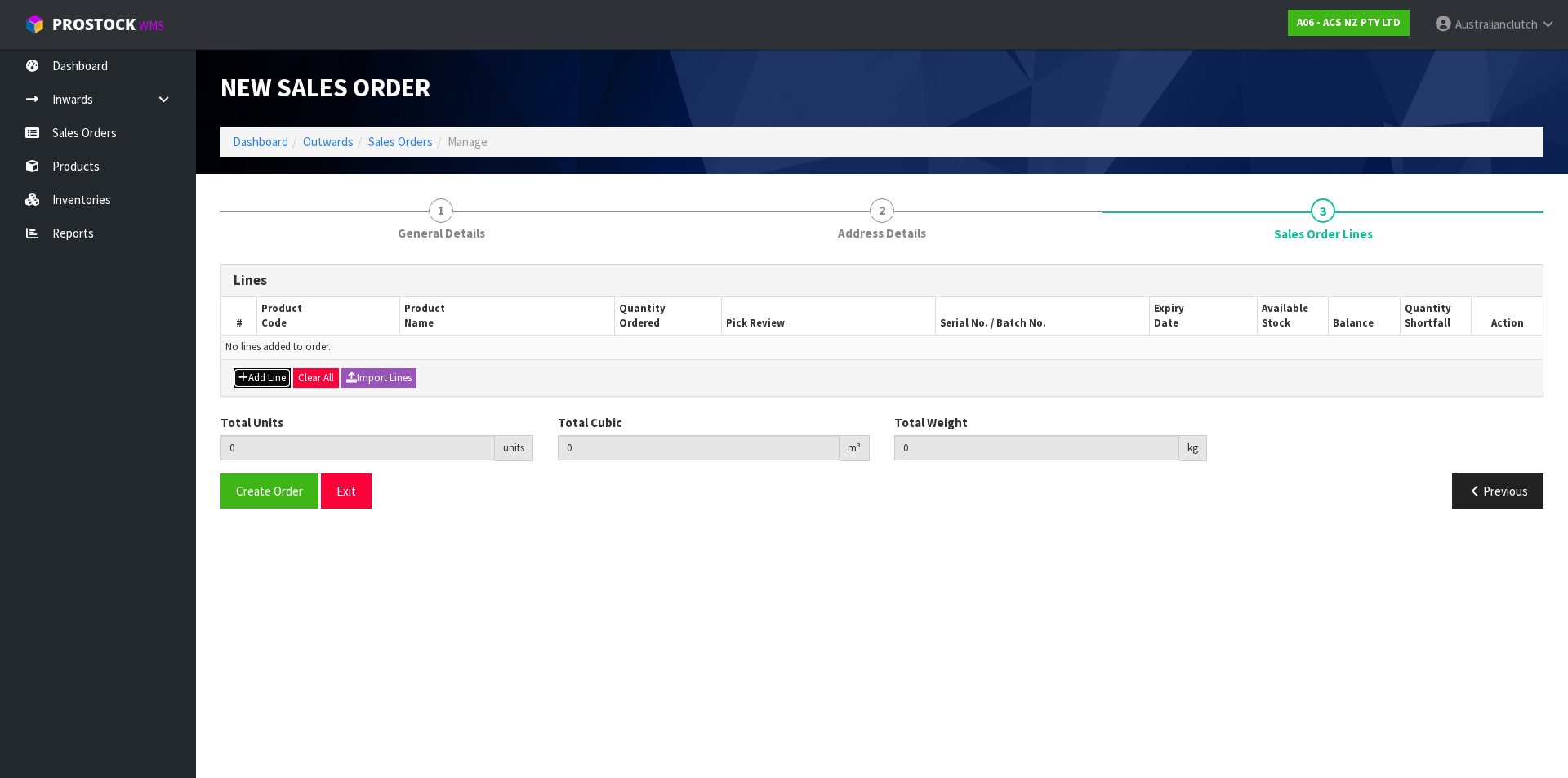
click at [257, 378] on button "Add Line" at bounding box center [262, 378] width 58 height 19
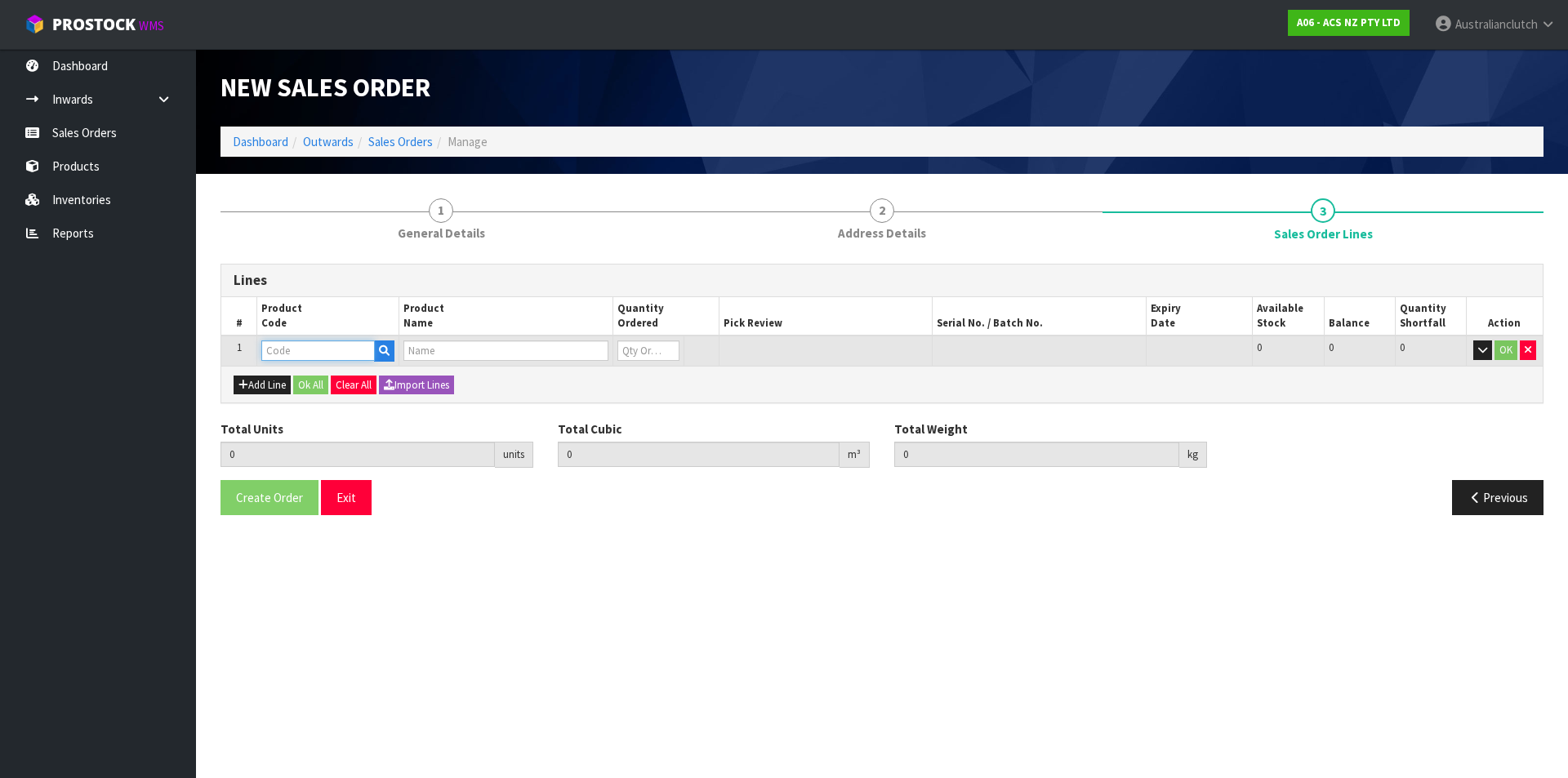
click at [275, 347] on input "text" at bounding box center [318, 351] width 113 height 20
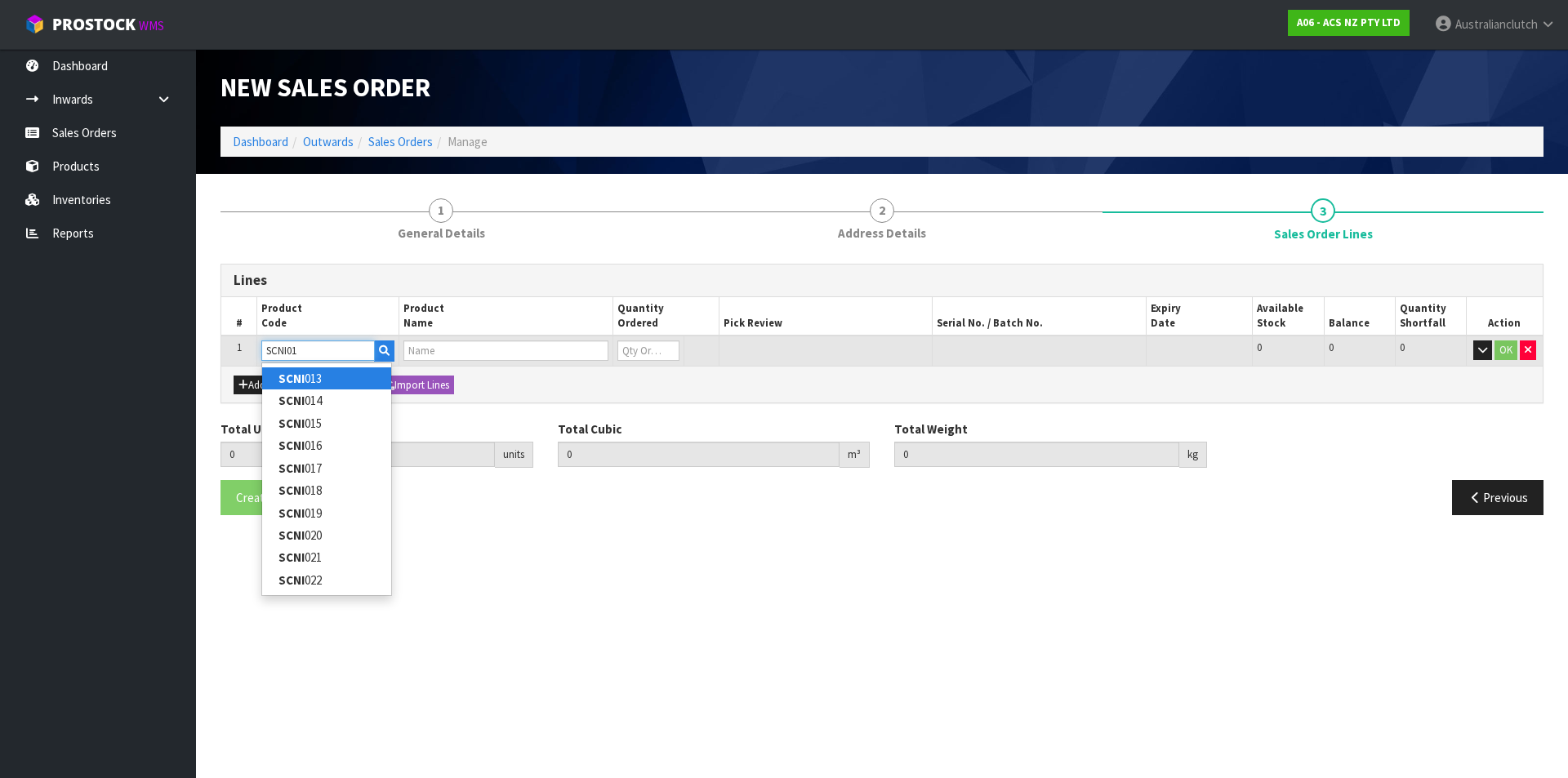
type input "SCNI016"
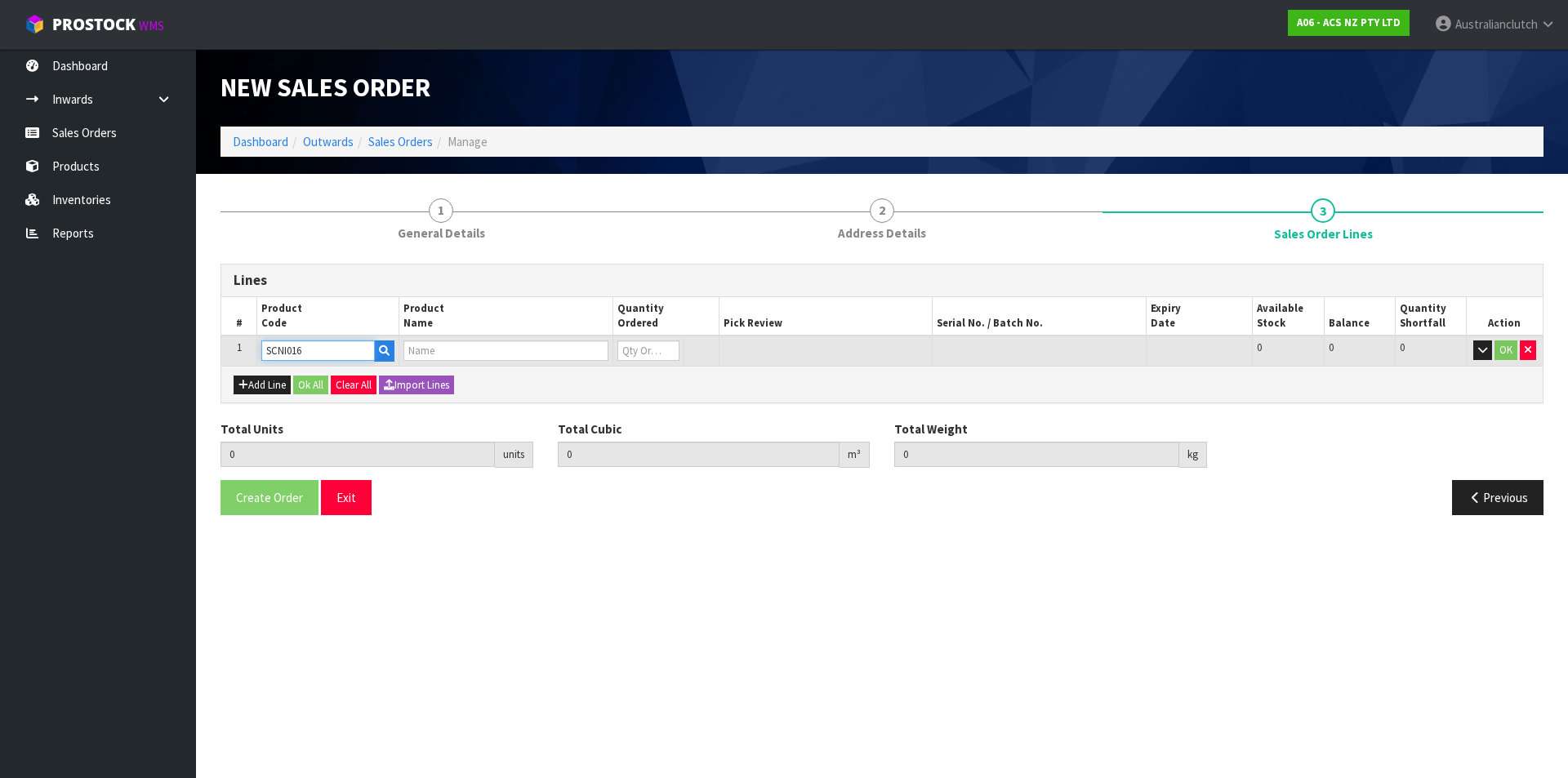
type input "0.000000"
type input "0.000"
type input "CLUTCH S/CYL NISSAN 19.05MM (3/4")"
type input "0"
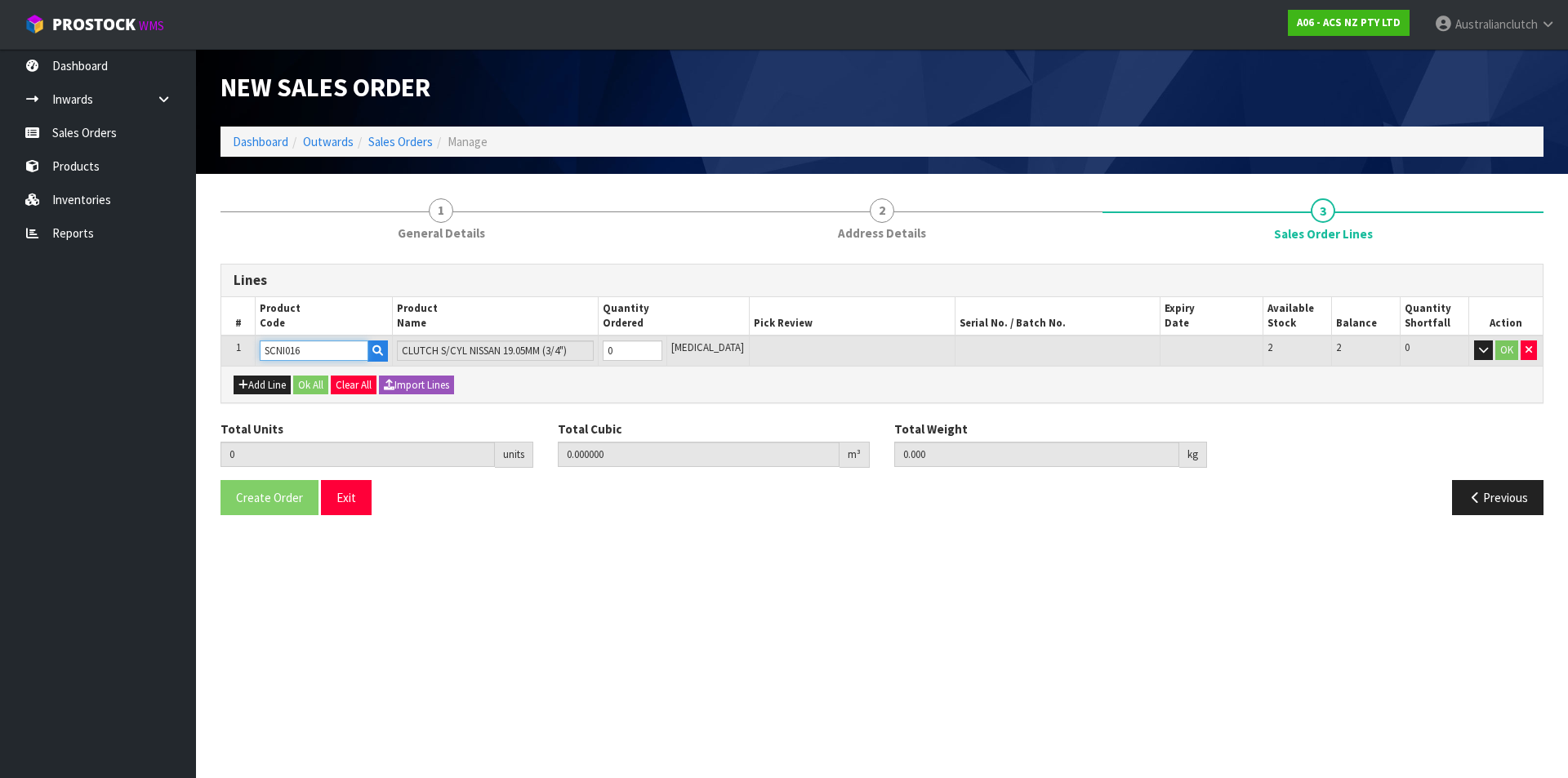
type input "SCNI016"
type input "1"
type input "0.000436"
type input "0.4"
type input "1"
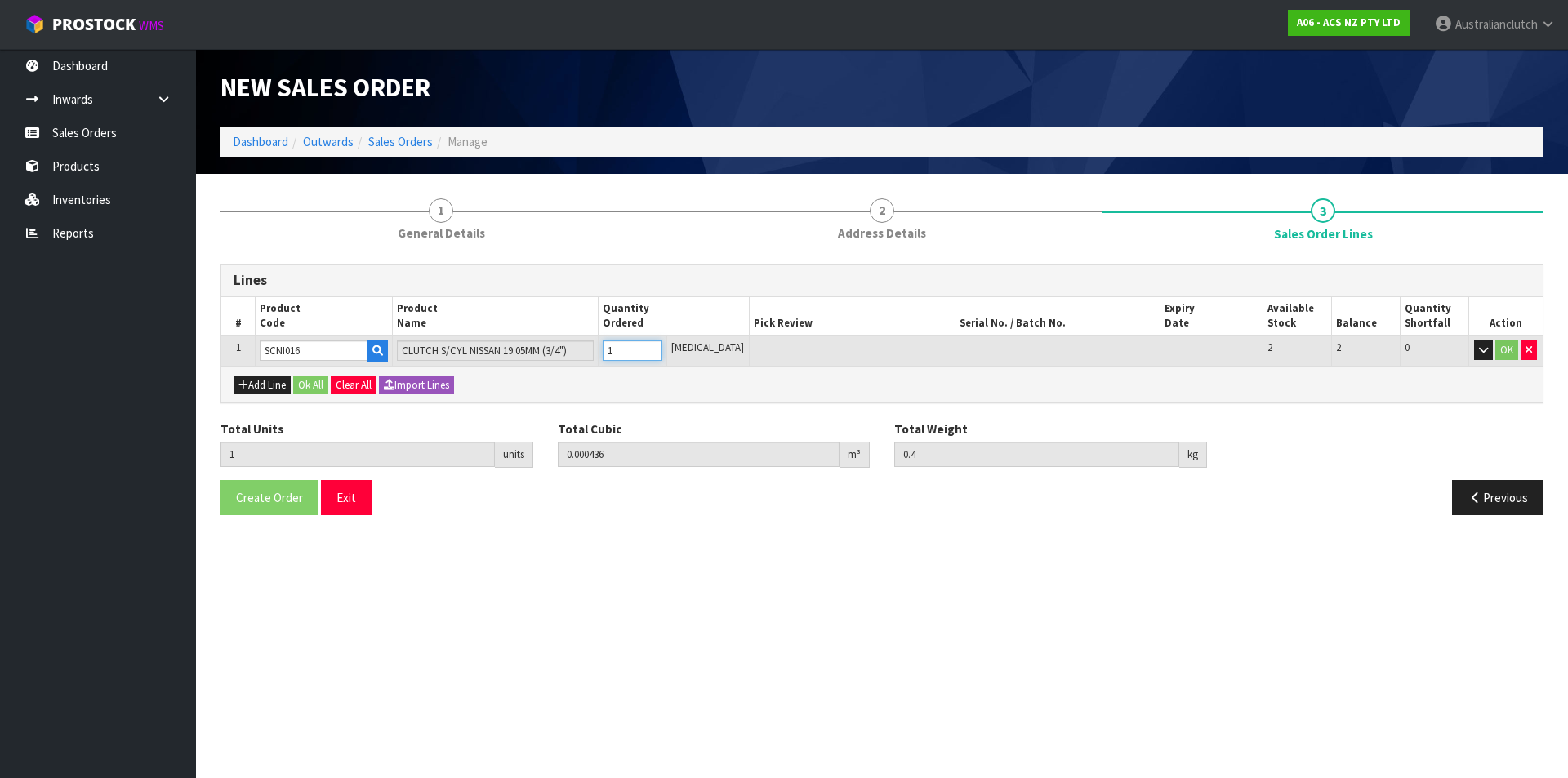
click at [662, 345] on input "1" at bounding box center [633, 351] width 60 height 20
click at [1497, 350] on button "OK" at bounding box center [1507, 350] width 23 height 19
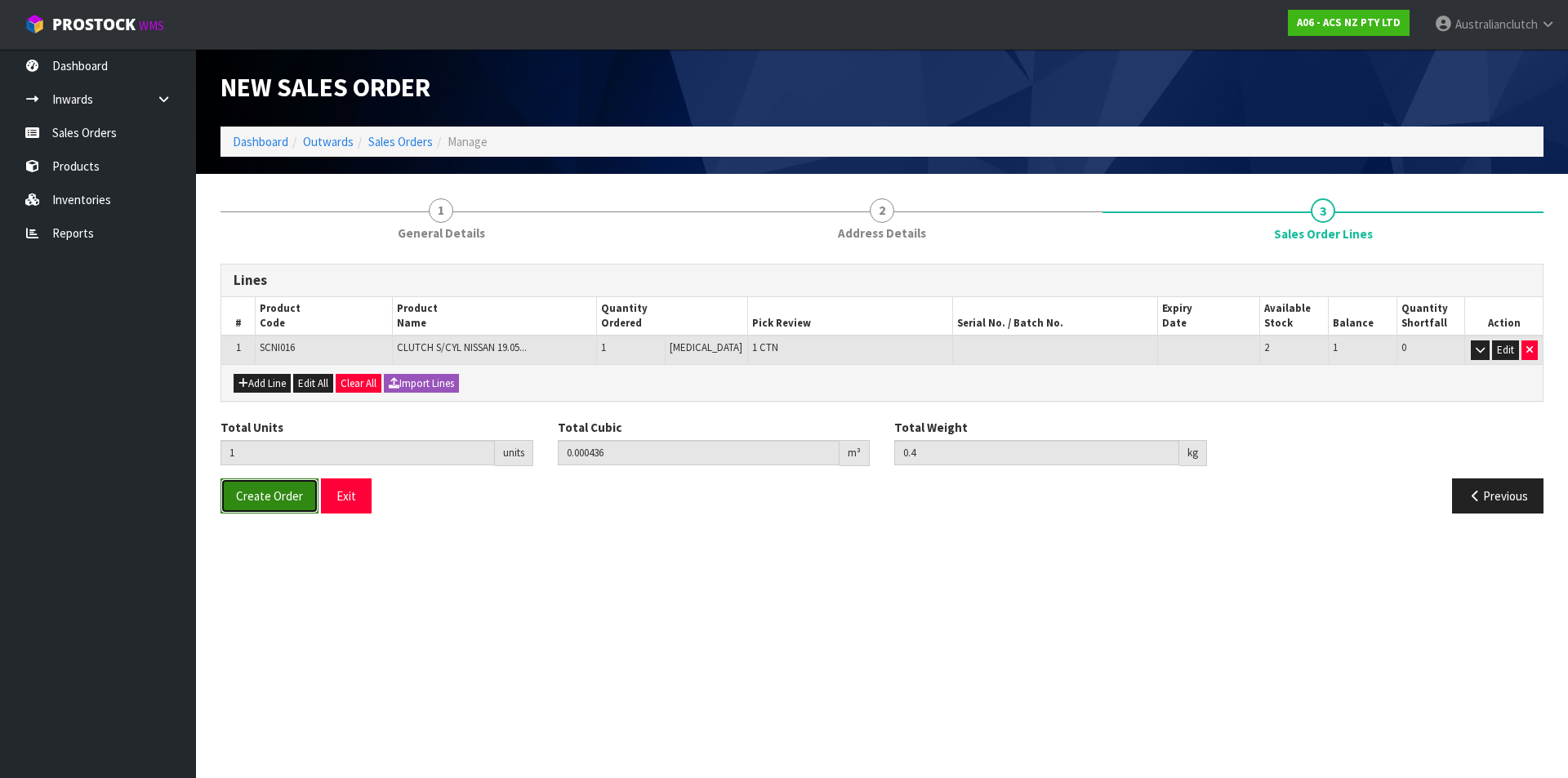
click at [271, 502] on span "Create Order" at bounding box center [269, 496] width 67 height 15
